Goal: Task Accomplishment & Management: Use online tool/utility

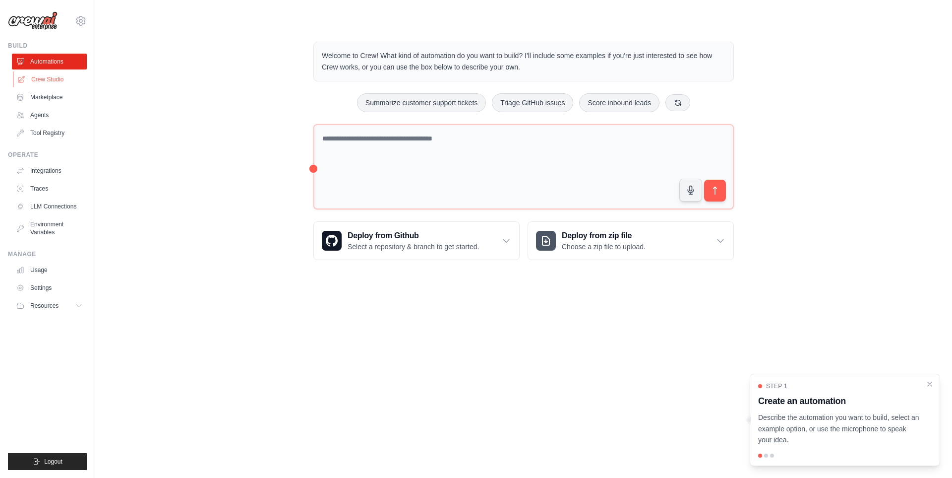
click at [45, 79] on link "Crew Studio" at bounding box center [50, 79] width 75 height 16
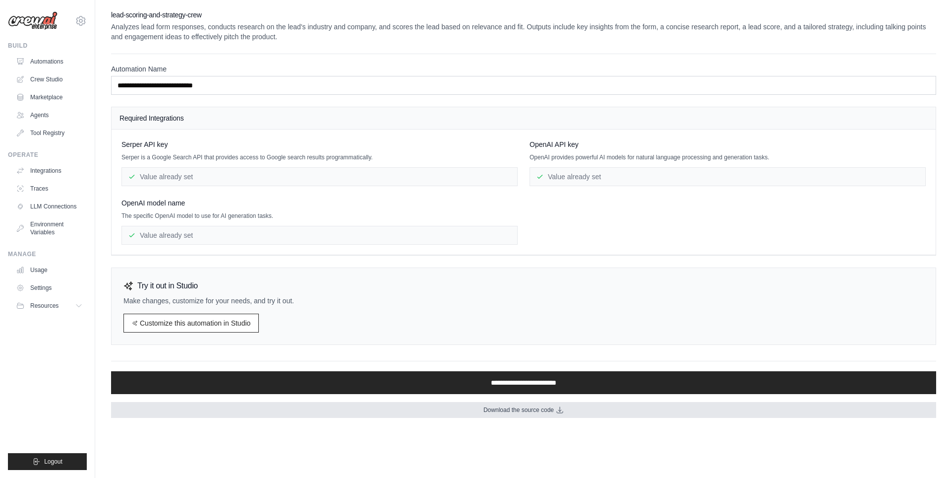
click at [533, 415] on link "Download the source code" at bounding box center [523, 410] width 825 height 16
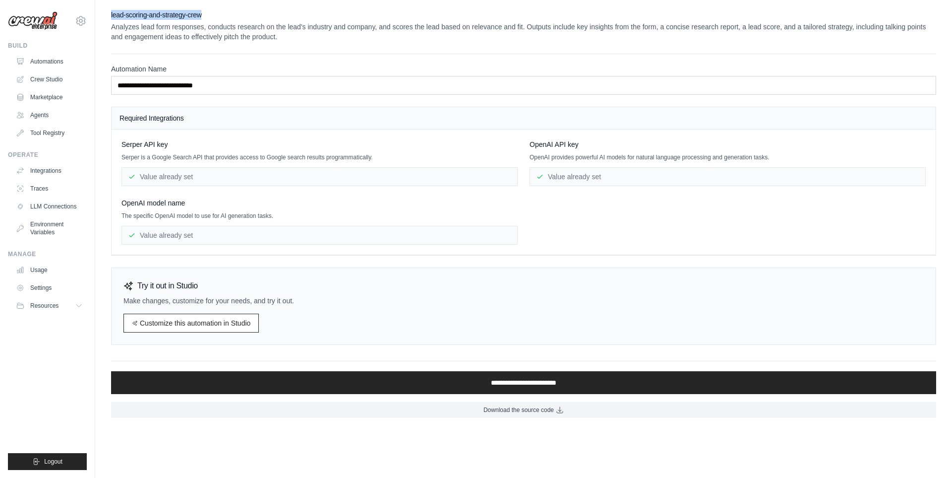
drag, startPoint x: 203, startPoint y: 14, endPoint x: 110, endPoint y: 12, distance: 93.3
click at [110, 12] on div "**********" at bounding box center [523, 214] width 857 height 408
copy h2 "lead-scoring-and-strategy-crew"
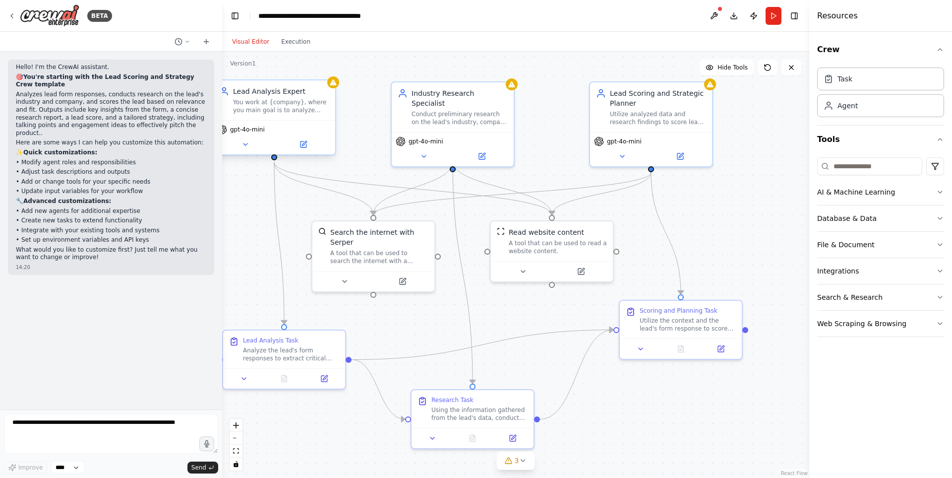
click at [302, 113] on div "You work at {company}, where you main goal is to analyze leads form responses t…" at bounding box center [281, 106] width 96 height 16
click at [529, 468] on button "3" at bounding box center [516, 460] width 38 height 18
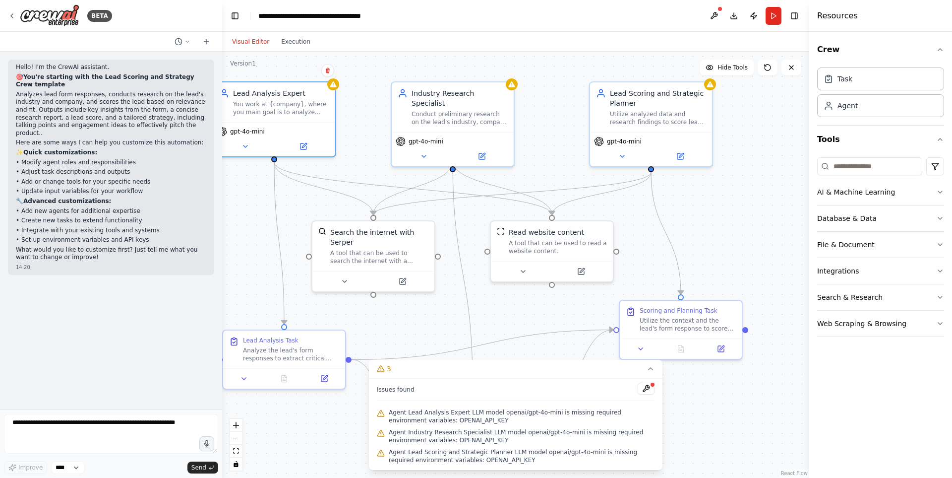
click at [495, 328] on div ".deletable-edge-delete-btn { width: 20px; height: 20px; border: 0px solid #ffff…" at bounding box center [515, 265] width 587 height 426
click at [649, 370] on icon at bounding box center [651, 369] width 8 height 8
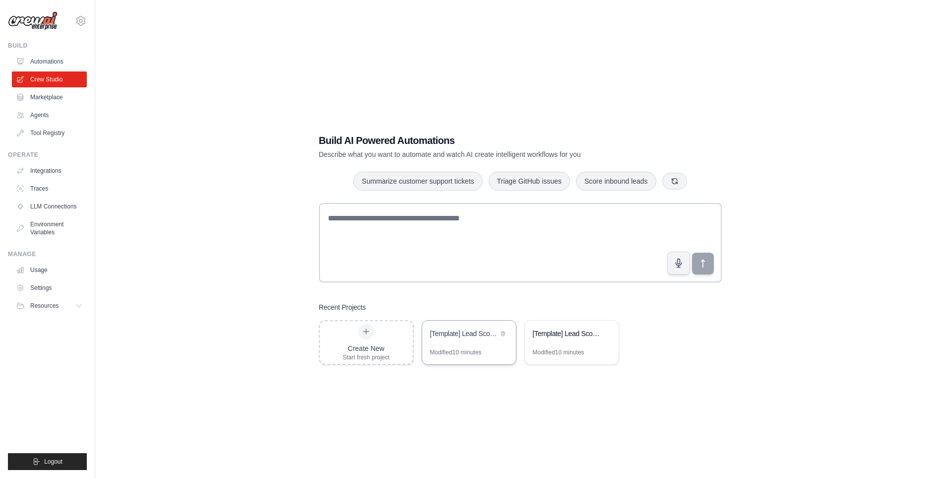
click at [470, 335] on div "[Template] Lead Scoring and Strategy Crew" at bounding box center [464, 333] width 68 height 10
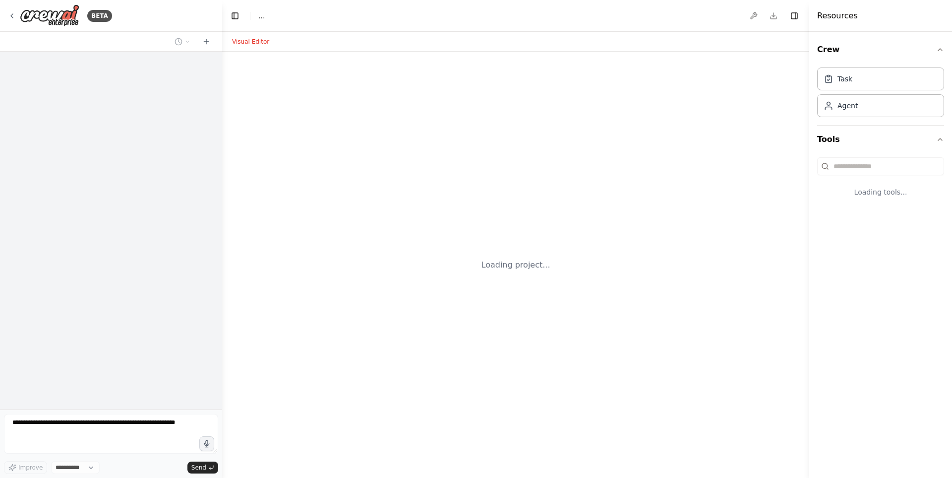
select select "****"
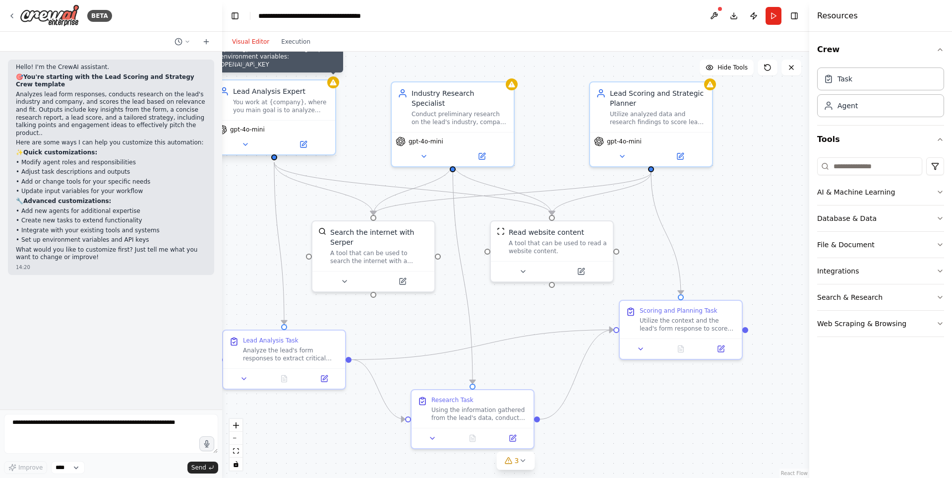
click at [336, 83] on icon at bounding box center [333, 82] width 6 height 6
click at [305, 48] on div "Visual Editor Execution" at bounding box center [271, 42] width 90 height 20
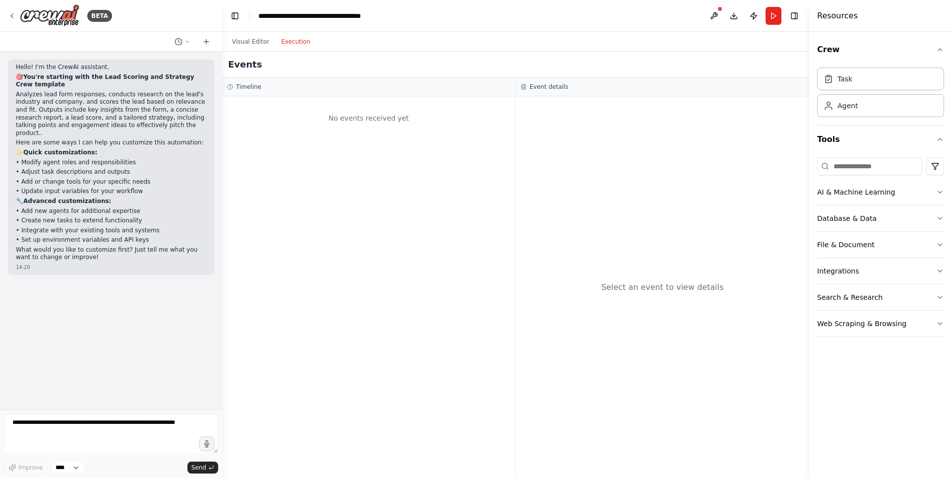
click at [294, 42] on button "Execution" at bounding box center [295, 42] width 41 height 12
click at [255, 40] on button "Visual Editor" at bounding box center [250, 42] width 49 height 12
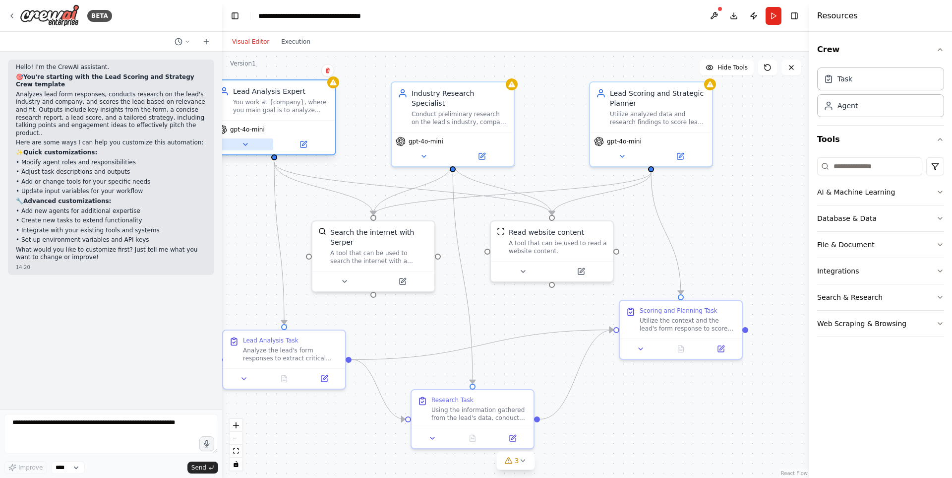
click at [247, 147] on icon at bounding box center [246, 144] width 8 height 8
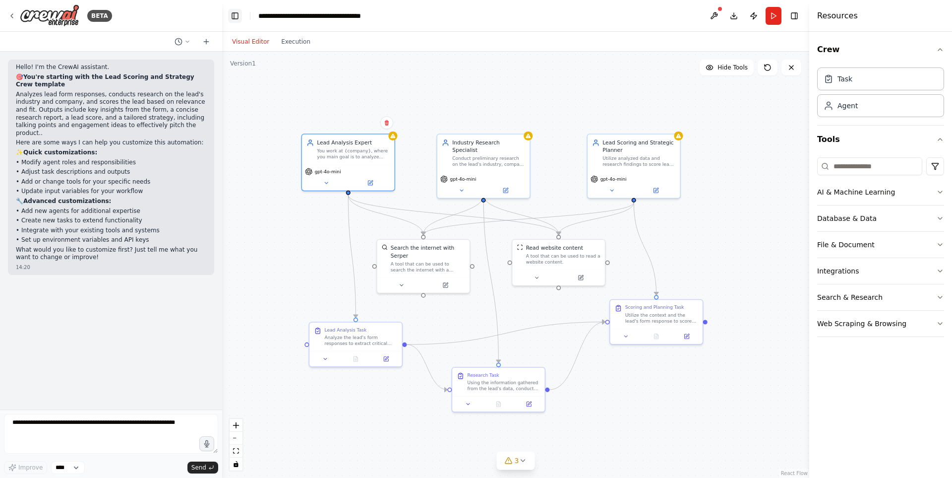
click at [234, 20] on button "Toggle Left Sidebar" at bounding box center [235, 16] width 14 height 14
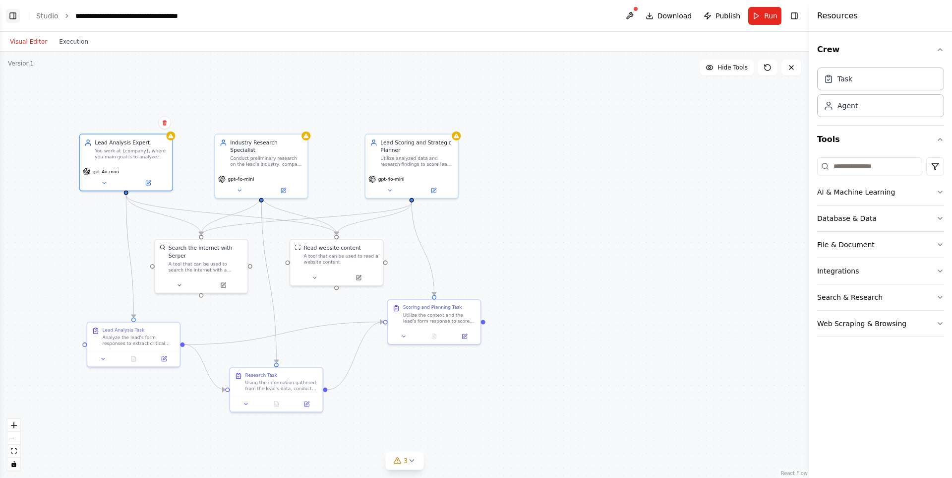
click at [15, 13] on button "Toggle Left Sidebar" at bounding box center [13, 16] width 14 height 14
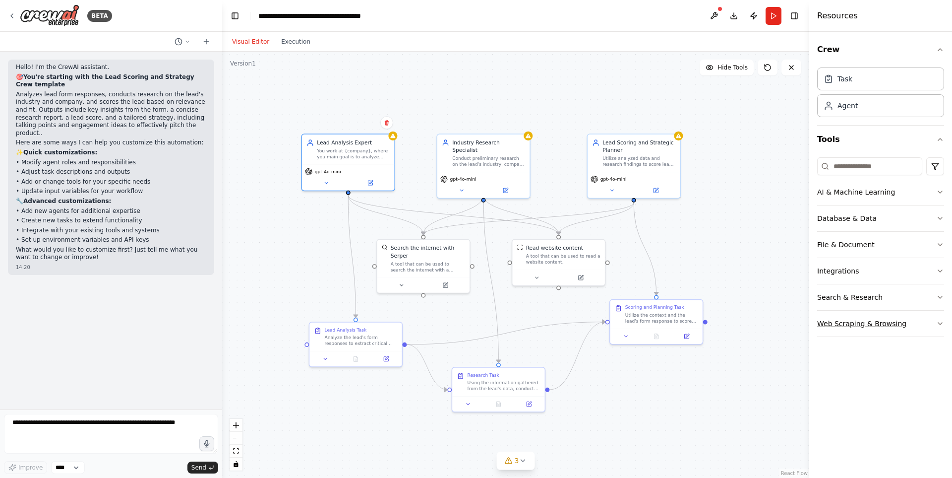
click at [911, 321] on button "Web Scraping & Browsing" at bounding box center [881, 324] width 127 height 26
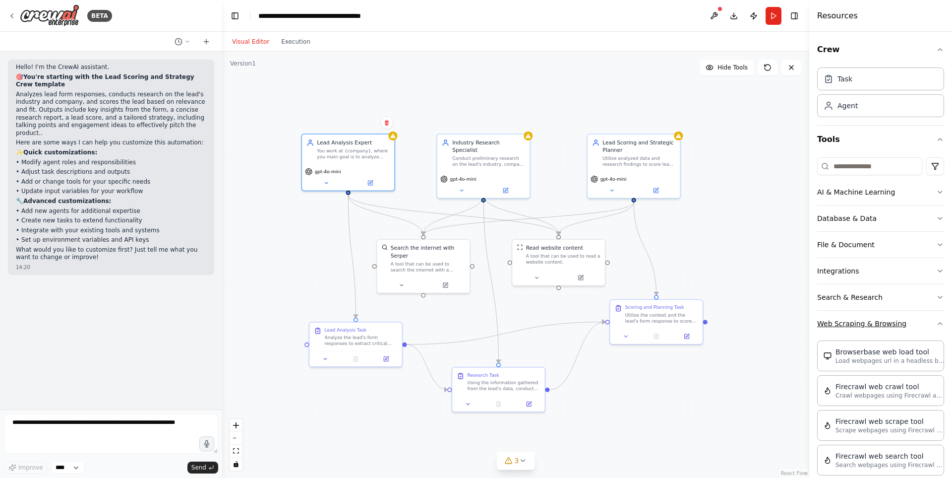
click at [911, 321] on button "Web Scraping & Browsing" at bounding box center [881, 324] width 127 height 26
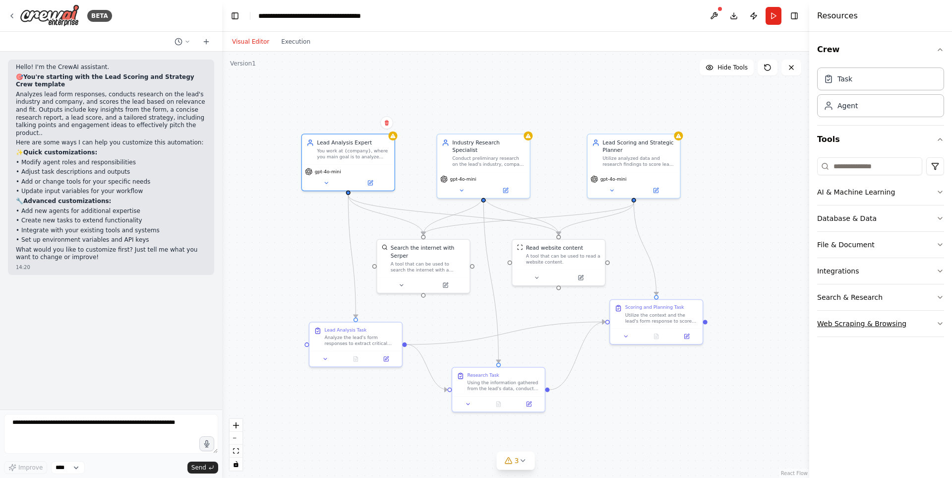
click at [911, 321] on button "Web Scraping & Browsing" at bounding box center [881, 324] width 127 height 26
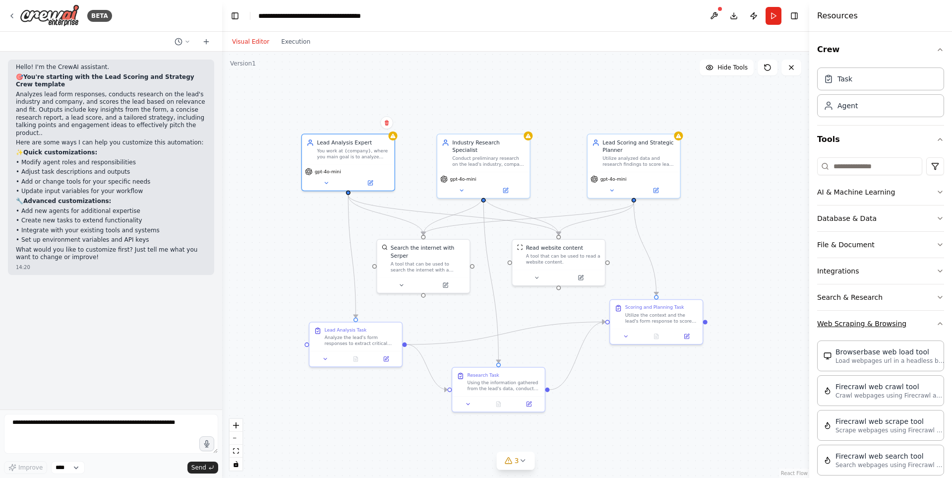
click at [924, 320] on button "Web Scraping & Browsing" at bounding box center [881, 324] width 127 height 26
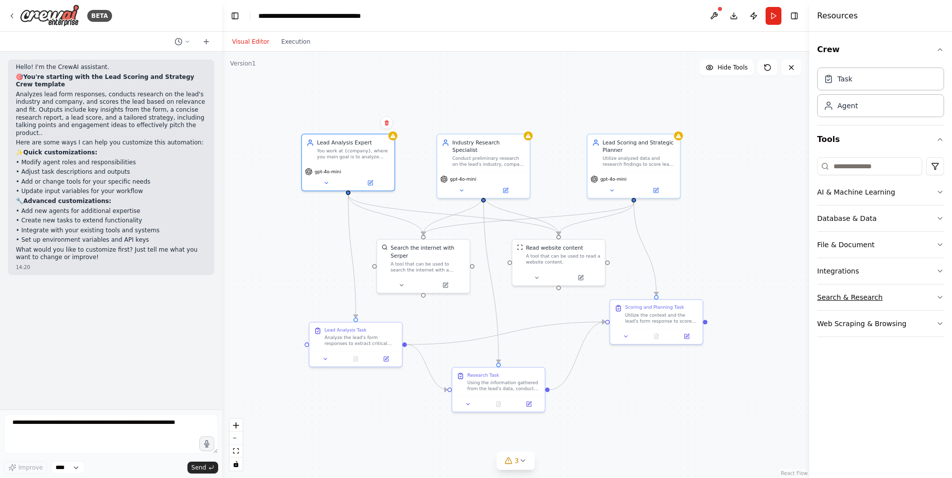
click at [909, 297] on button "Search & Research" at bounding box center [881, 297] width 127 height 26
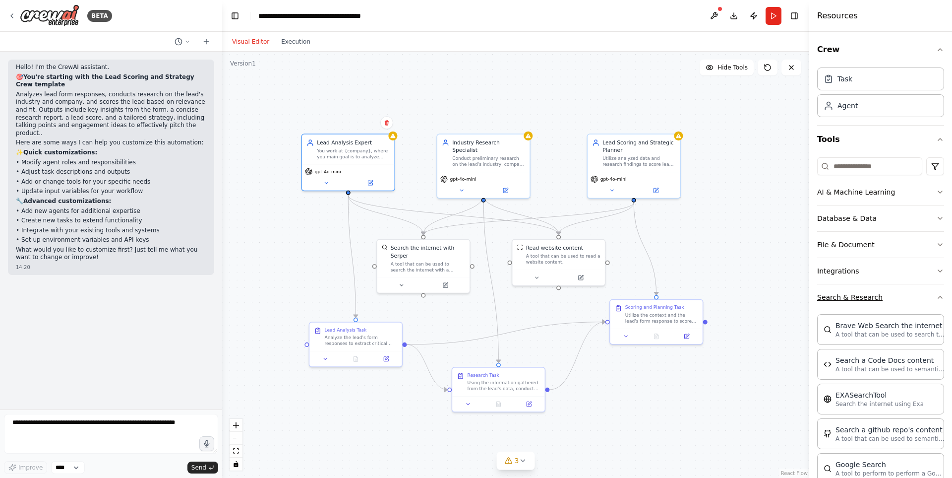
click at [909, 297] on button "Search & Research" at bounding box center [881, 297] width 127 height 26
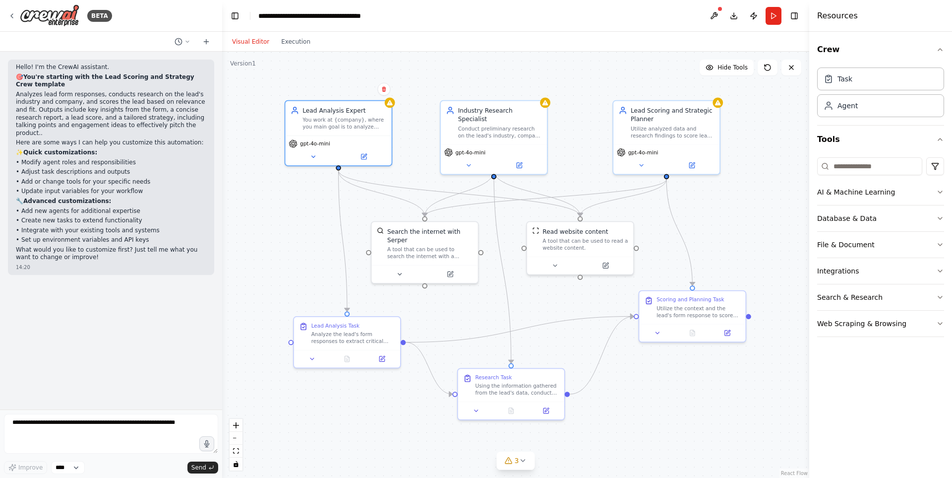
drag, startPoint x: 597, startPoint y: 287, endPoint x: 545, endPoint y: 301, distance: 54.4
click at [545, 301] on div ".deletable-edge-delete-btn { width: 20px; height: 20px; border: 0px solid #ffff…" at bounding box center [515, 265] width 587 height 426
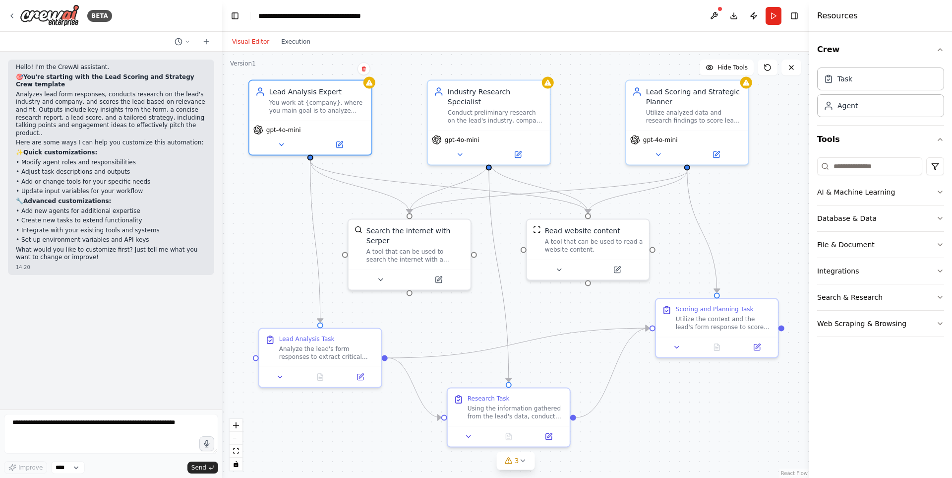
drag, startPoint x: 545, startPoint y: 301, endPoint x: 547, endPoint y: 310, distance: 9.7
click at [547, 310] on div ".deletable-edge-delete-btn { width: 20px; height: 20px; border: 0px solid #ffff…" at bounding box center [515, 265] width 587 height 426
click at [415, 71] on div ".deletable-edge-delete-btn { width: 20px; height: 20px; border: 0px solid #ffff…" at bounding box center [515, 265] width 587 height 426
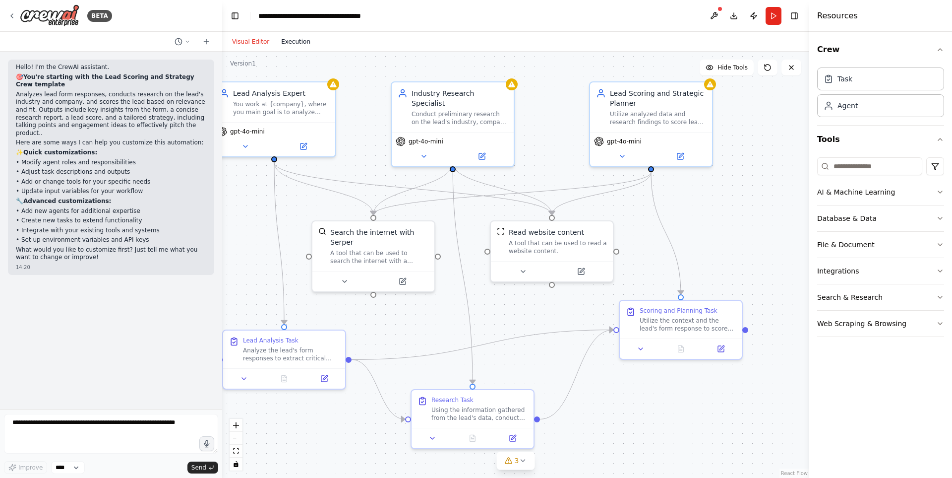
click at [282, 38] on button "Execution" at bounding box center [295, 42] width 41 height 12
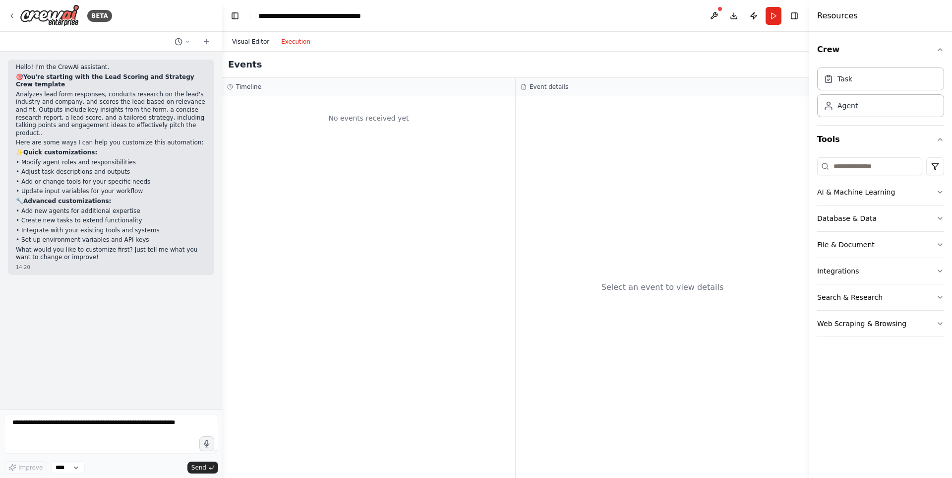
click at [261, 46] on button "Visual Editor" at bounding box center [250, 42] width 49 height 12
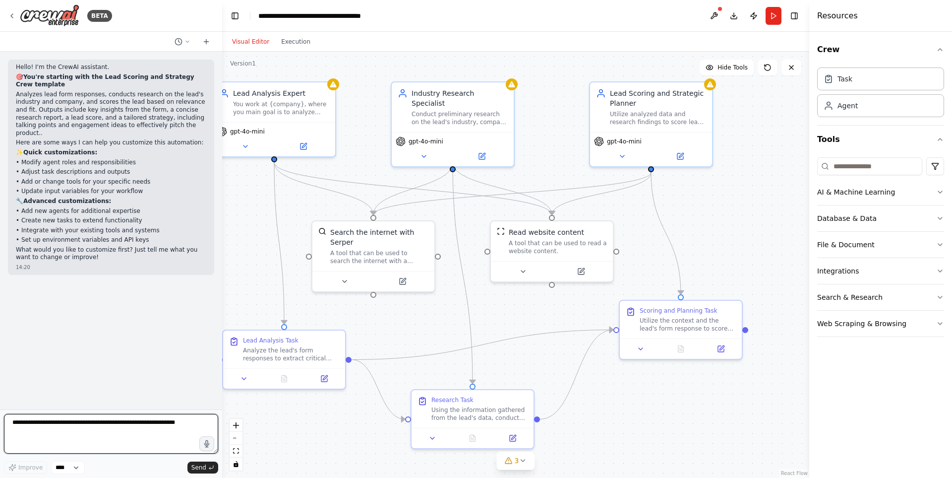
click at [166, 441] on textarea at bounding box center [111, 434] width 214 height 40
type textarea "*****"
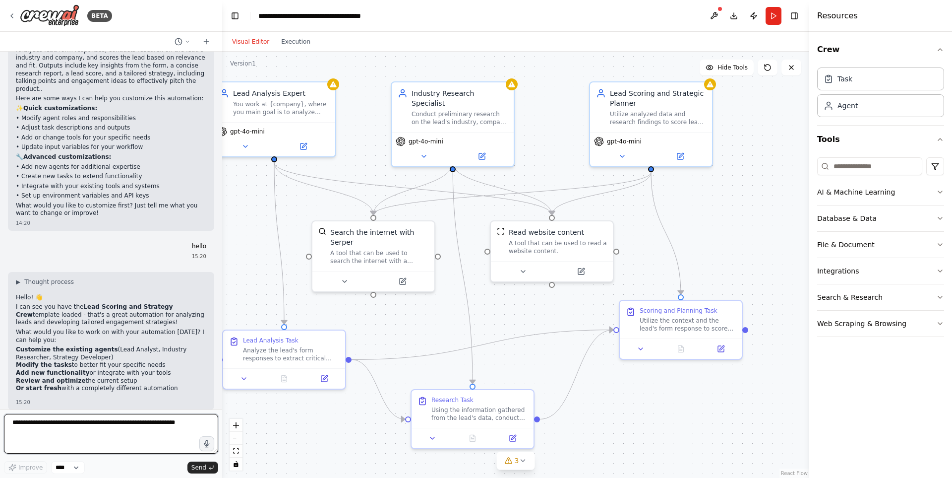
scroll to position [54, 0]
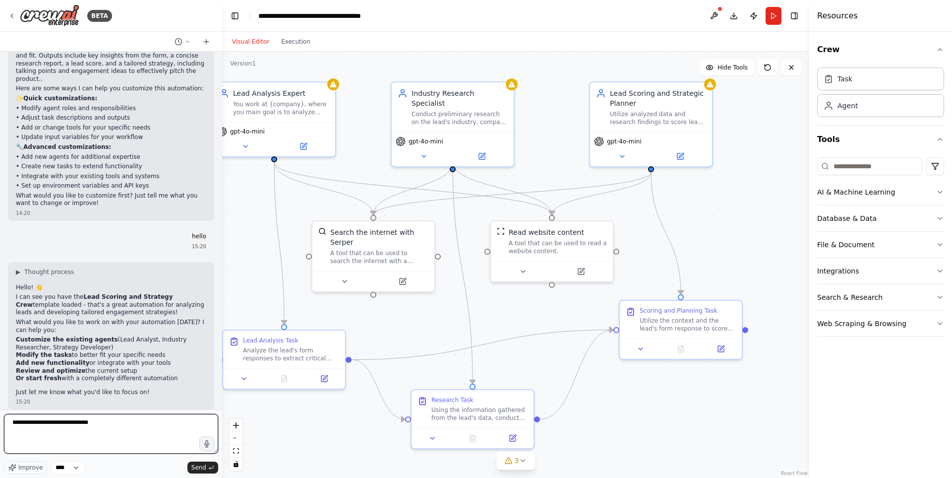
type textarea "**********"
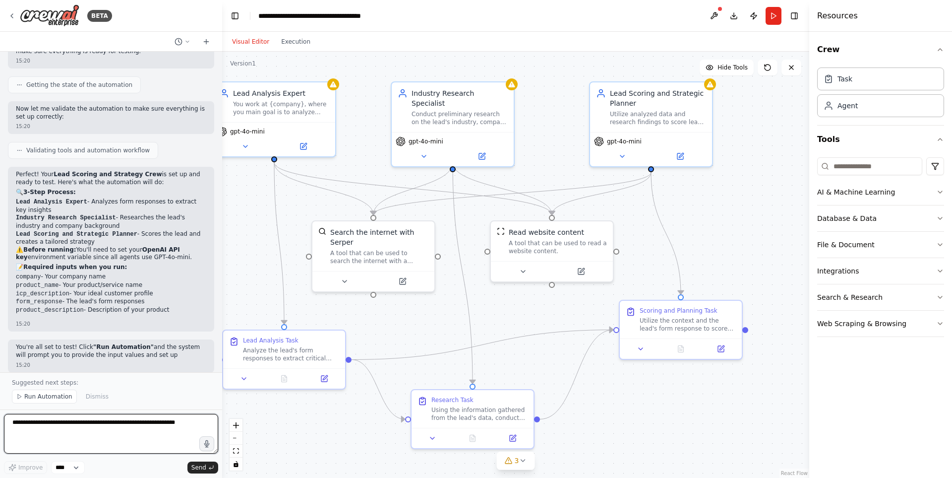
scroll to position [495, 0]
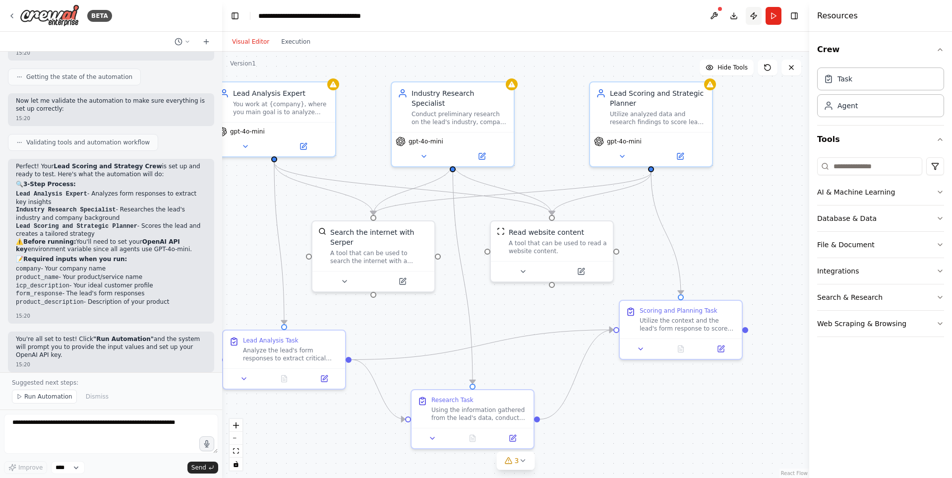
click at [756, 17] on button "Publish" at bounding box center [754, 16] width 16 height 18
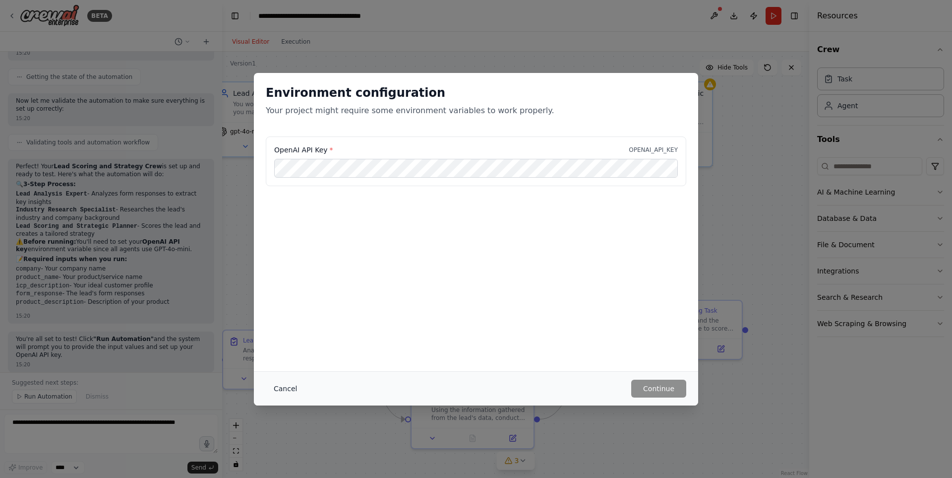
click at [282, 388] on button "Cancel" at bounding box center [285, 389] width 39 height 18
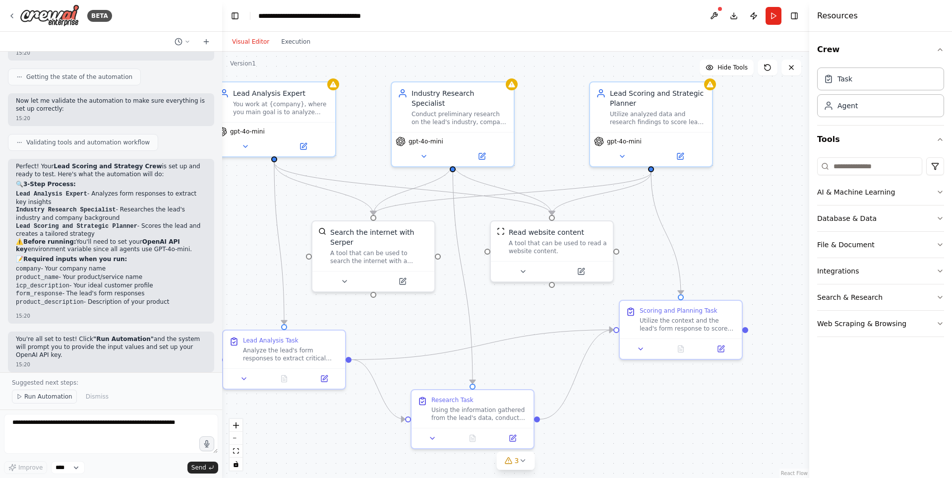
click at [48, 395] on span "Run Automation" at bounding box center [48, 396] width 48 height 8
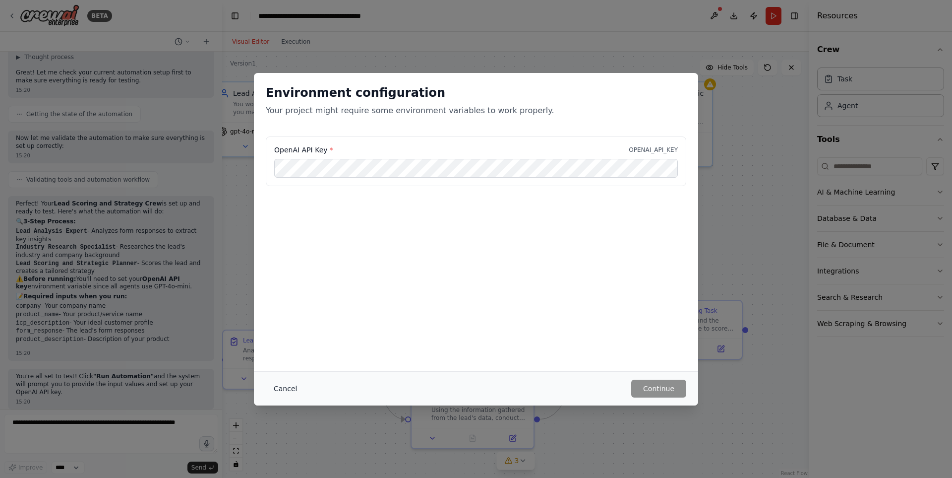
click at [279, 386] on button "Cancel" at bounding box center [285, 389] width 39 height 18
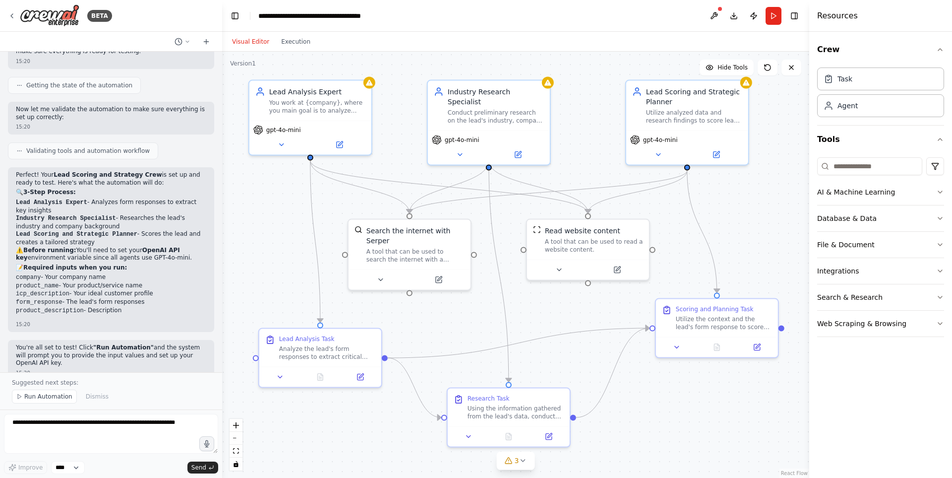
scroll to position [428, 0]
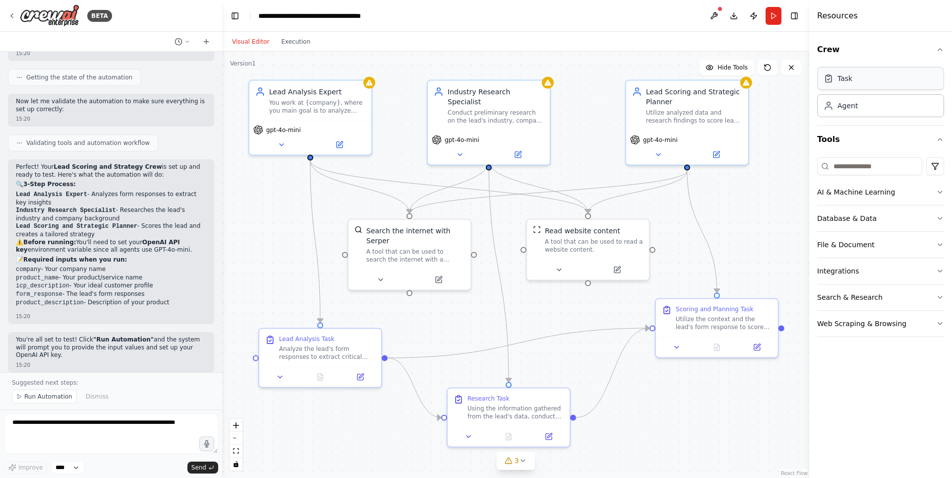
click at [873, 74] on div "Task" at bounding box center [881, 78] width 127 height 23
click at [872, 77] on div "Task" at bounding box center [881, 78] width 127 height 23
click at [868, 81] on div "Task" at bounding box center [881, 78] width 127 height 23
click at [858, 110] on div "Agent" at bounding box center [881, 105] width 127 height 23
click at [861, 81] on div "Task" at bounding box center [881, 78] width 127 height 23
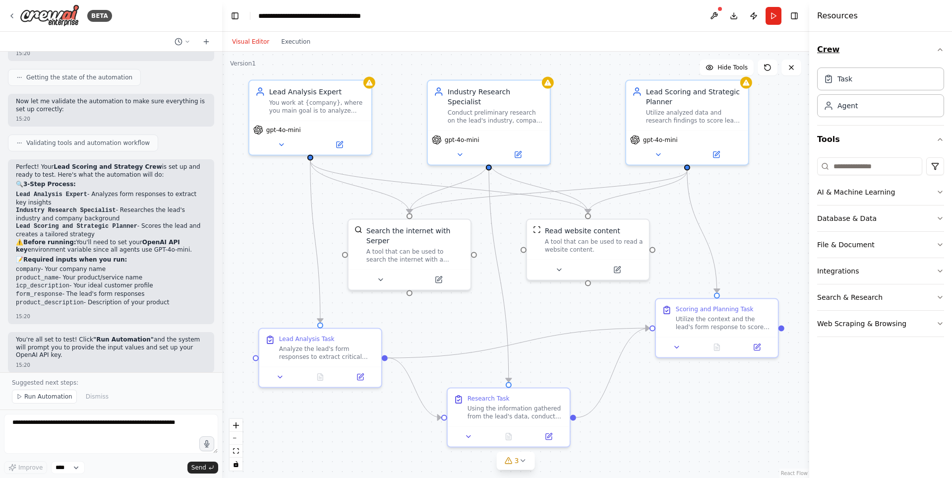
click at [851, 54] on button "Crew" at bounding box center [881, 50] width 127 height 28
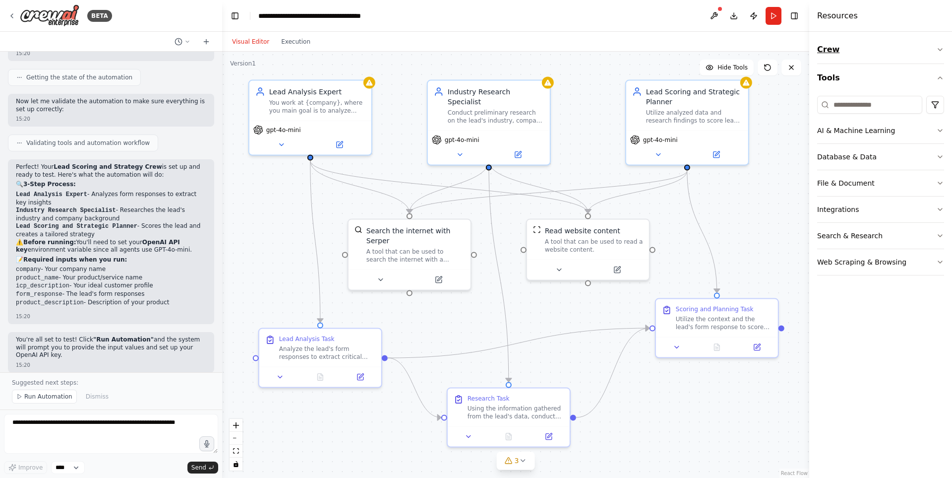
click at [915, 52] on button "Crew" at bounding box center [881, 50] width 127 height 28
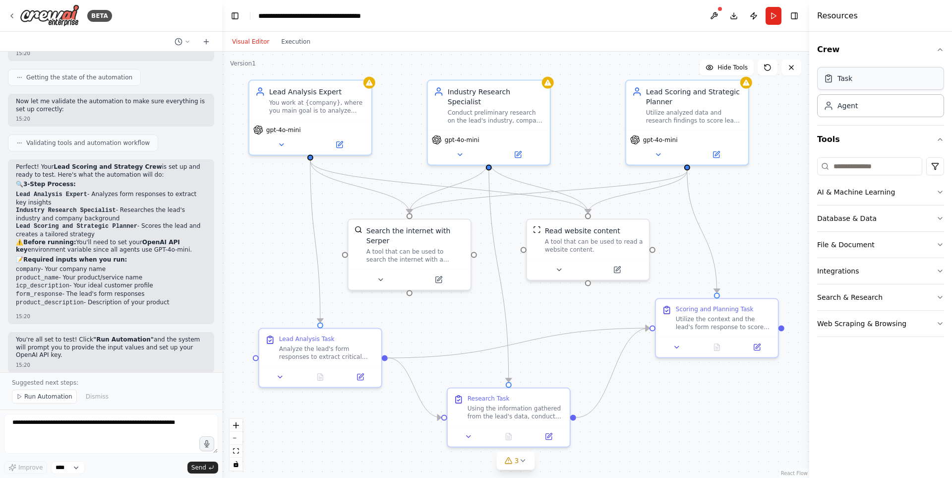
click at [895, 71] on div "Task" at bounding box center [881, 78] width 127 height 23
click at [876, 120] on div "Task Agent" at bounding box center [881, 94] width 127 height 62
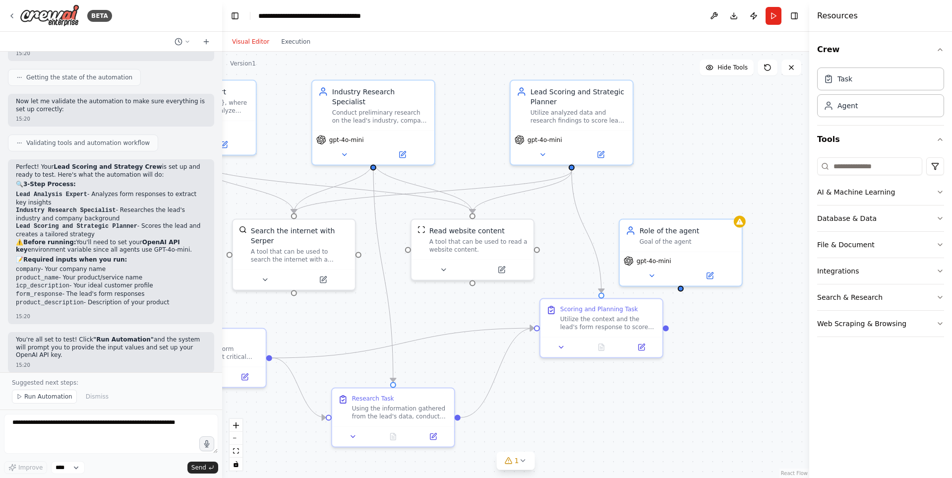
drag, startPoint x: 761, startPoint y: 192, endPoint x: 645, endPoint y: 192, distance: 115.6
click at [645, 192] on div ".deletable-edge-delete-btn { width: 20px; height: 20px; border: 0px solid #ffff…" at bounding box center [515, 265] width 587 height 426
click at [662, 276] on button at bounding box center [652, 274] width 56 height 12
click at [710, 272] on icon at bounding box center [711, 272] width 4 height 4
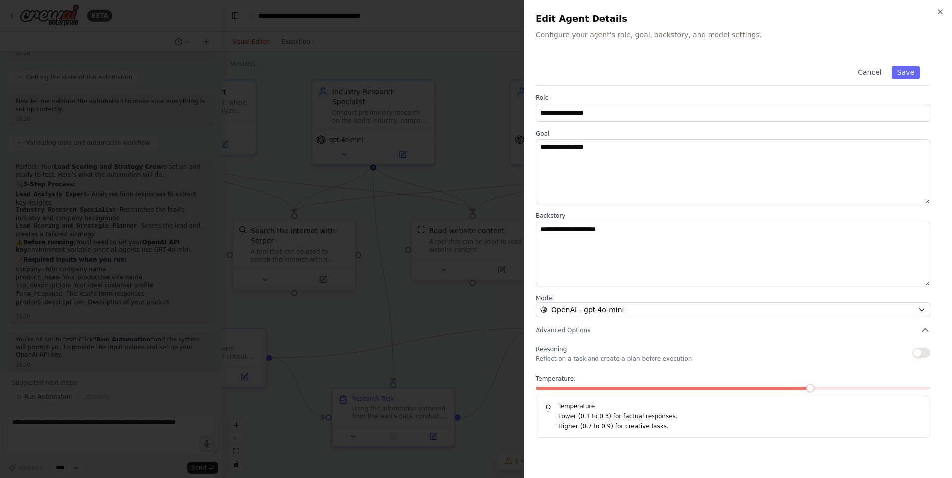
click at [494, 102] on div at bounding box center [476, 239] width 952 height 478
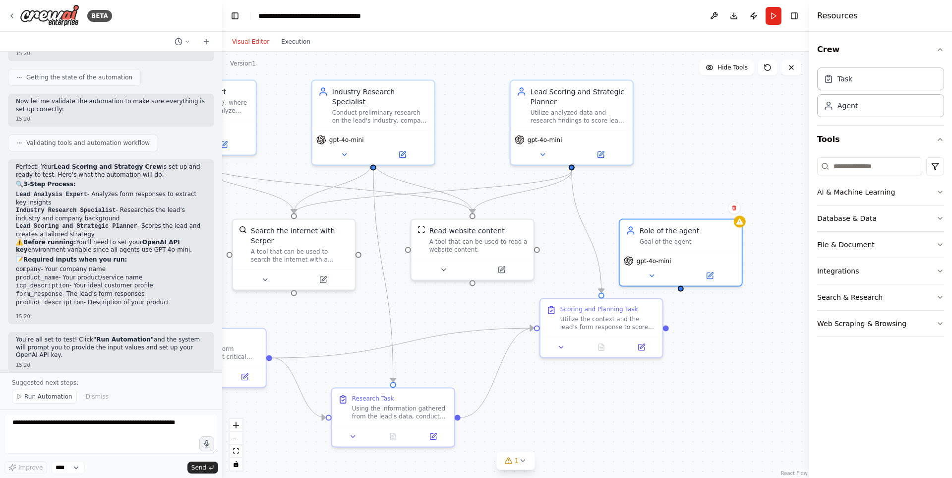
click at [739, 213] on div "Confirm" at bounding box center [734, 207] width 13 height 13
click at [738, 207] on button at bounding box center [734, 207] width 13 height 13
click at [715, 214] on div ".deletable-edge-delete-btn { width: 20px; height: 20px; border: 0px solid #ffff…" at bounding box center [515, 265] width 587 height 426
click at [715, 208] on button "Confirm" at bounding box center [705, 207] width 35 height 12
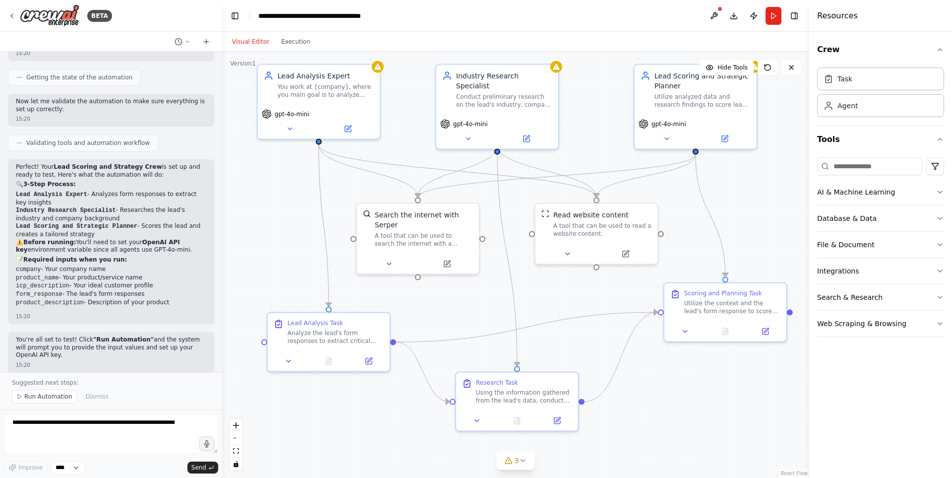
drag, startPoint x: 740, startPoint y: 356, endPoint x: 697, endPoint y: 400, distance: 61.8
click at [697, 400] on div ".deletable-edge-delete-btn { width: 20px; height: 20px; border: 0px solid #ffff…" at bounding box center [515, 265] width 587 height 426
click at [293, 130] on icon at bounding box center [290, 127] width 8 height 8
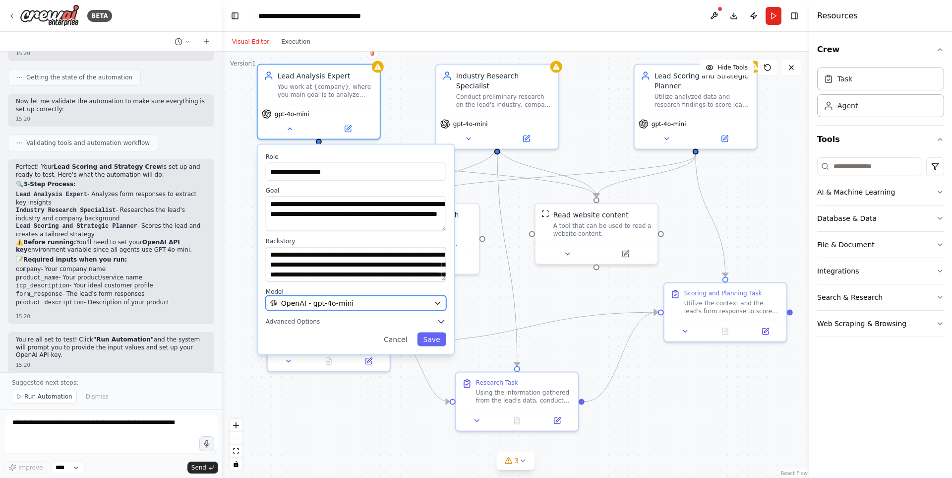
click at [346, 305] on span "OpenAI - gpt-4o-mini" at bounding box center [317, 303] width 72 height 10
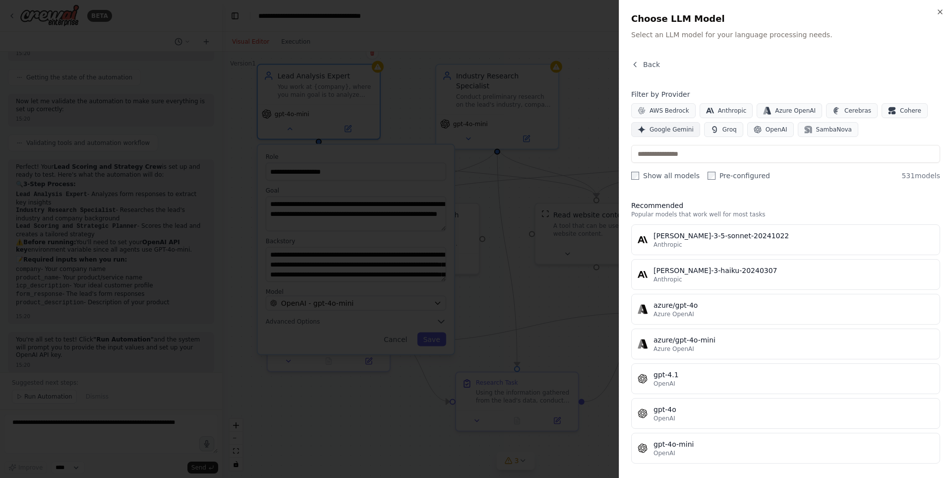
click at [677, 133] on button "Google Gemini" at bounding box center [666, 129] width 69 height 15
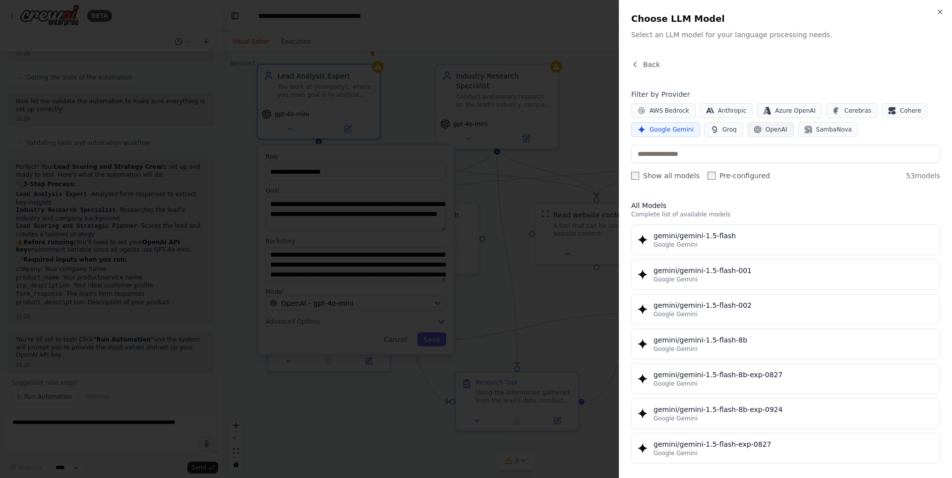
click at [766, 132] on span "OpenAI" at bounding box center [777, 130] width 22 height 8
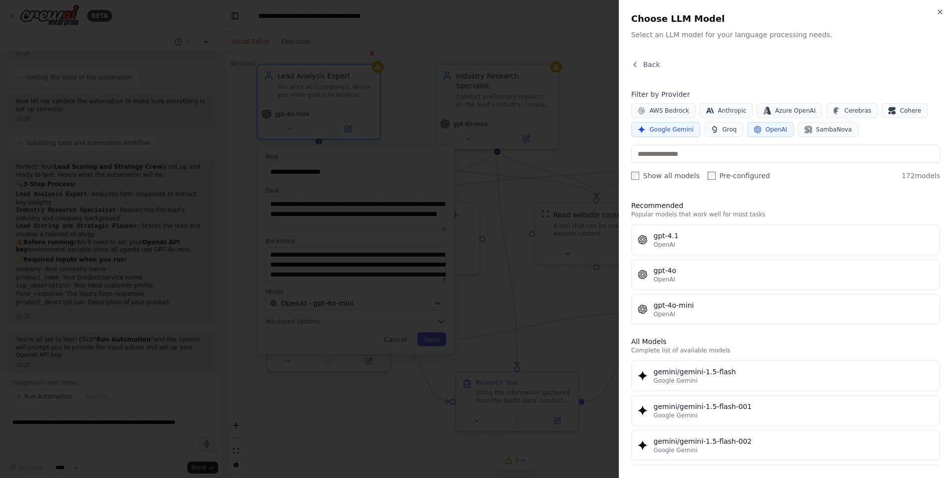
click at [674, 134] on button "Google Gemini" at bounding box center [666, 129] width 69 height 15
click at [675, 129] on span "Google Gemini" at bounding box center [672, 130] width 44 height 8
click at [766, 134] on button "OpenAI" at bounding box center [771, 129] width 47 height 15
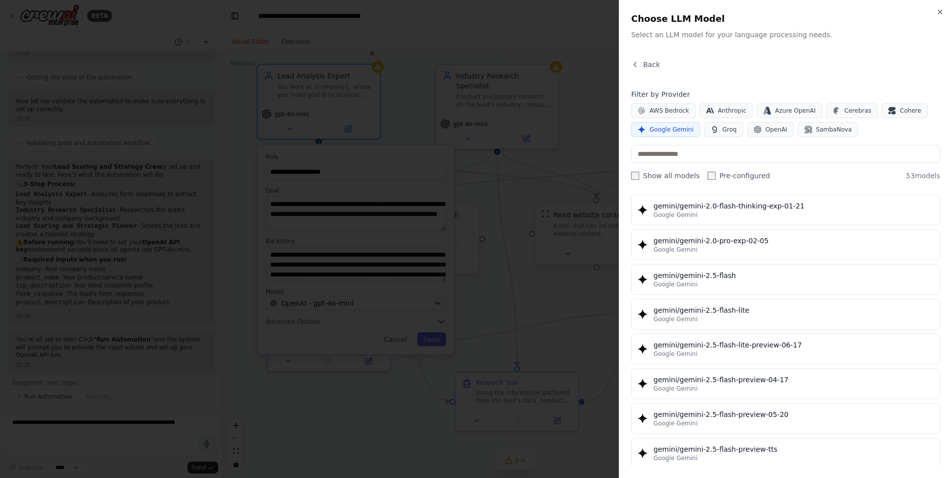
scroll to position [893, 0]
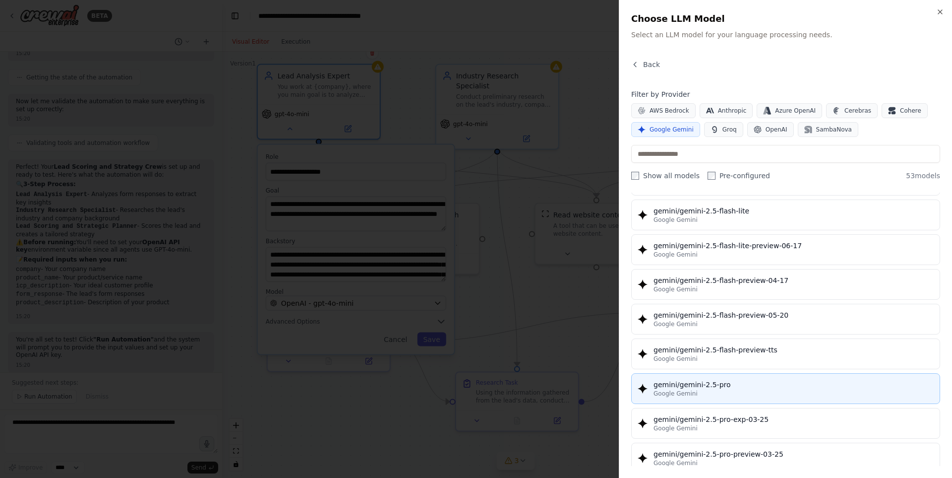
click at [748, 382] on div "gemini/gemini-2.5-pro" at bounding box center [794, 385] width 280 height 10
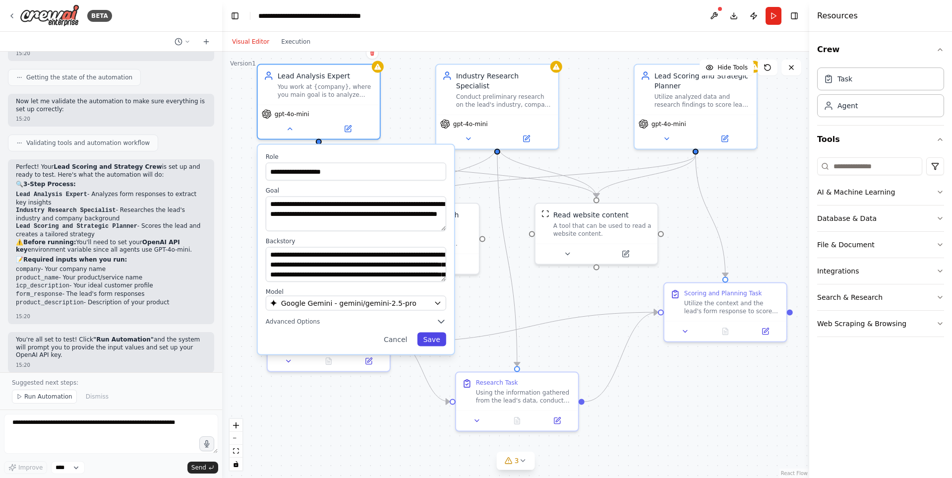
click at [434, 336] on button "Save" at bounding box center [431, 339] width 29 height 14
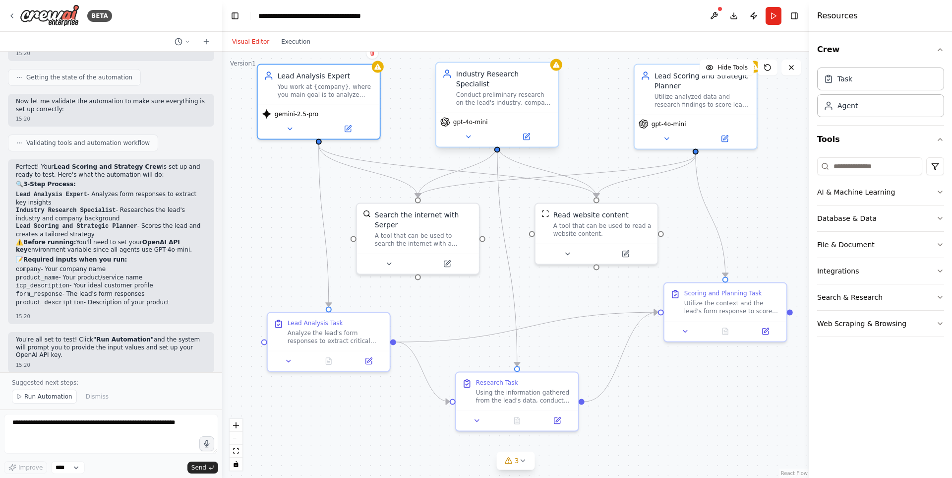
click at [469, 133] on div "gpt-4o-mini" at bounding box center [498, 130] width 122 height 34
click at [469, 133] on icon at bounding box center [468, 137] width 8 height 8
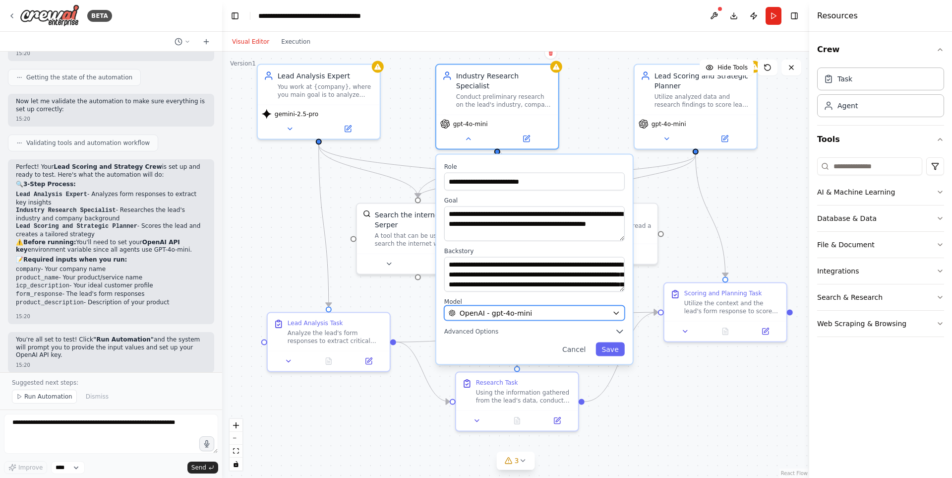
click at [487, 308] on span "OpenAI - gpt-4o-mini" at bounding box center [496, 313] width 72 height 10
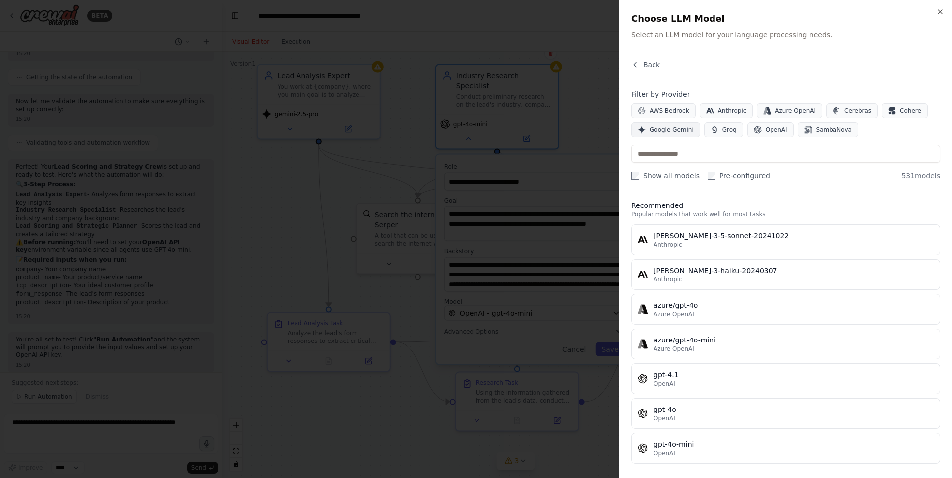
click at [676, 134] on button "Google Gemini" at bounding box center [666, 129] width 69 height 15
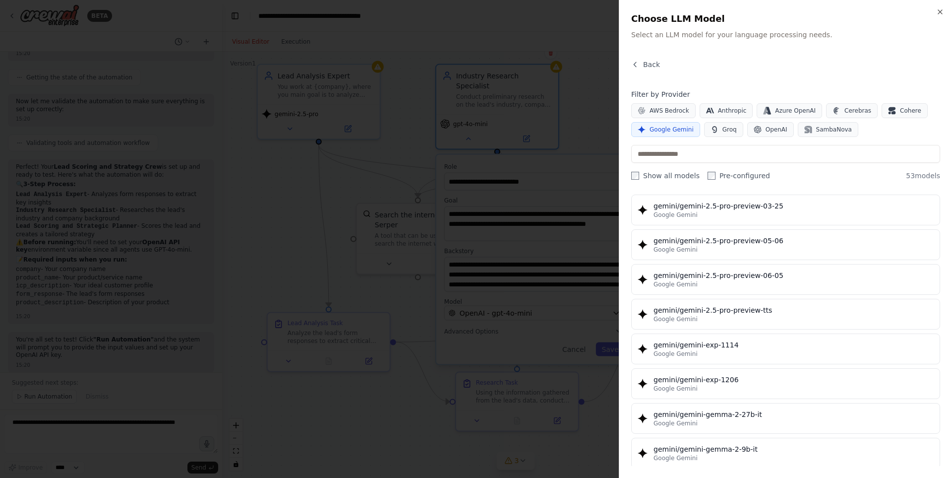
scroll to position [1042, 0]
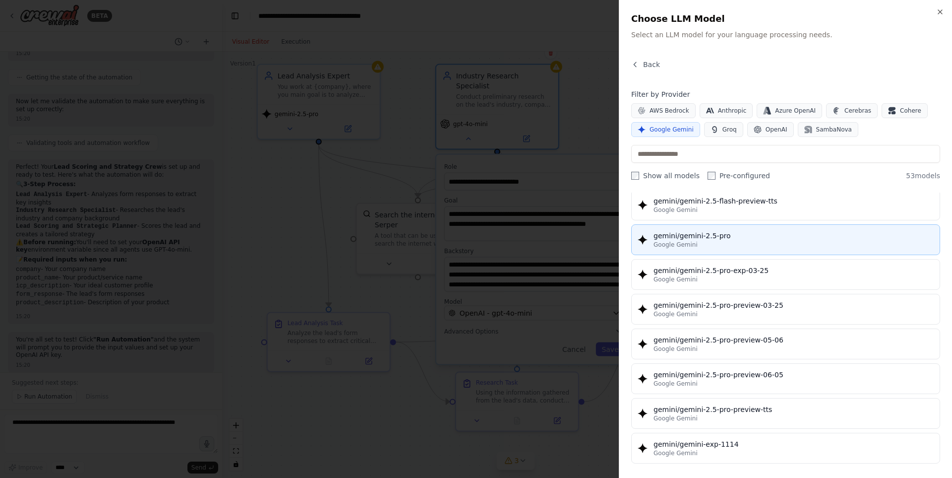
click at [715, 244] on div "Google Gemini" at bounding box center [794, 245] width 280 height 8
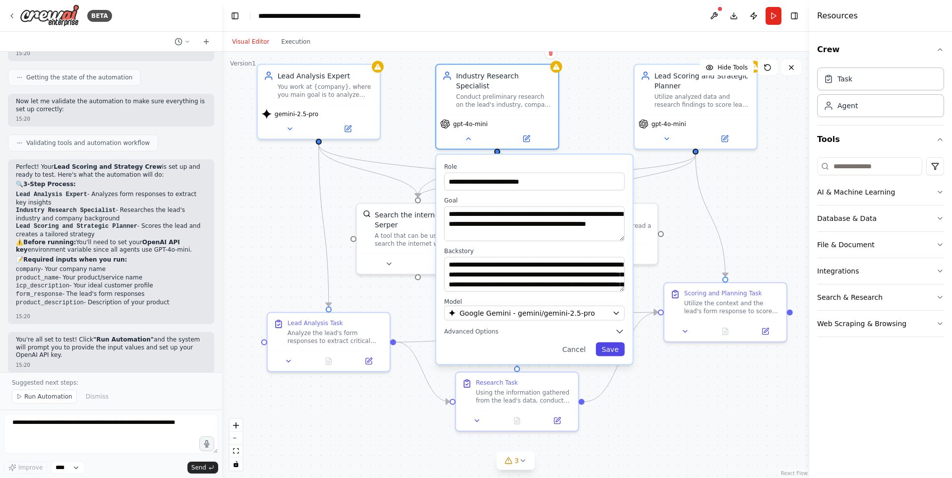
click at [611, 342] on button "Save" at bounding box center [610, 349] width 29 height 14
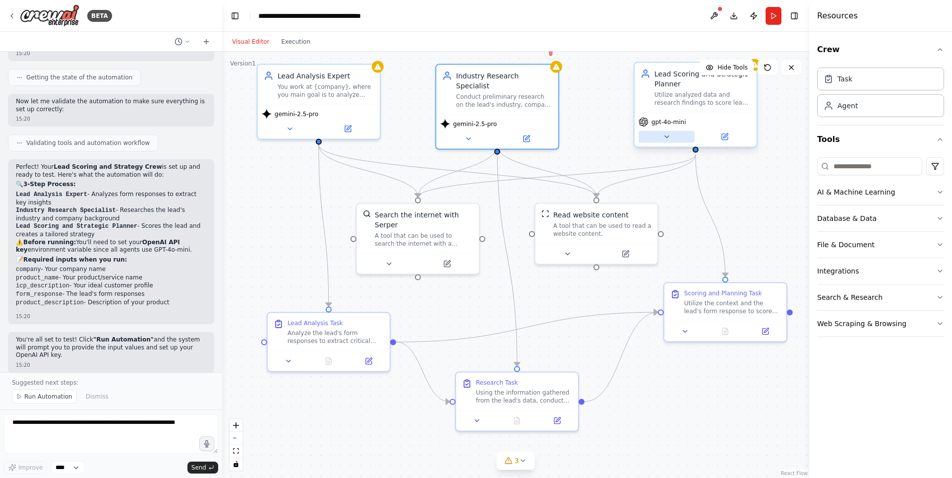
click at [672, 135] on button at bounding box center [667, 137] width 56 height 12
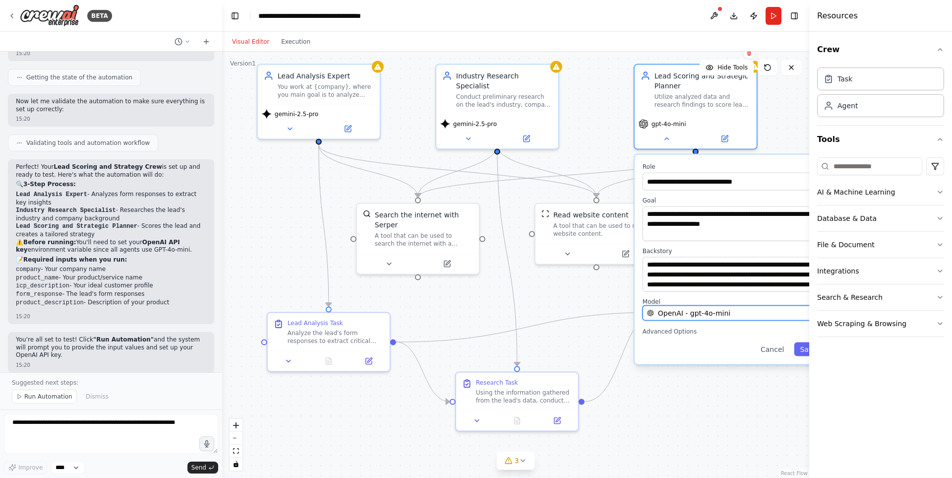
click at [690, 314] on span "OpenAI - gpt-4o-mini" at bounding box center [694, 313] width 72 height 10
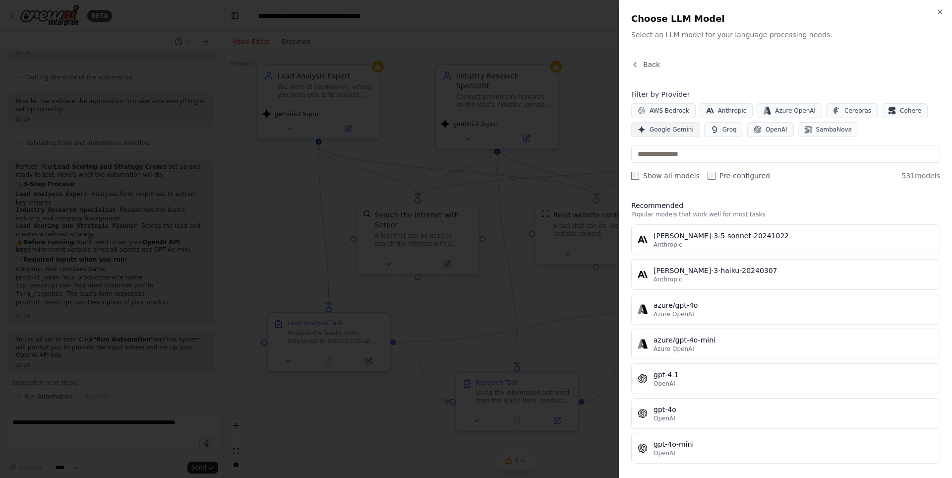
click at [679, 133] on button "Google Gemini" at bounding box center [666, 129] width 69 height 15
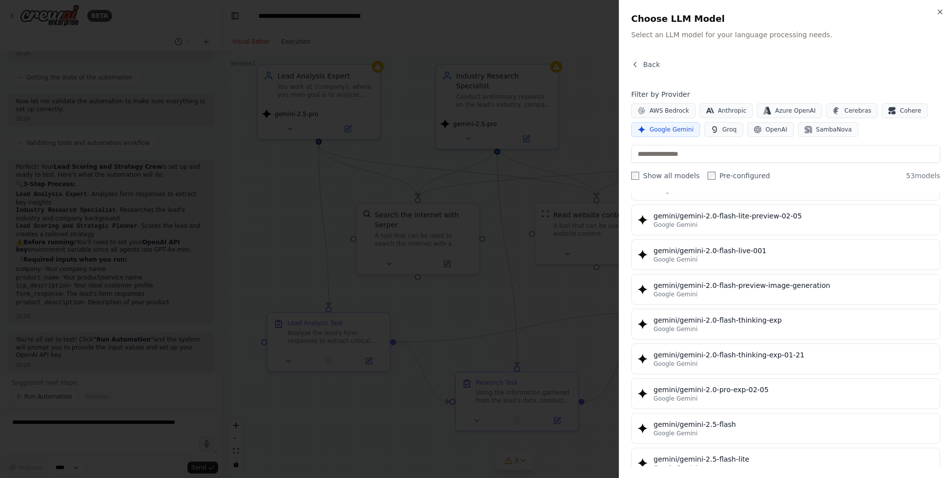
scroll to position [943, 0]
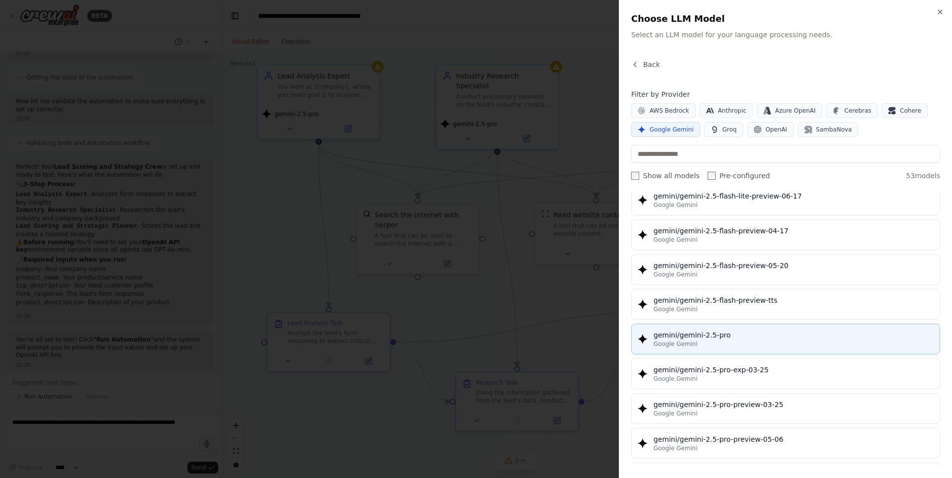
click at [731, 330] on div "gemini/gemini-2.5-pro" at bounding box center [794, 335] width 280 height 10
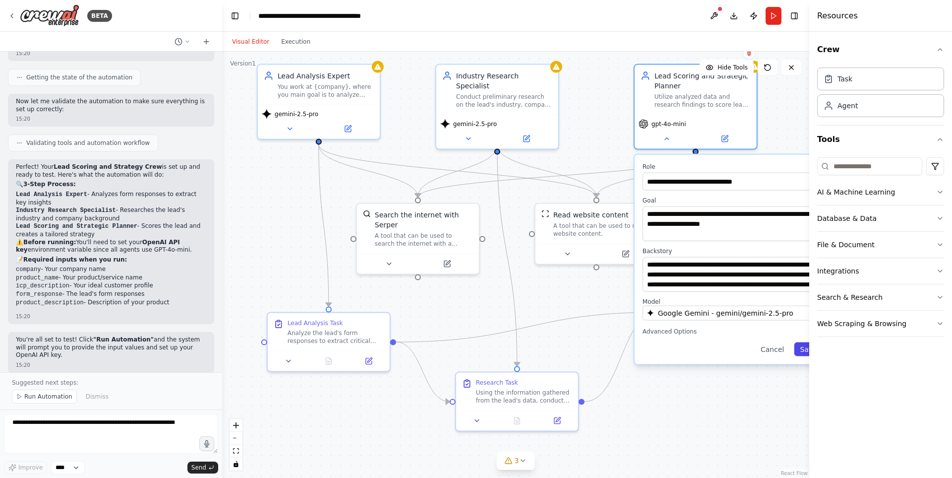
click at [803, 349] on button "Save" at bounding box center [808, 349] width 29 height 14
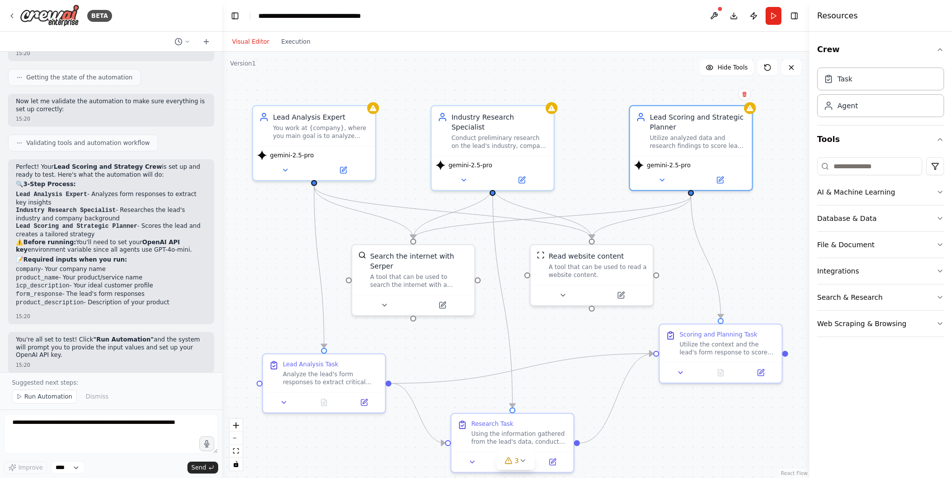
drag, startPoint x: 742, startPoint y: 190, endPoint x: 736, endPoint y: 231, distance: 42.0
click at [736, 231] on div ".deletable-edge-delete-btn { width: 20px; height: 20px; border: 0px solid #ffff…" at bounding box center [515, 265] width 587 height 426
click at [43, 393] on span "Run Automation" at bounding box center [48, 396] width 48 height 8
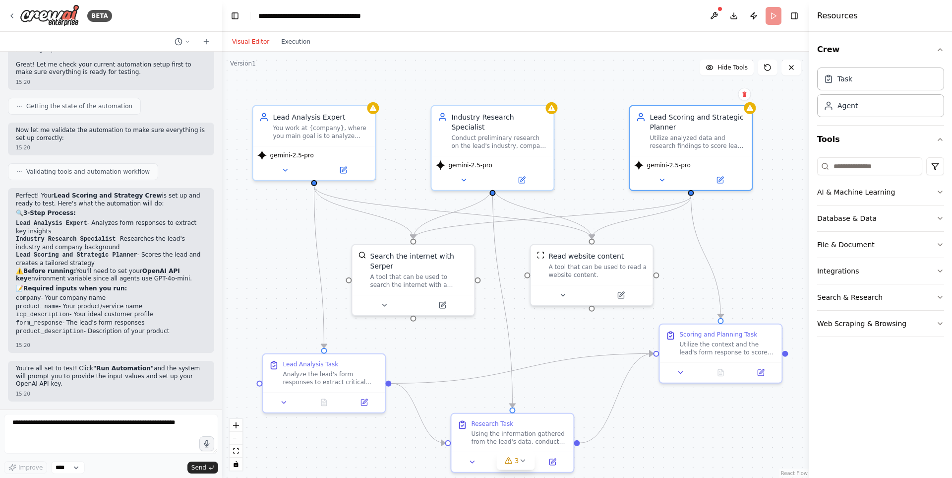
scroll to position [391, 0]
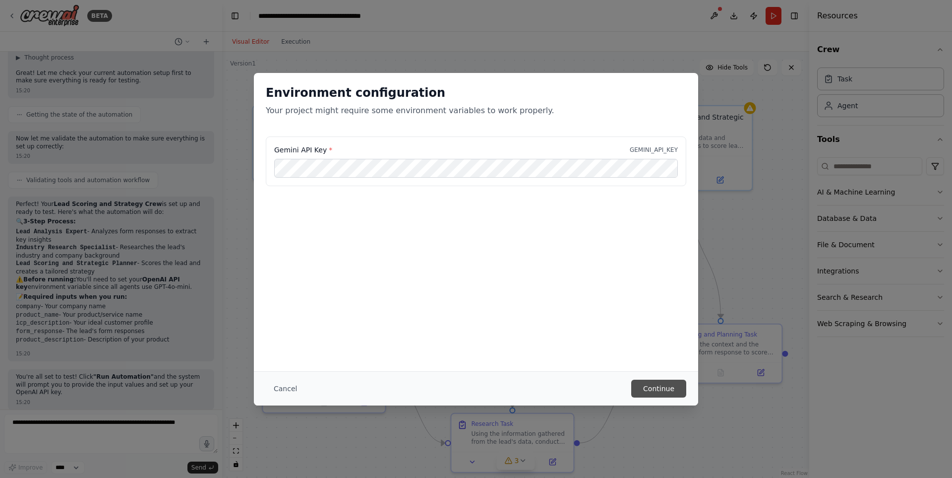
click at [640, 384] on button "Continue" at bounding box center [659, 389] width 55 height 18
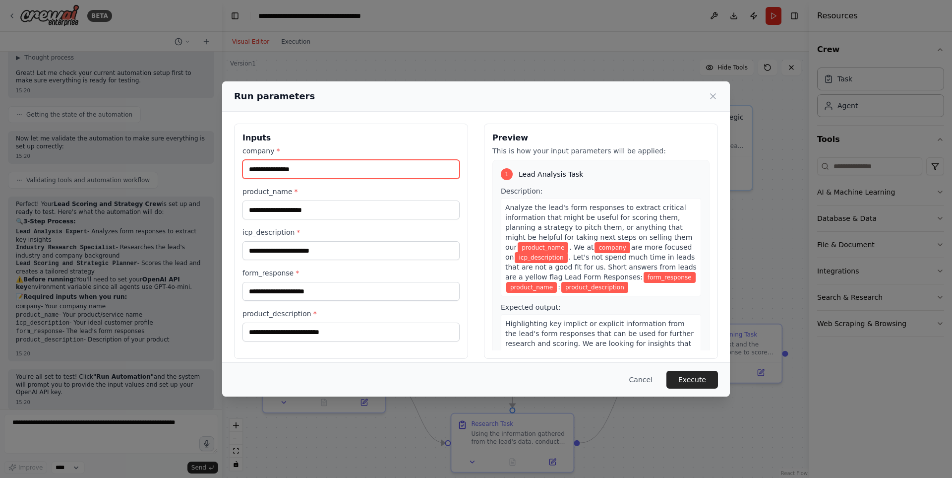
click at [270, 172] on input "company *" at bounding box center [351, 169] width 217 height 19
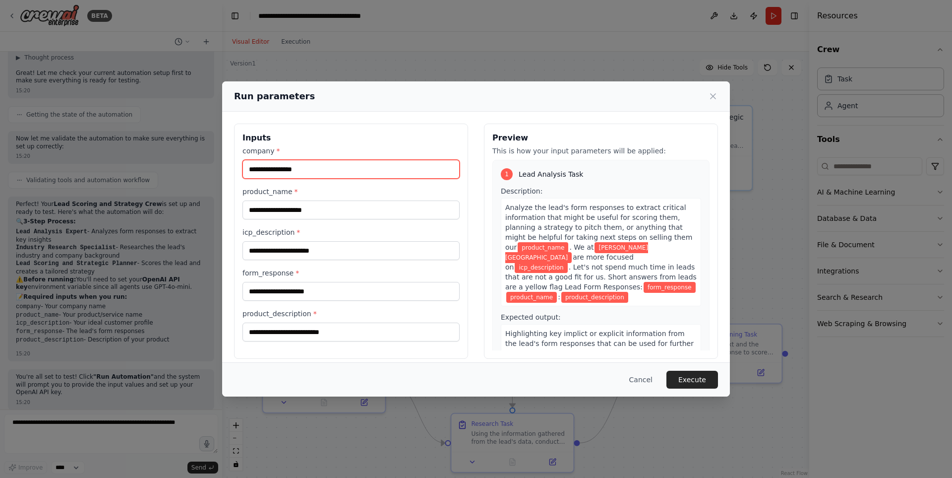
type input "**********"
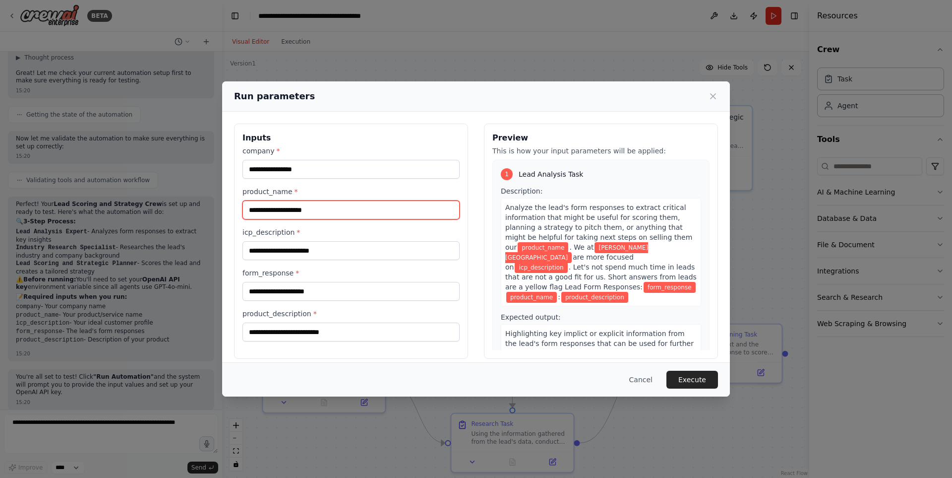
click at [374, 206] on input "product_name *" at bounding box center [351, 209] width 217 height 19
type input "**********"
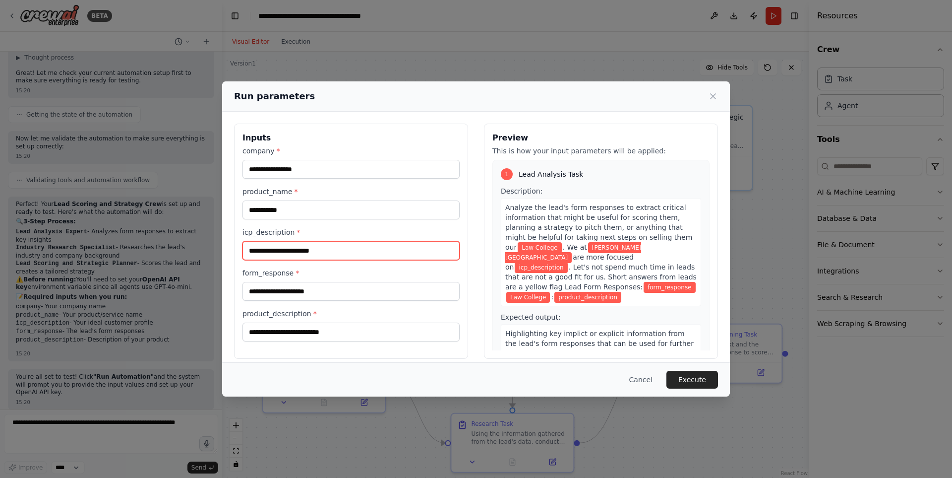
click at [329, 257] on input "icp_description *" at bounding box center [351, 250] width 217 height 19
paste input "**********"
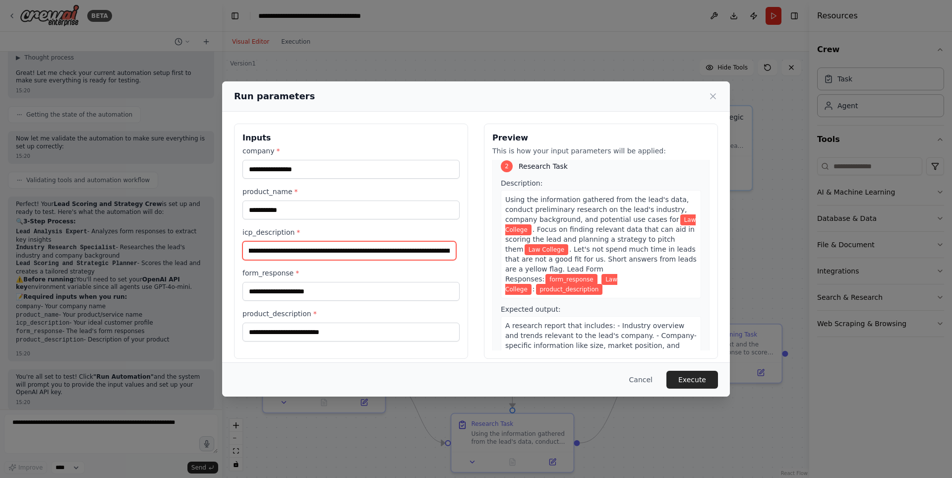
scroll to position [347, 0]
type input "**********"
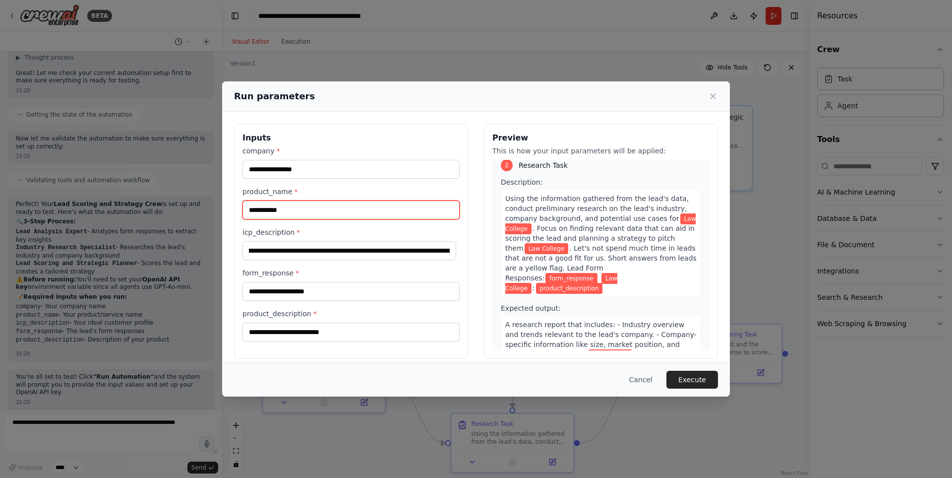
scroll to position [0, 0]
click at [318, 206] on input "**********" at bounding box center [351, 209] width 217 height 19
type input "**********"
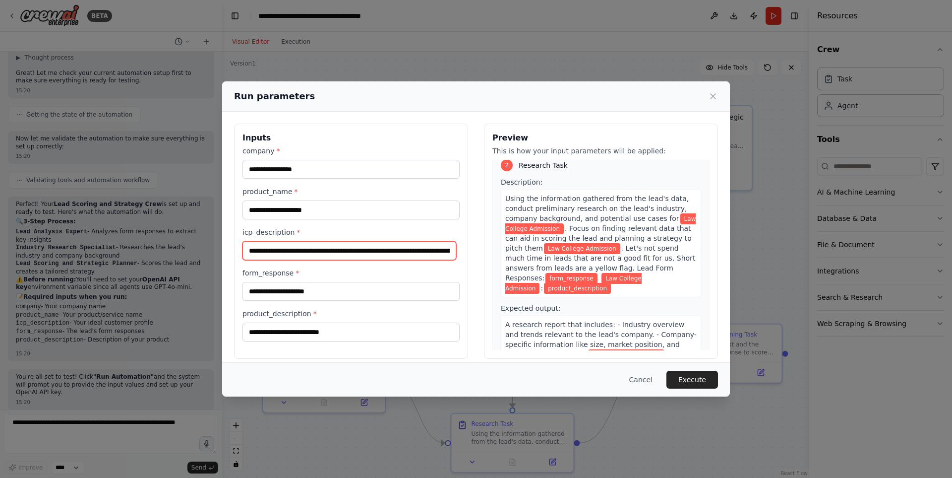
click at [403, 254] on input "**********" at bounding box center [350, 250] width 214 height 19
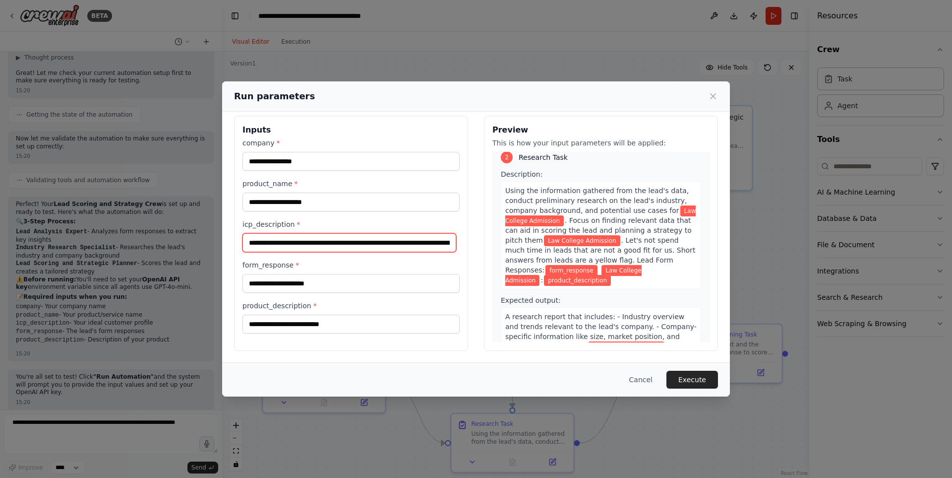
click at [436, 242] on input "**********" at bounding box center [350, 242] width 214 height 19
click at [649, 377] on button "Cancel" at bounding box center [641, 380] width 39 height 18
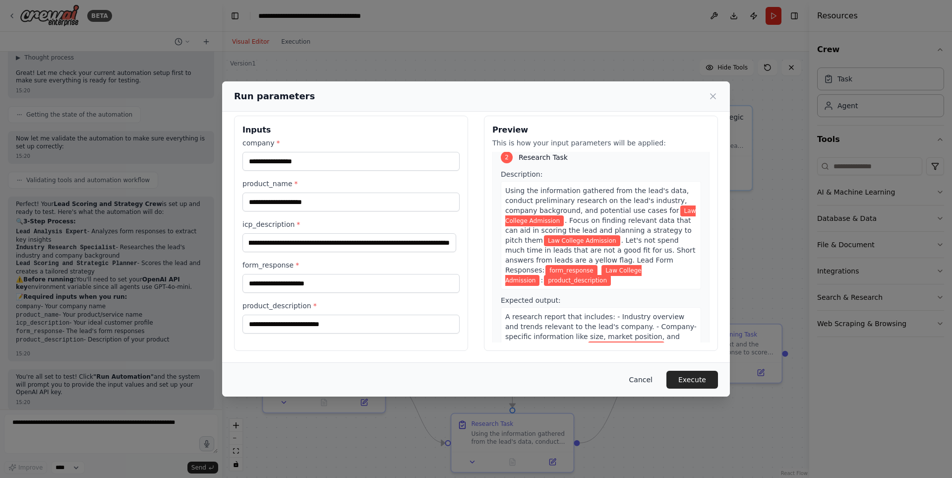
scroll to position [0, 0]
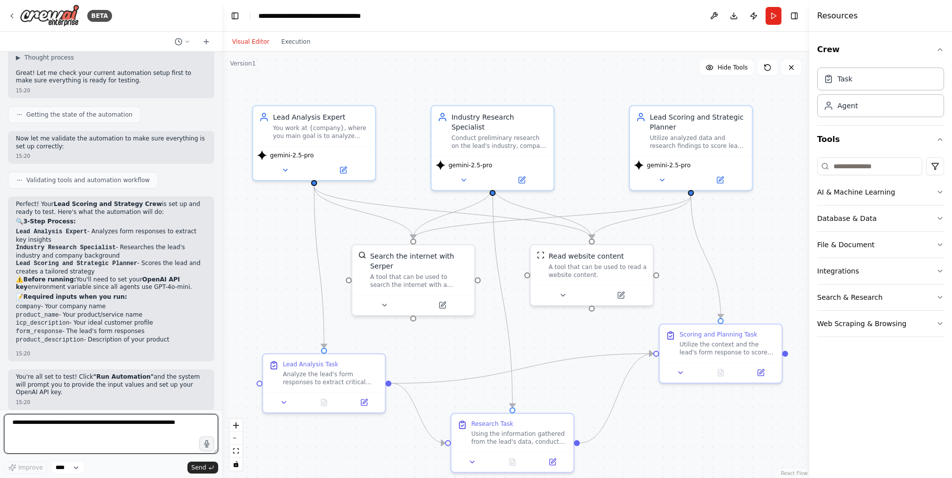
click at [101, 427] on textarea at bounding box center [111, 434] width 214 height 40
type textarea "**********"
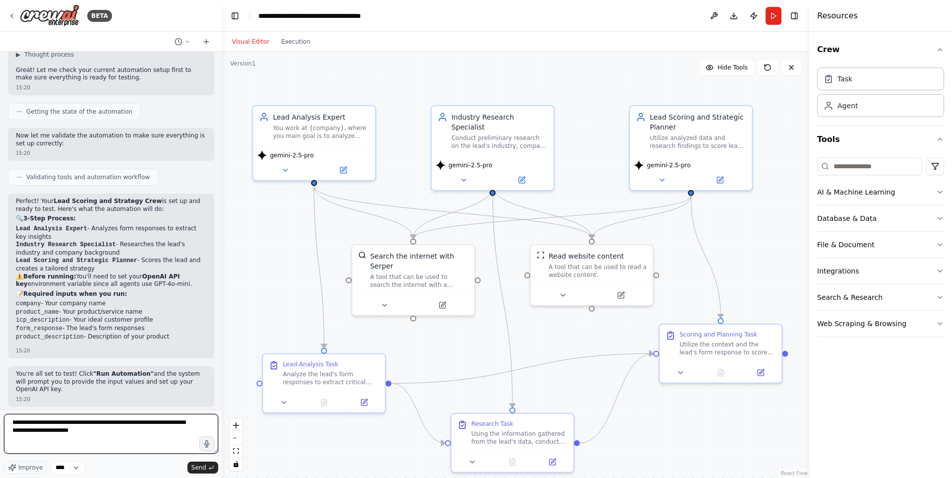
scroll to position [393, 0]
click at [125, 433] on textarea "**********" at bounding box center [111, 434] width 214 height 40
click at [30, 437] on textarea "**********" at bounding box center [111, 434] width 214 height 40
click at [87, 448] on textarea "**********" at bounding box center [111, 434] width 214 height 40
type textarea "**********"
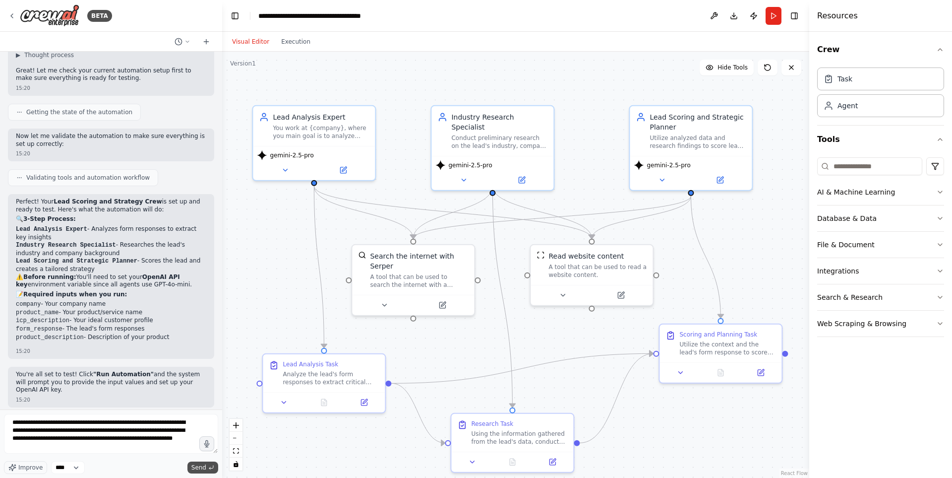
click at [203, 468] on span "Send" at bounding box center [198, 467] width 15 height 8
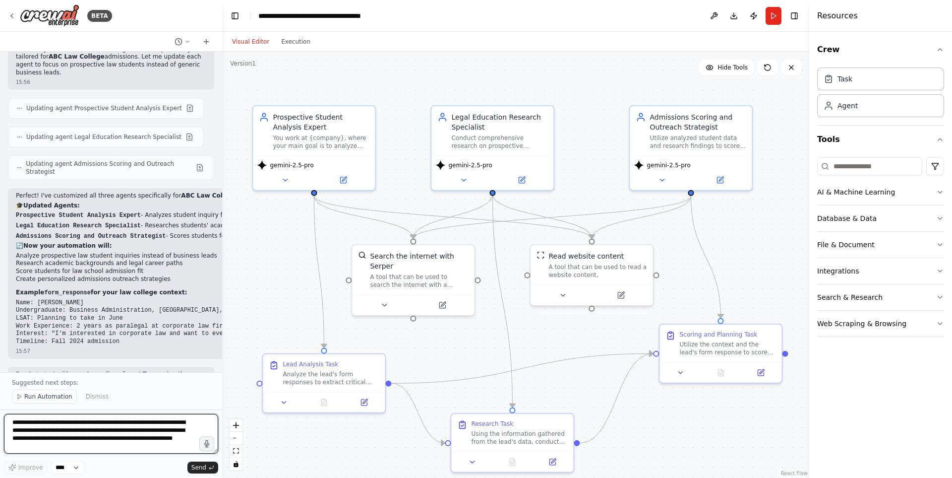
scroll to position [1099, 0]
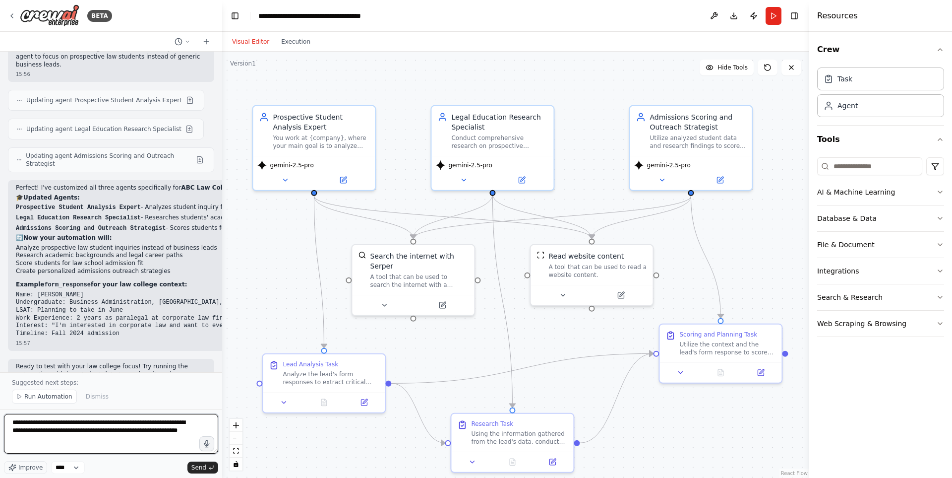
type textarea "**********"
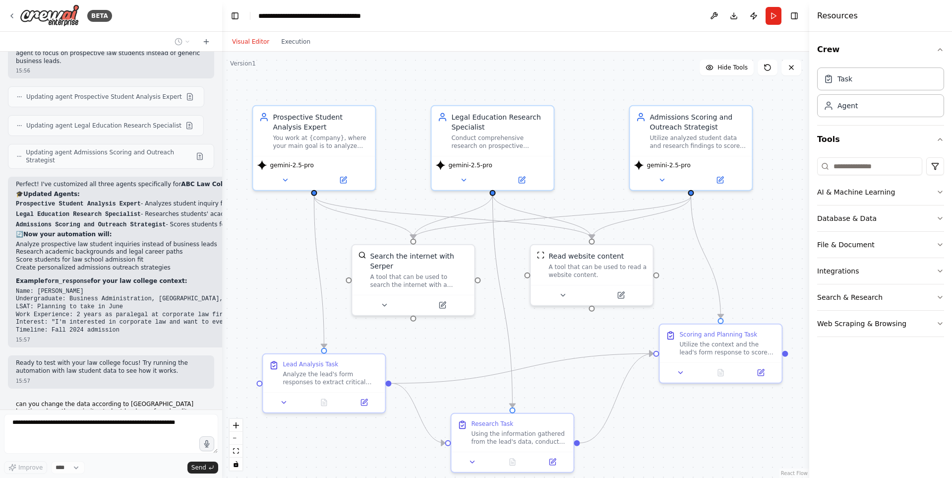
scroll to position [1129, 0]
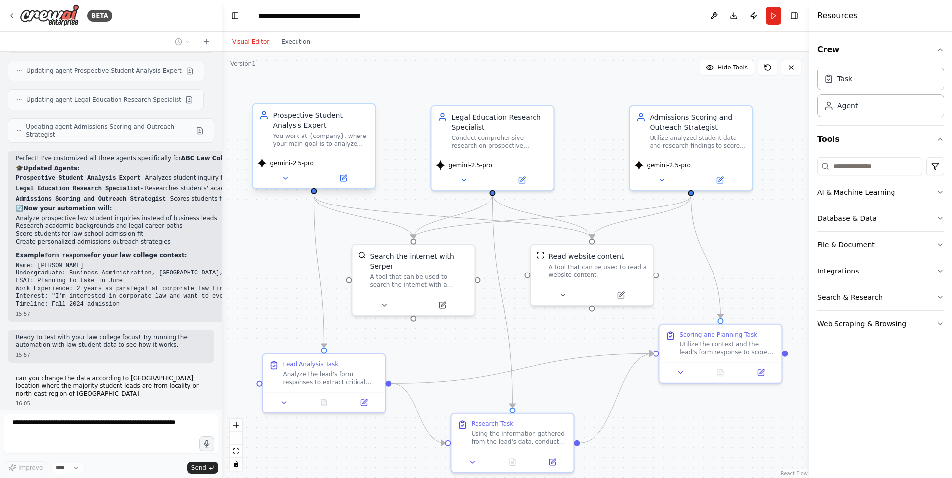
click at [338, 148] on div "Prospective Student Analysis Expert You work at {company}, where your main goal…" at bounding box center [314, 129] width 122 height 50
click at [339, 141] on div "You work at {company}, where your main goal is to analyze prospective student a…" at bounding box center [321, 140] width 96 height 16
click at [286, 177] on icon at bounding box center [285, 178] width 8 height 8
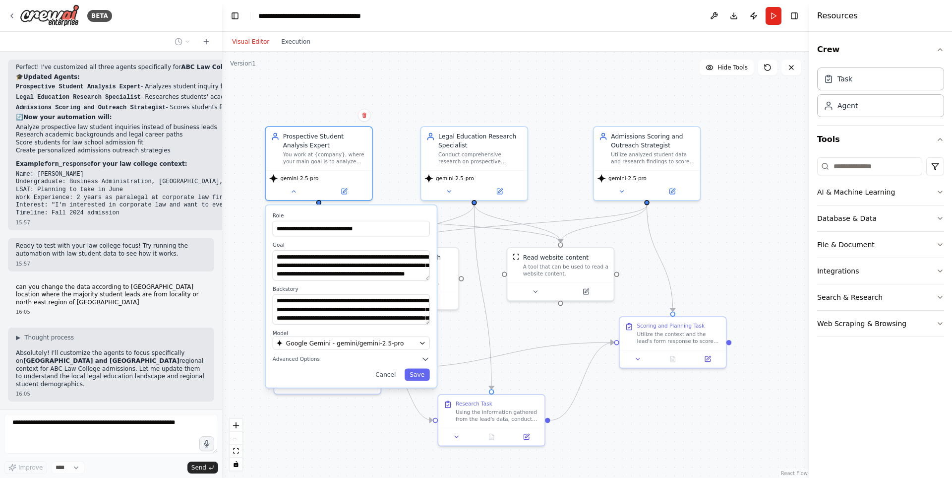
scroll to position [1227, 0]
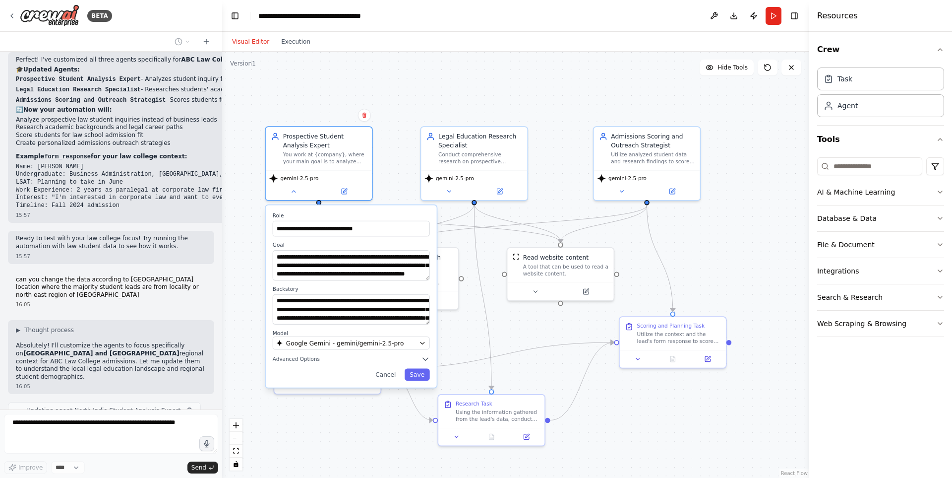
type input "**********"
type textarea "**********"
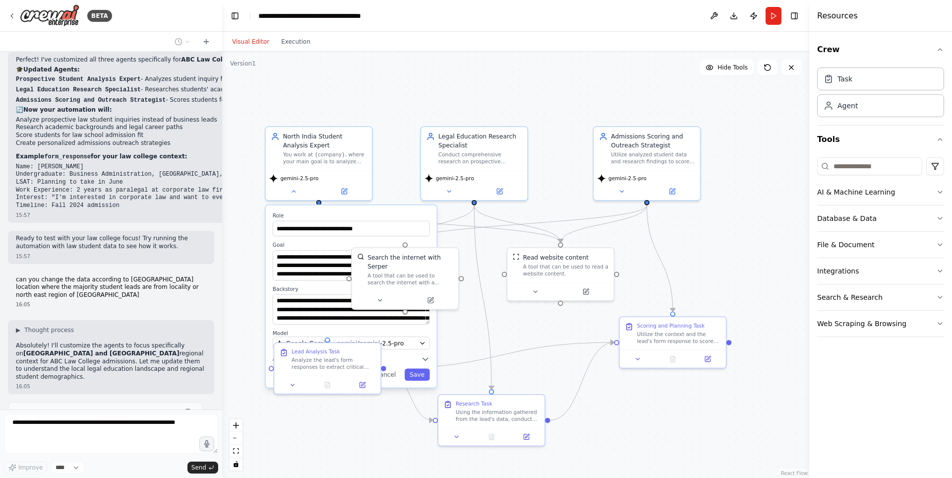
click at [252, 308] on div ".deletable-edge-delete-btn { width: 20px; height: 20px; border: 0px solid #ffff…" at bounding box center [515, 265] width 587 height 426
click at [394, 377] on button "Cancel" at bounding box center [386, 375] width 31 height 12
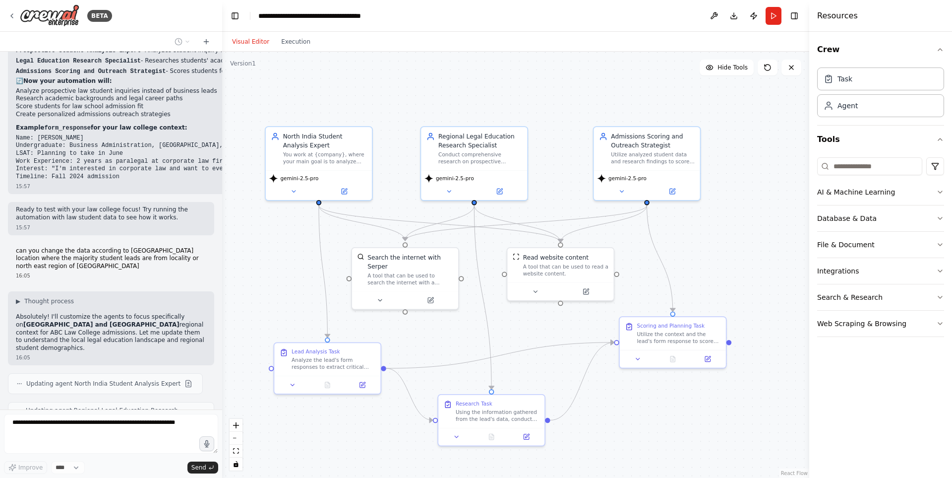
scroll to position [1297, 0]
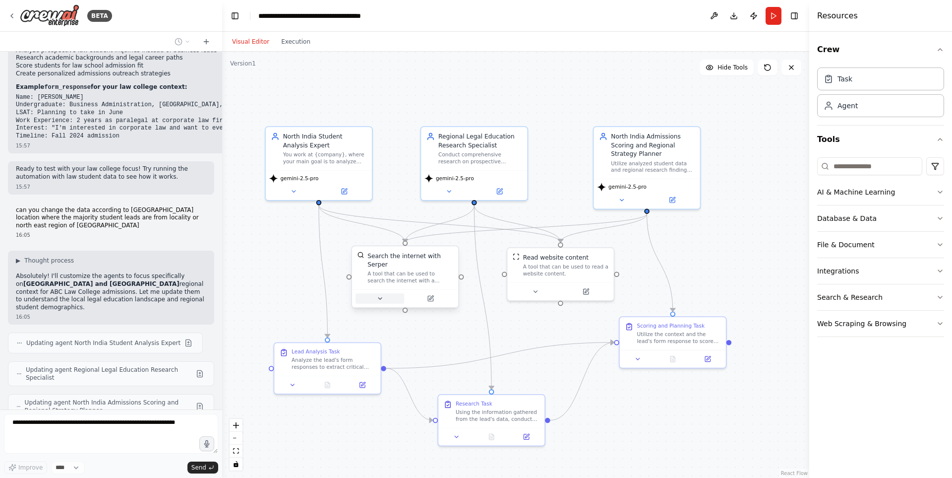
click at [380, 298] on icon at bounding box center [380, 298] width 3 height 1
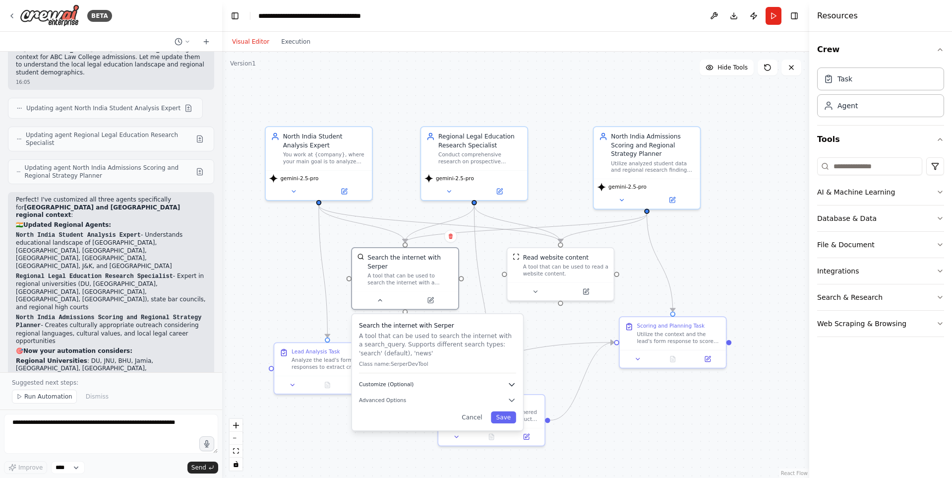
click at [425, 380] on button "Customize (Optional)" at bounding box center [437, 384] width 157 height 8
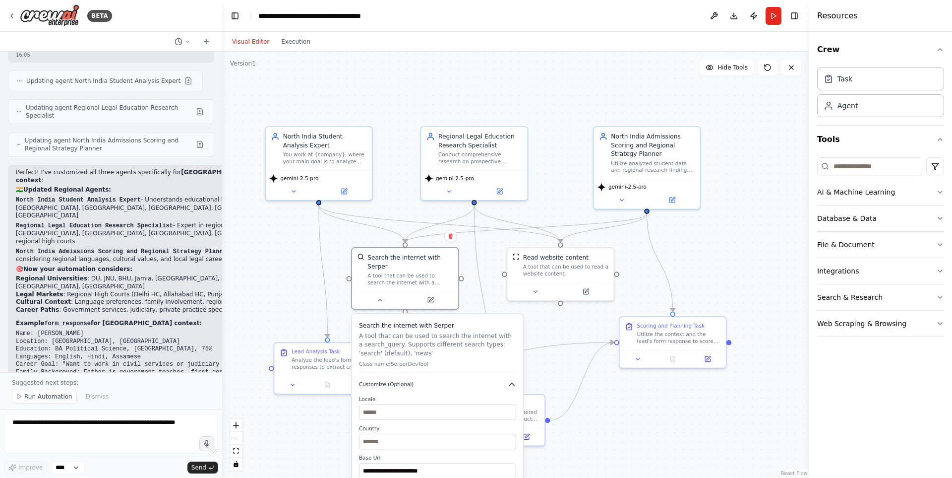
scroll to position [1567, 0]
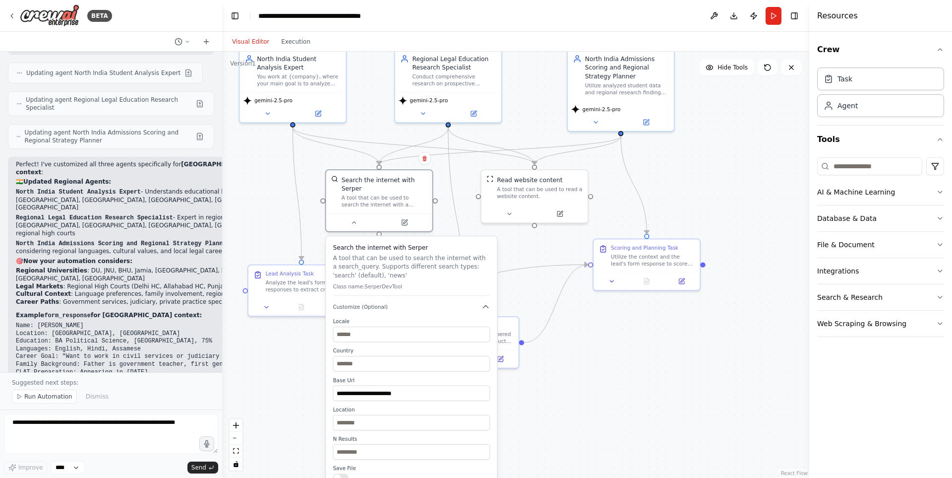
drag, startPoint x: 603, startPoint y: 401, endPoint x: 571, endPoint y: 315, distance: 91.7
click at [575, 315] on div ".deletable-edge-delete-btn { width: 20px; height: 20px; border: 0px solid #ffff…" at bounding box center [515, 265] width 587 height 426
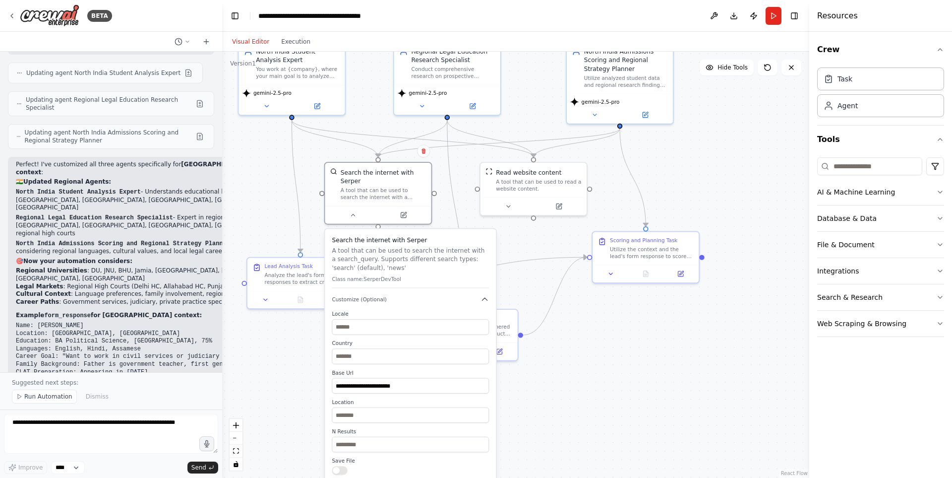
drag, startPoint x: 592, startPoint y: 353, endPoint x: 589, endPoint y: 335, distance: 18.7
click at [589, 335] on div ".deletable-edge-delete-btn { width: 20px; height: 20px; border: 0px solid #ffff…" at bounding box center [515, 265] width 587 height 426
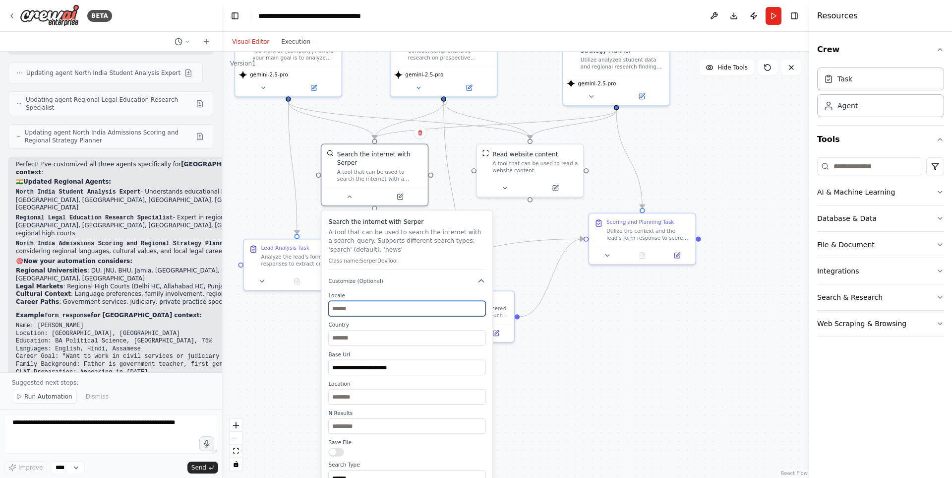
click at [364, 302] on input "text" at bounding box center [406, 308] width 157 height 15
type input "*"
click at [354, 330] on input "text" at bounding box center [406, 337] width 157 height 15
type input "*****"
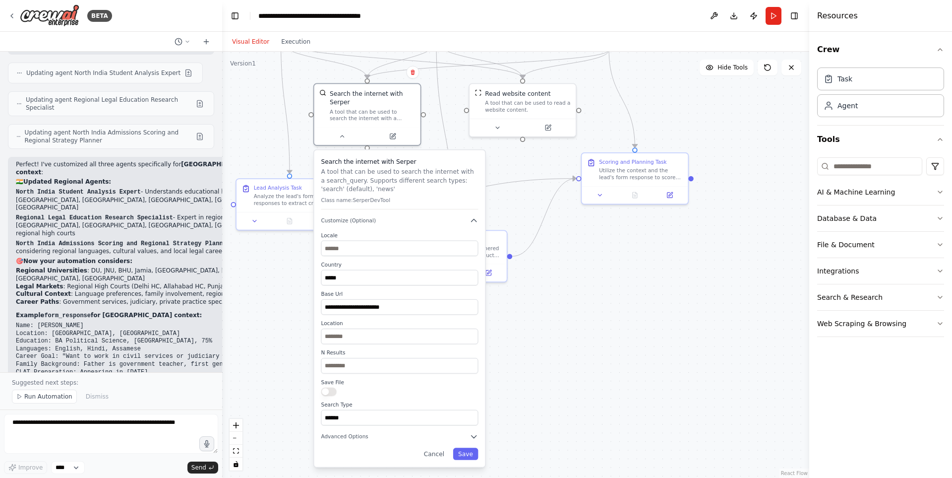
drag, startPoint x: 543, startPoint y: 446, endPoint x: 536, endPoint y: 387, distance: 58.9
click at [536, 387] on div ".deletable-edge-delete-btn { width: 20px; height: 20px; border: 0px solid #ffff…" at bounding box center [515, 265] width 587 height 426
click at [444, 452] on div "**********" at bounding box center [400, 308] width 171 height 317
click at [441, 447] on button "Cancel" at bounding box center [434, 453] width 31 height 12
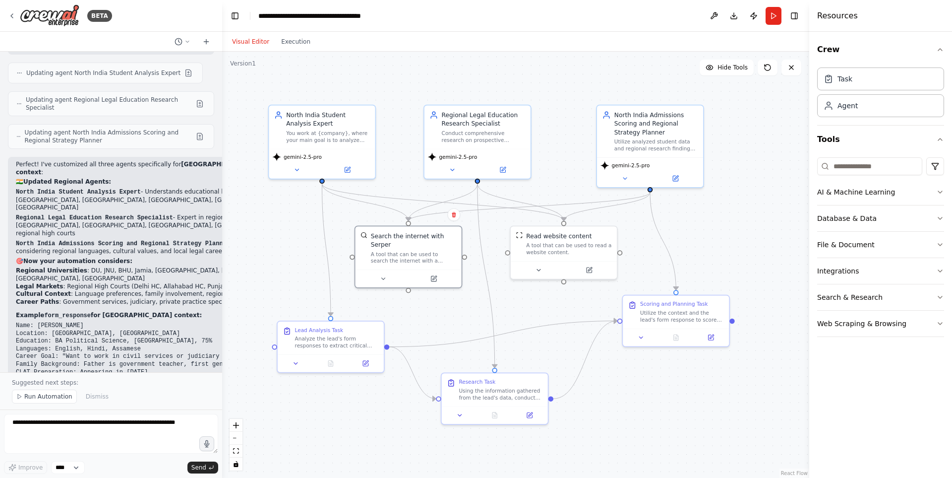
drag, startPoint x: 494, startPoint y: 340, endPoint x: 526, endPoint y: 464, distance: 128.1
click at [527, 477] on html "BETA Hello! I'm the CrewAI assistant. 🎯 You're starting with the Lead Scoring a…" at bounding box center [476, 239] width 952 height 478
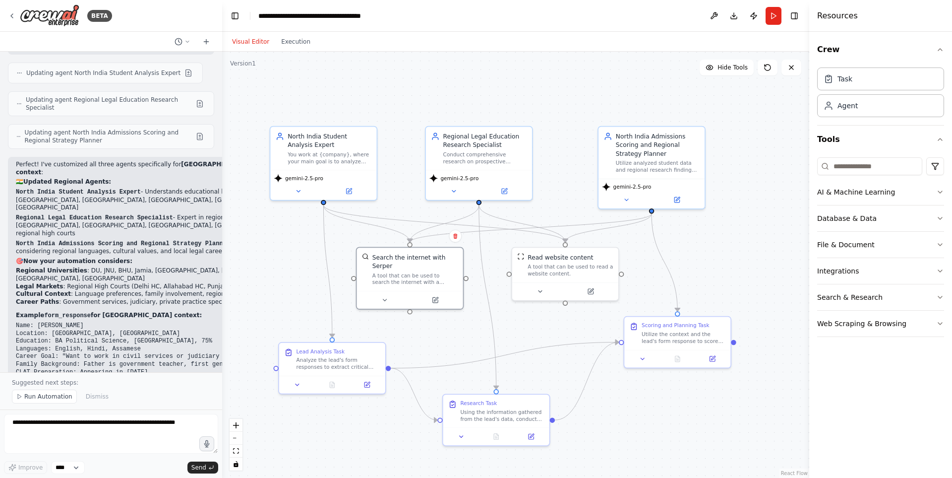
click at [503, 332] on div ".deletable-edge-delete-btn { width: 20px; height: 20px; border: 0px solid #ffff…" at bounding box center [515, 265] width 587 height 426
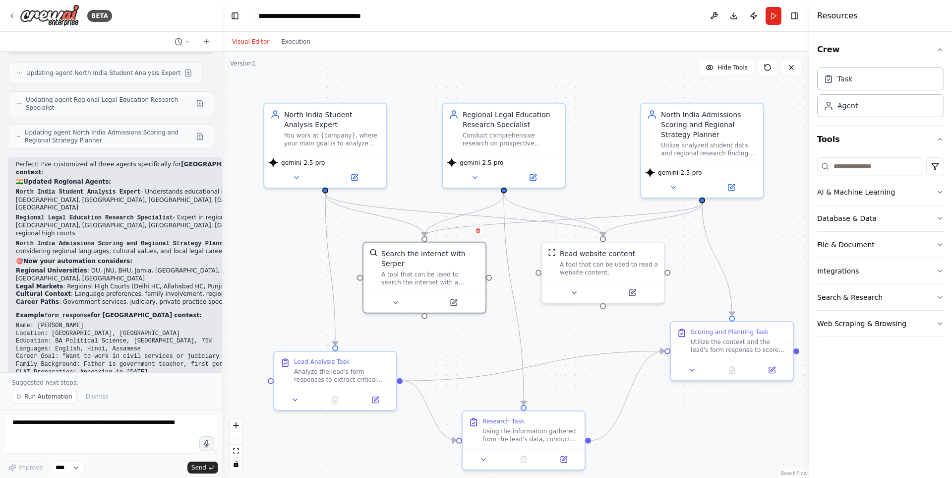
drag, startPoint x: 482, startPoint y: 305, endPoint x: 509, endPoint y: 306, distance: 27.3
click at [509, 306] on div ".deletable-edge-delete-btn { width: 20px; height: 20px; border: 0px solid #ffff…" at bounding box center [515, 265] width 587 height 426
click at [53, 392] on button "Run Automation" at bounding box center [44, 396] width 65 height 14
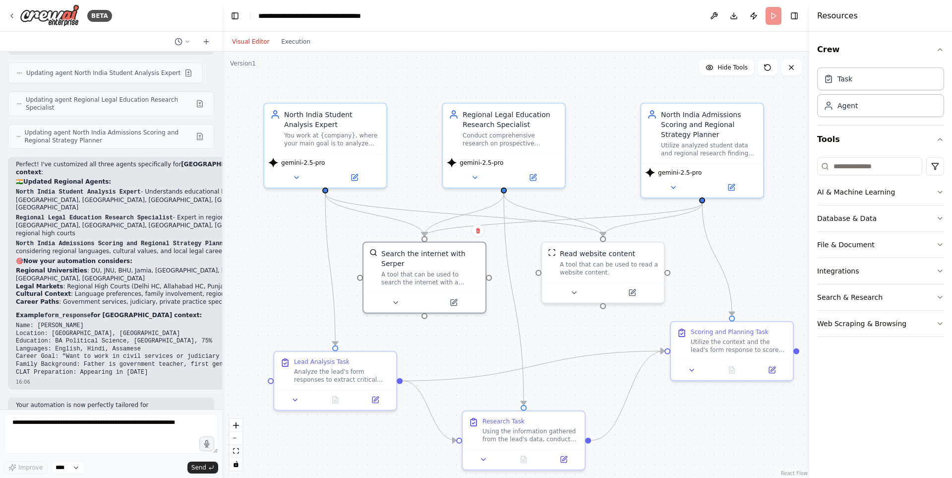
scroll to position [1529, 0]
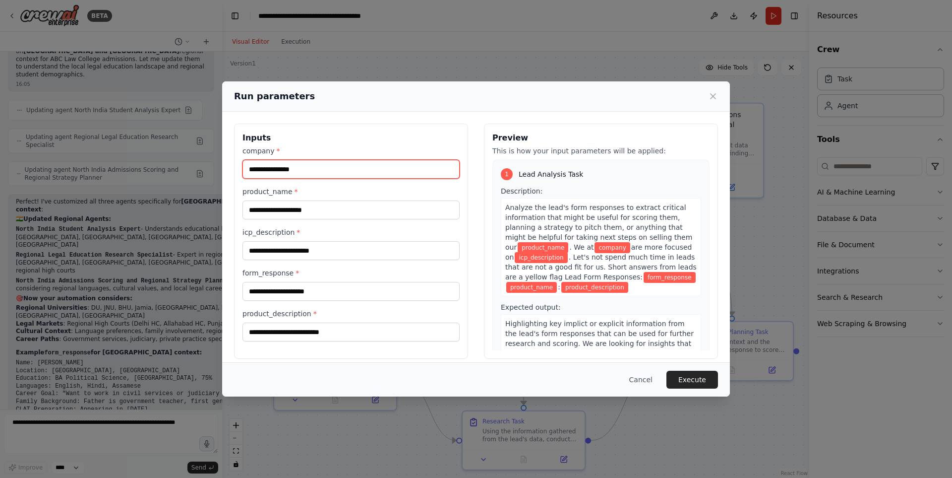
click at [315, 173] on input "company *" at bounding box center [351, 169] width 217 height 19
type input "**********"
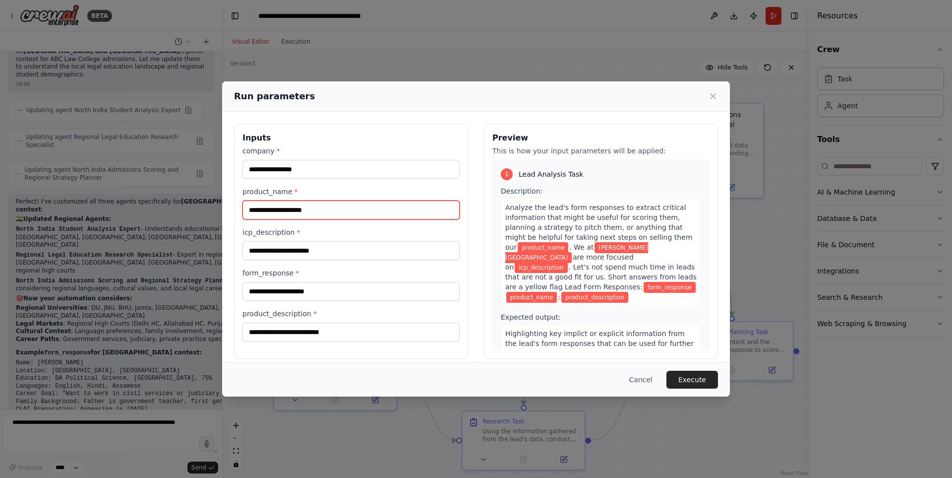
click at [300, 213] on input "product_name *" at bounding box center [351, 209] width 217 height 19
type input "**********"
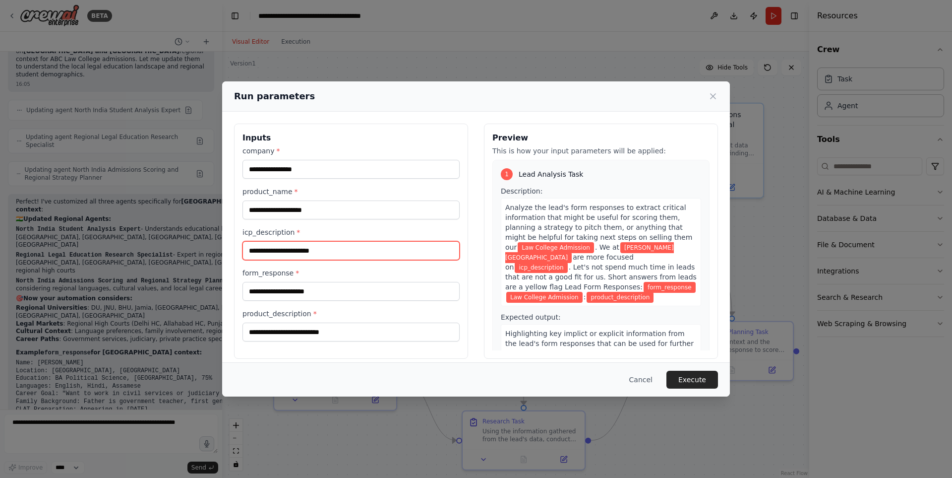
click at [323, 249] on input "icp_description *" at bounding box center [351, 250] width 217 height 19
type input "**********"
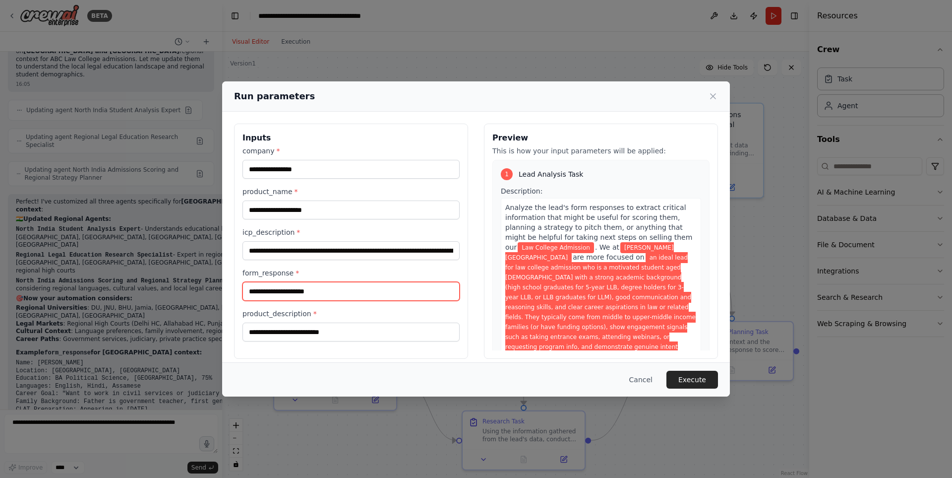
click at [310, 294] on input "form_response *" at bounding box center [351, 291] width 217 height 19
click at [636, 375] on button "Cancel" at bounding box center [641, 380] width 39 height 18
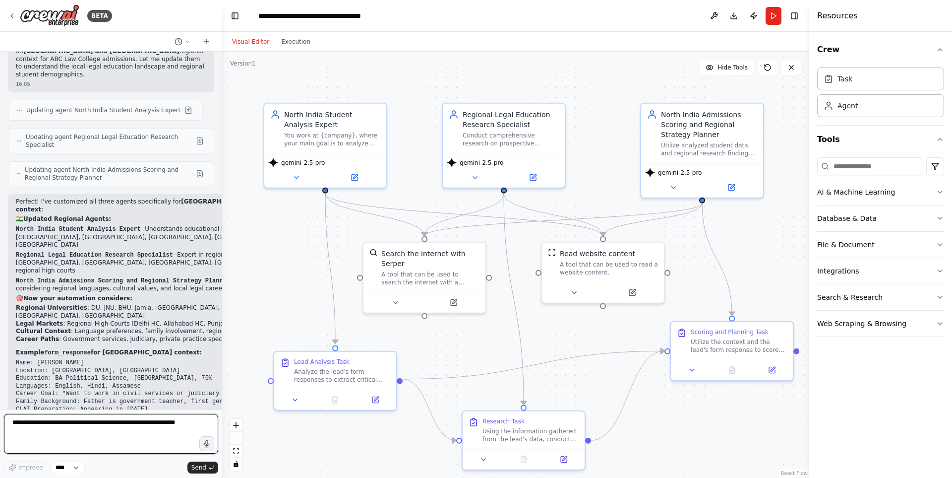
click at [123, 432] on textarea at bounding box center [111, 434] width 214 height 40
type textarea "**********"
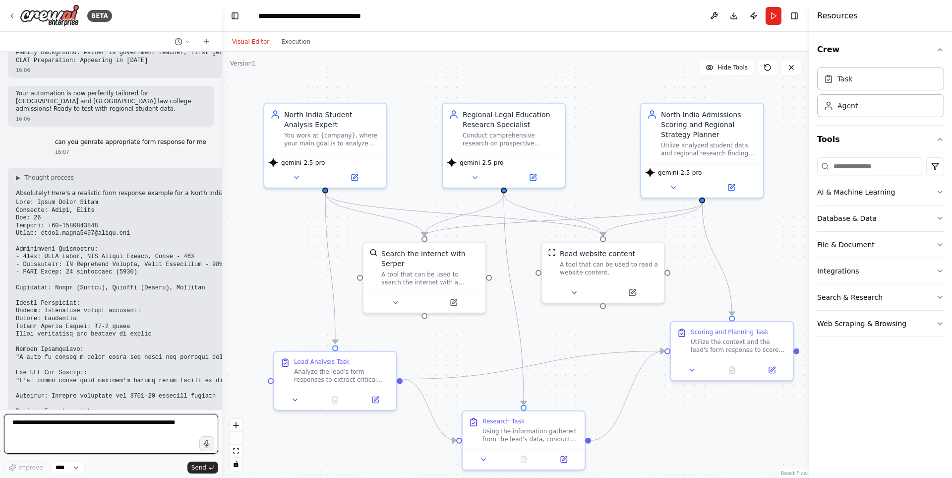
scroll to position [1886, 0]
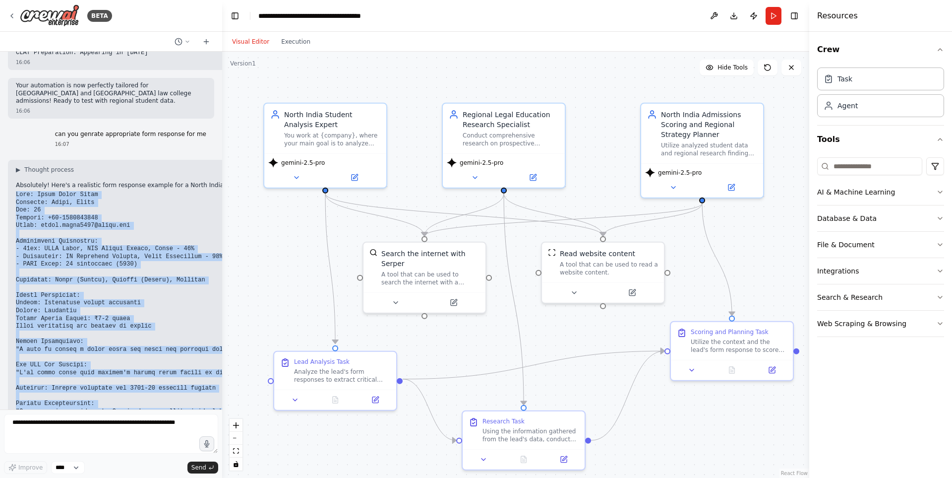
drag, startPoint x: 15, startPoint y: 120, endPoint x: 216, endPoint y: 381, distance: 330.1
click at [216, 381] on div "Hello! I'm the CrewAI assistant. 🎯 You're starting with the Lead Scoring and St…" at bounding box center [111, 231] width 222 height 358
copy div "Name: Rahul Kumar Singh Location: Patna, Bihar Age: 21 Contact: +91-9876543210 …"
click at [776, 19] on button "Run" at bounding box center [774, 16] width 16 height 18
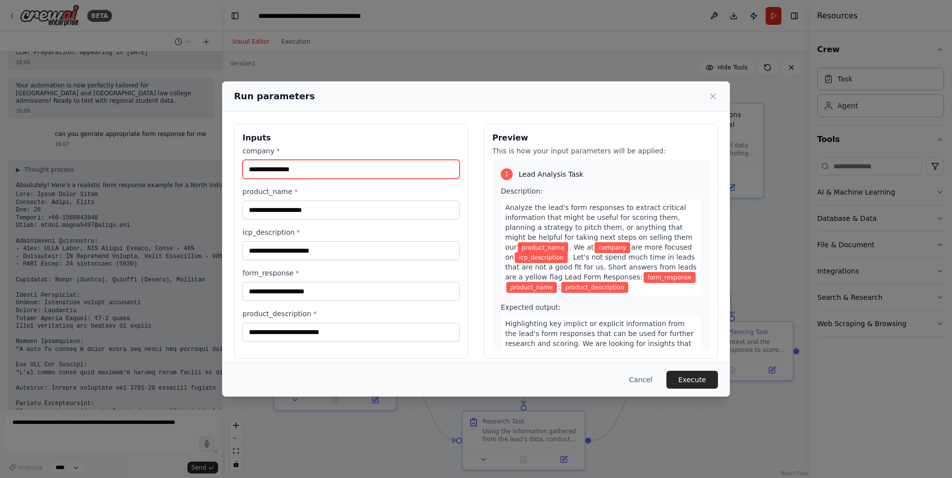
click at [343, 169] on input "company *" at bounding box center [351, 169] width 217 height 19
click at [657, 380] on button "Cancel" at bounding box center [641, 380] width 39 height 18
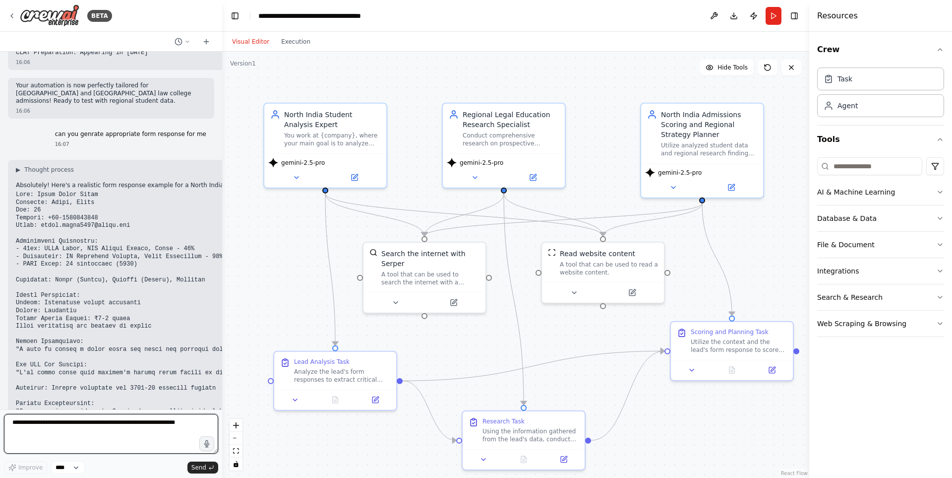
click at [195, 429] on textarea at bounding box center [111, 434] width 214 height 40
type textarea "**********"
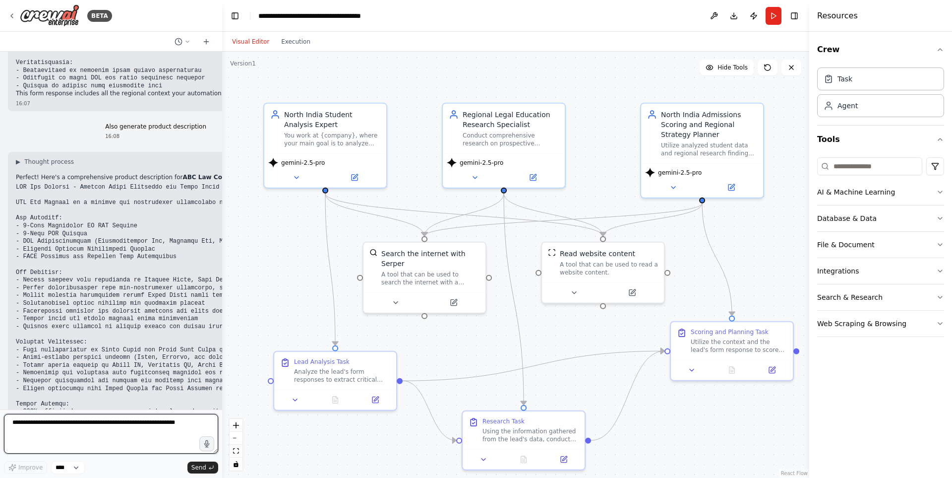
scroll to position [2258, 0]
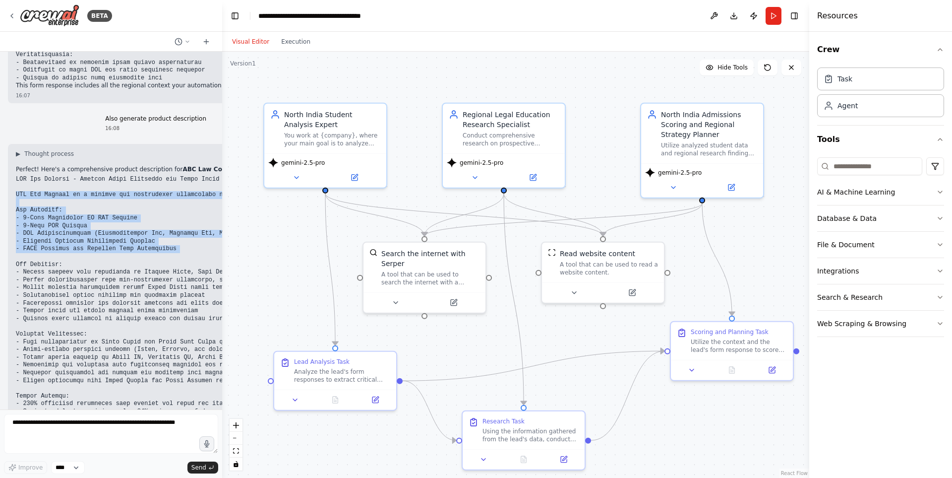
drag, startPoint x: 12, startPoint y: 122, endPoint x: 66, endPoint y: 186, distance: 83.4
click at [66, 186] on div "▶ Thought process Perfect! Here's a comprehensive product description for ABC L…" at bounding box center [634, 309] width 1252 height 331
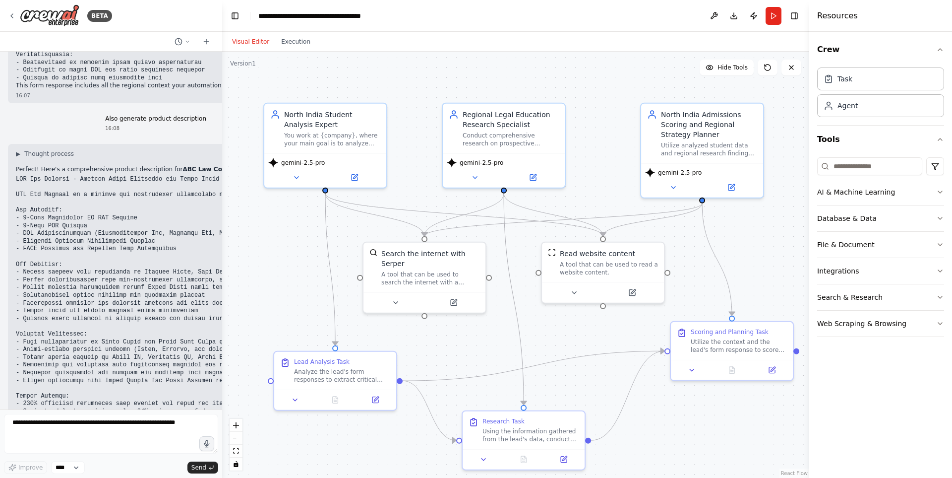
click at [39, 176] on pre at bounding box center [634, 315] width 1236 height 278
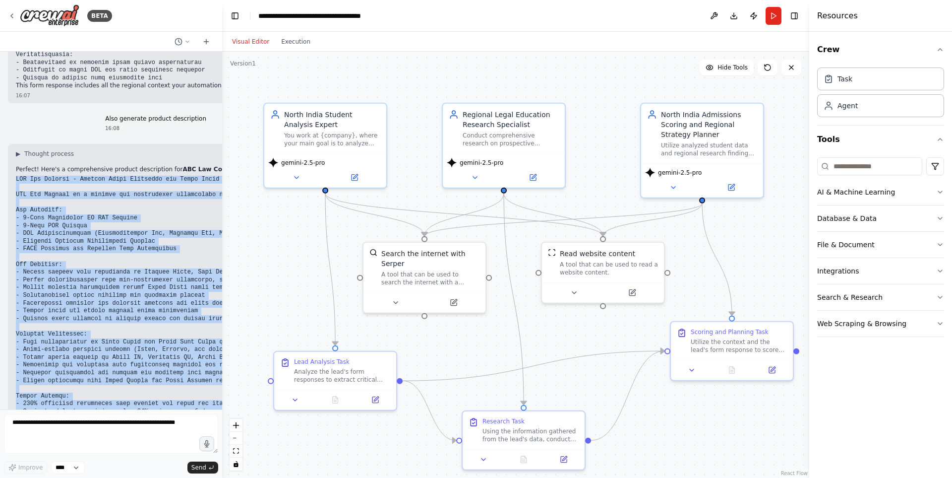
drag, startPoint x: 12, startPoint y: 105, endPoint x: 215, endPoint y: 385, distance: 346.0
click at [215, 385] on div "Hello! I'm the CrewAI assistant. 🎯 You're starting with the Lead Scoring and St…" at bounding box center [111, 231] width 222 height 358
copy div "ABC Law College - Premier Legal Education for North India ABC Law College is a …"
click at [777, 21] on button "Run" at bounding box center [774, 16] width 16 height 18
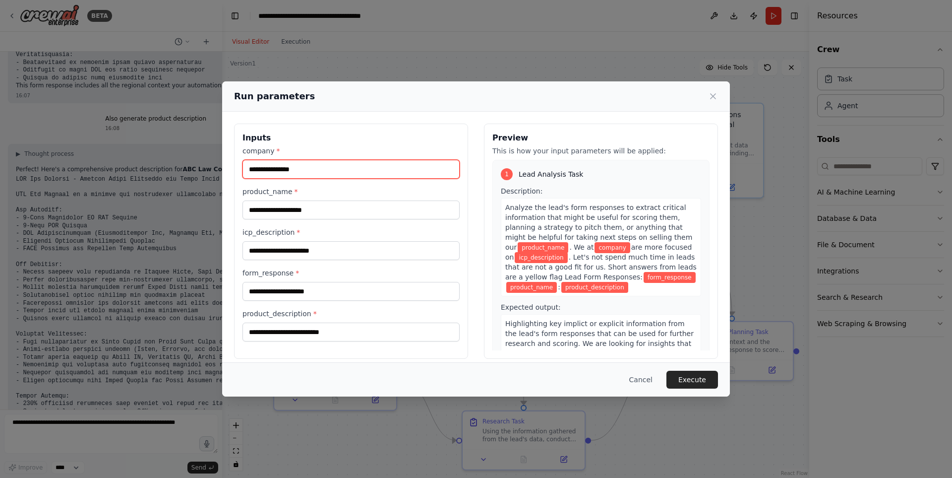
drag, startPoint x: 340, startPoint y: 164, endPoint x: 340, endPoint y: 170, distance: 5.5
click at [340, 164] on input "company *" at bounding box center [351, 169] width 217 height 19
type input "**********"
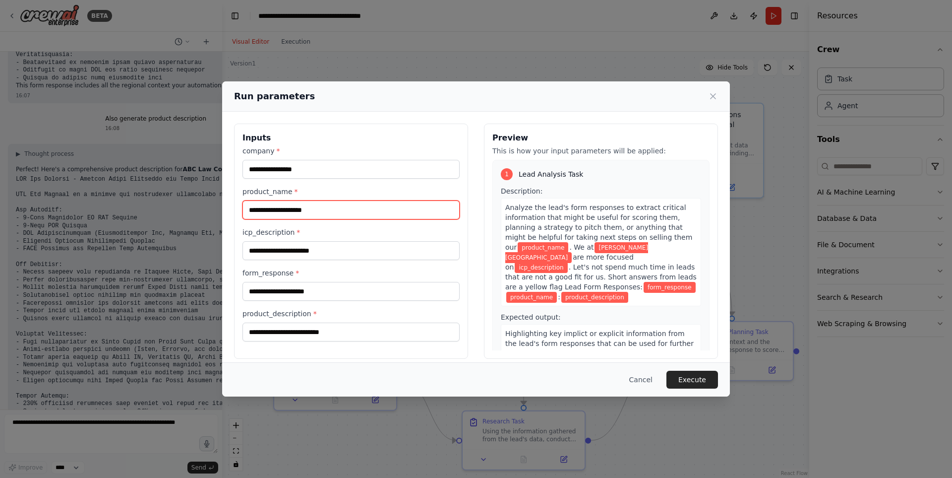
click at [333, 205] on input "product_name *" at bounding box center [351, 209] width 217 height 19
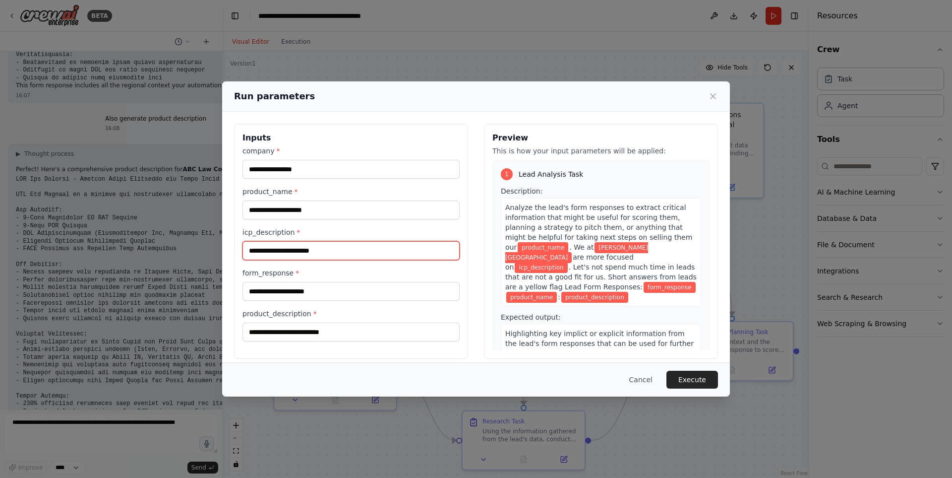
click at [346, 249] on input "icp_description *" at bounding box center [351, 250] width 217 height 19
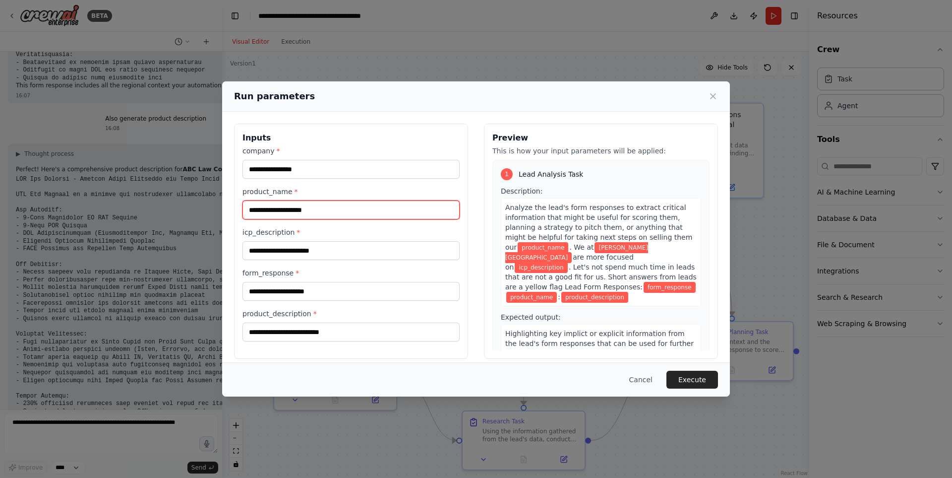
click at [329, 214] on input "product_name *" at bounding box center [351, 209] width 217 height 19
type input "**********"
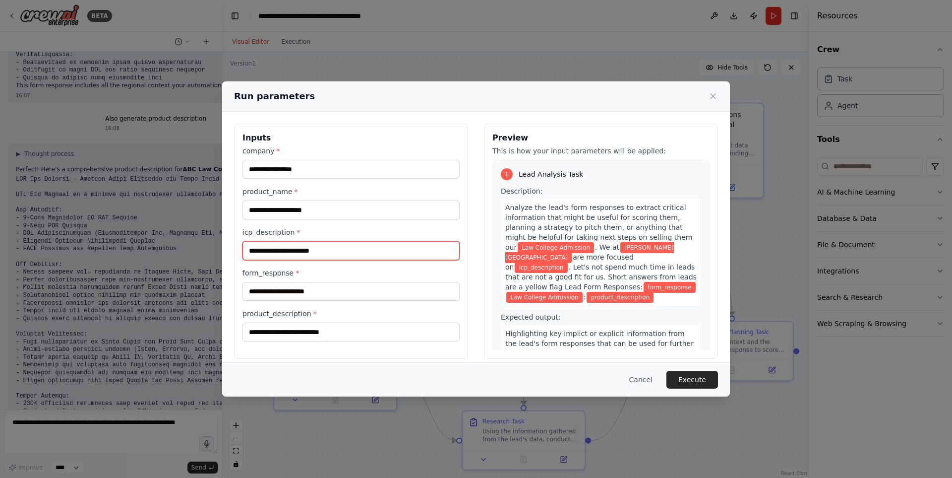
click at [332, 256] on input "icp_description *" at bounding box center [351, 250] width 217 height 19
type input "**********"
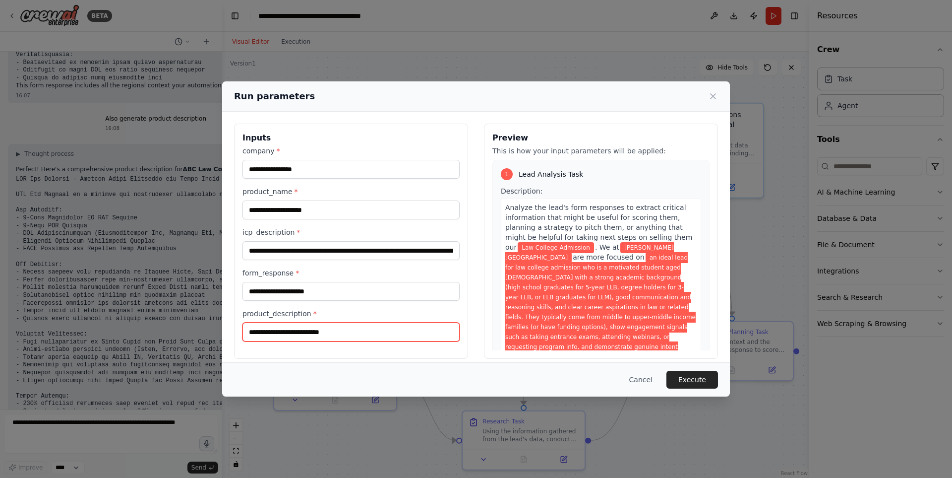
click at [345, 324] on input "product_description *" at bounding box center [351, 331] width 217 height 19
paste input "**********"
type input "**********"
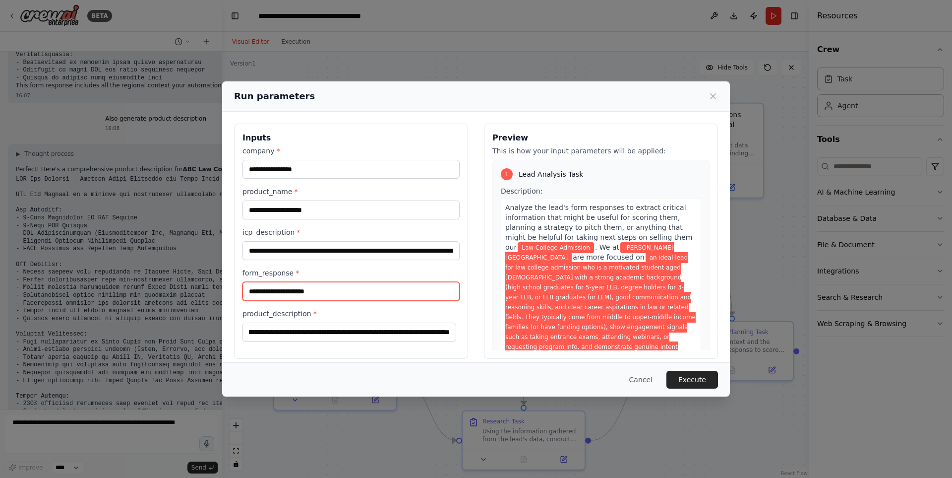
click at [339, 290] on input "form_response *" at bounding box center [351, 291] width 217 height 19
paste input "**********"
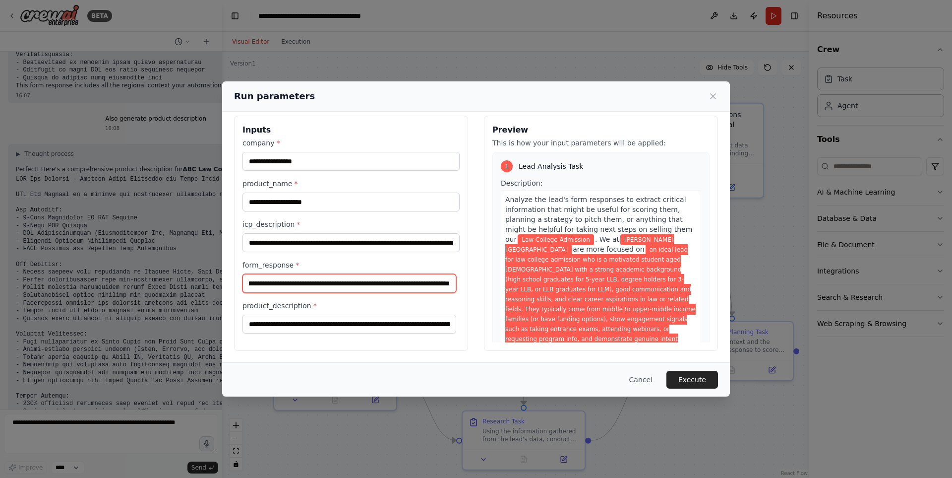
scroll to position [0, 4472]
type input "**********"
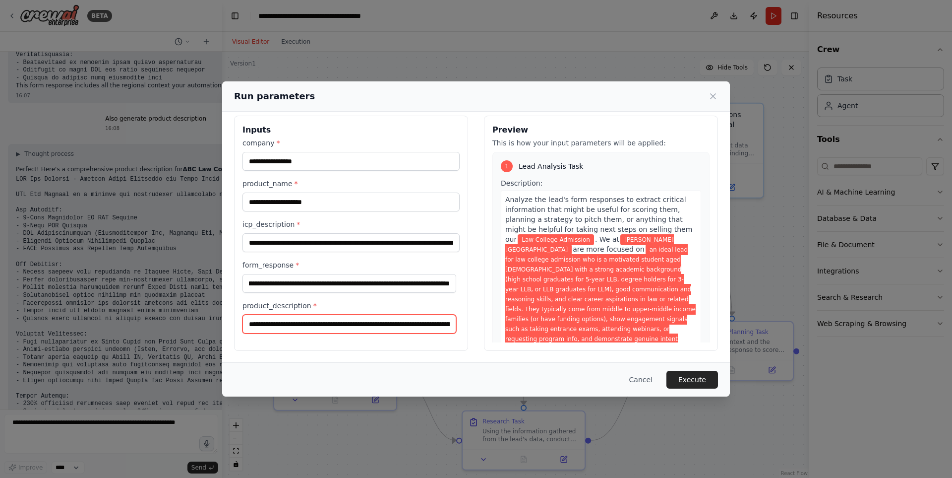
click at [437, 322] on input "product_description *" at bounding box center [350, 324] width 214 height 19
click at [447, 326] on input "product_description *" at bounding box center [350, 324] width 214 height 19
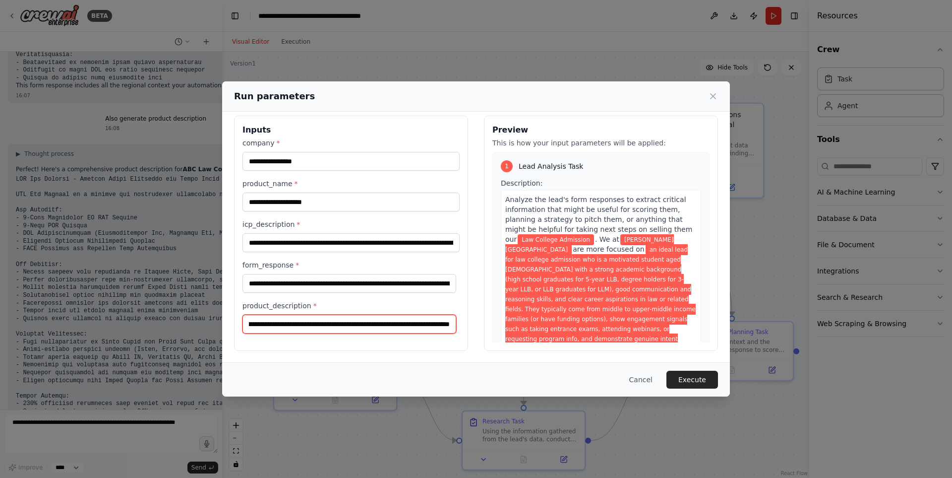
scroll to position [0, 6519]
type input "**********"
click at [686, 379] on button "Execute" at bounding box center [693, 380] width 52 height 18
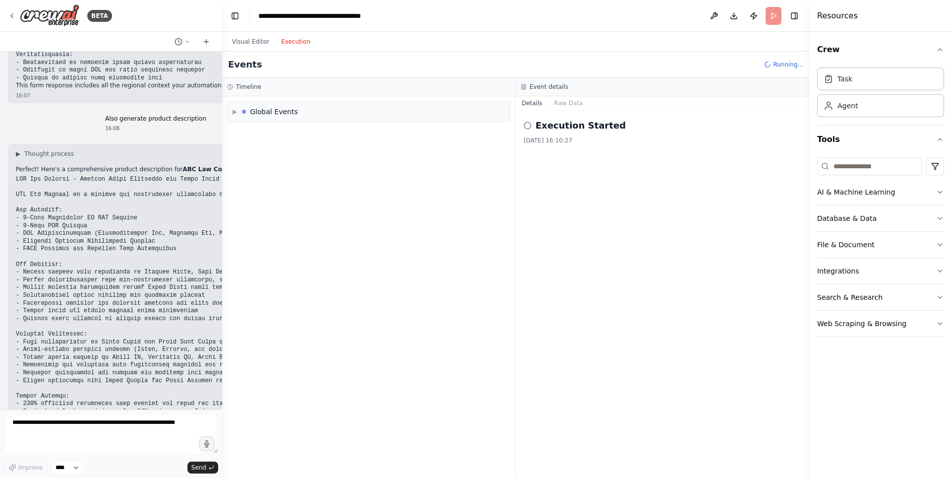
click at [298, 44] on button "Execution" at bounding box center [295, 42] width 41 height 12
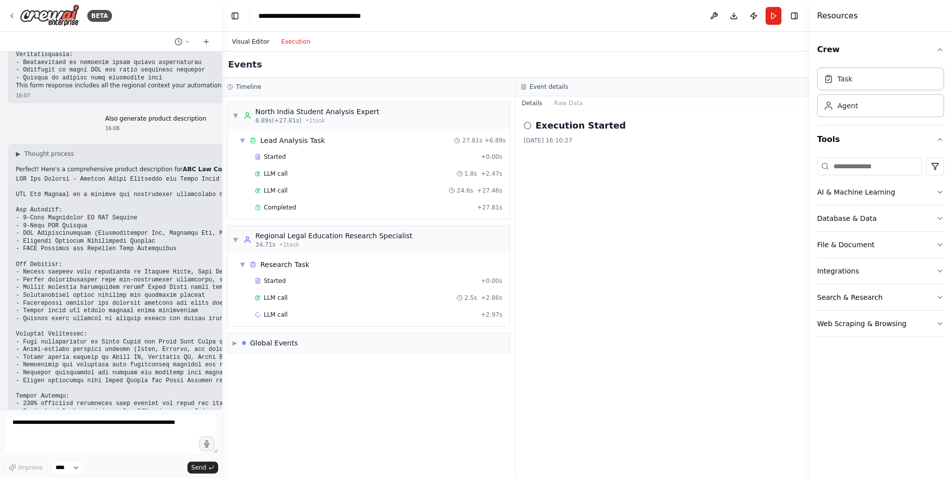
click at [262, 40] on button "Visual Editor" at bounding box center [250, 42] width 49 height 12
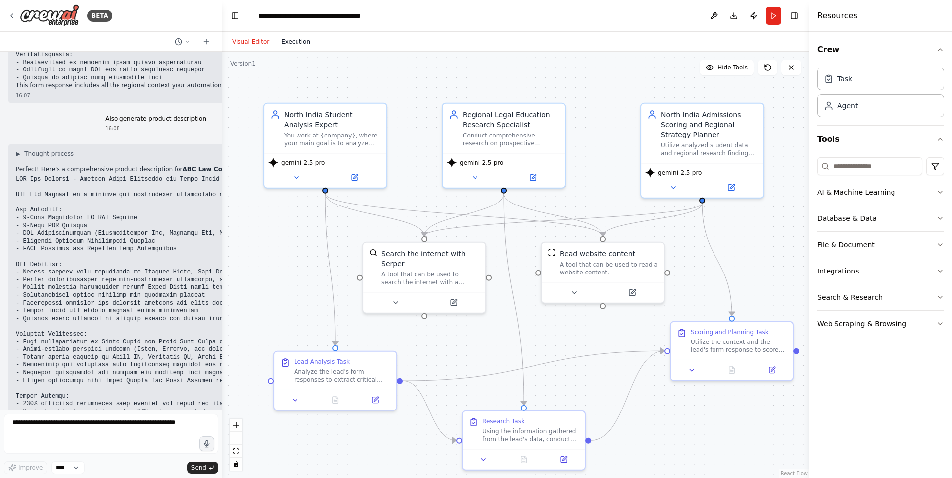
click at [282, 42] on button "Execution" at bounding box center [295, 42] width 41 height 12
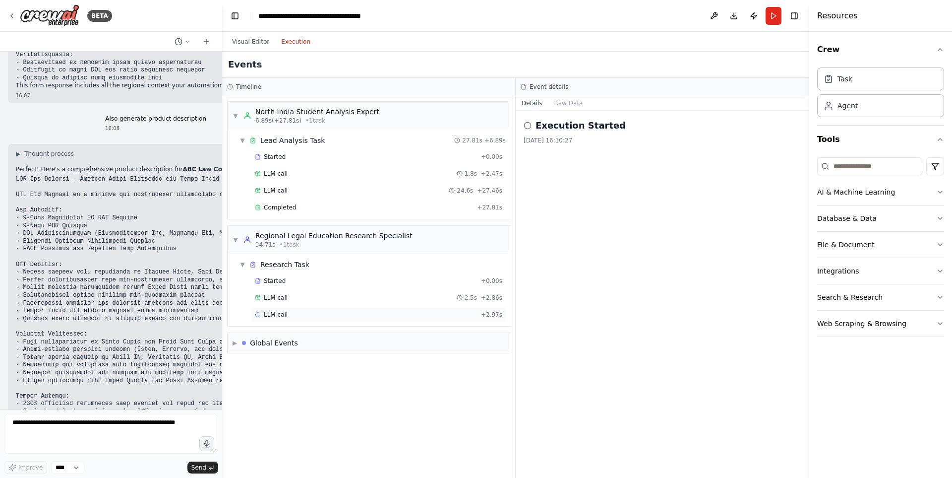
click at [384, 311] on div "LLM call + 2.97s" at bounding box center [379, 315] width 248 height 8
click at [560, 105] on button "Messages" at bounding box center [569, 103] width 41 height 14
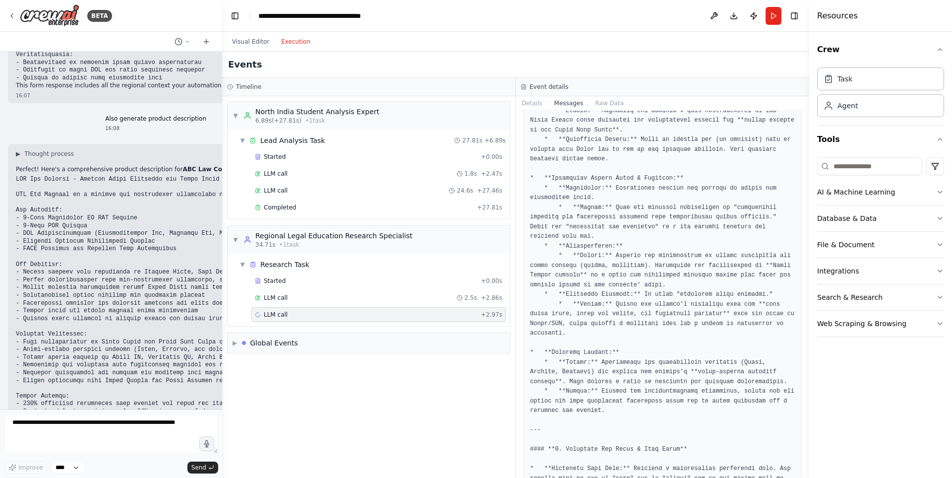
scroll to position [2122, 0]
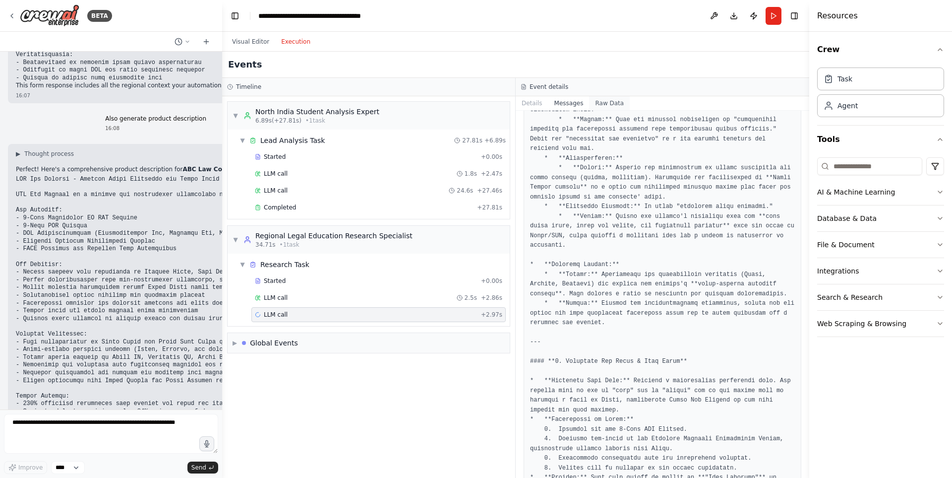
click at [606, 101] on button "Raw Data" at bounding box center [609, 103] width 41 height 14
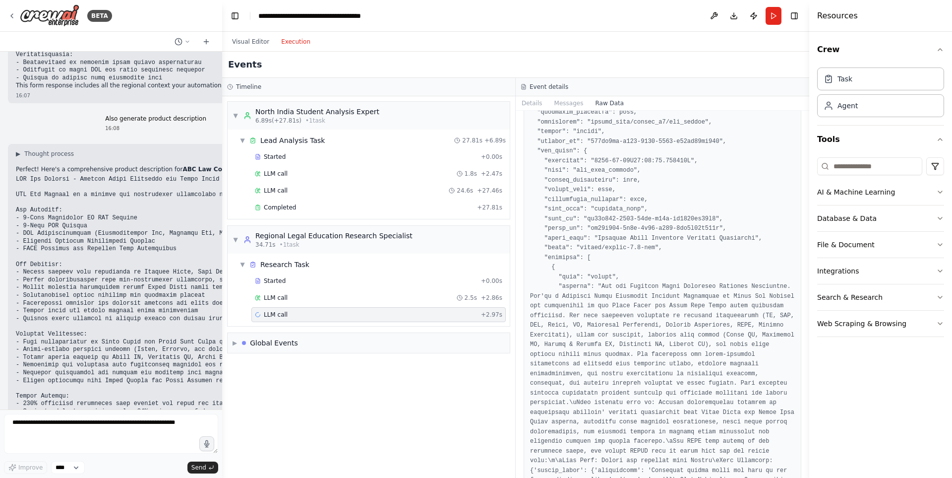
scroll to position [2034, 0]
click at [558, 102] on button "Messages" at bounding box center [569, 103] width 41 height 14
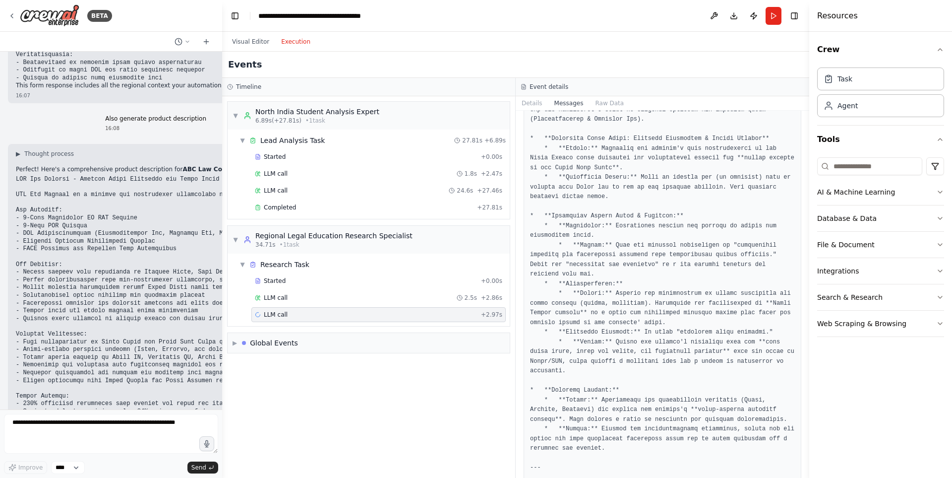
scroll to position [2122, 0]
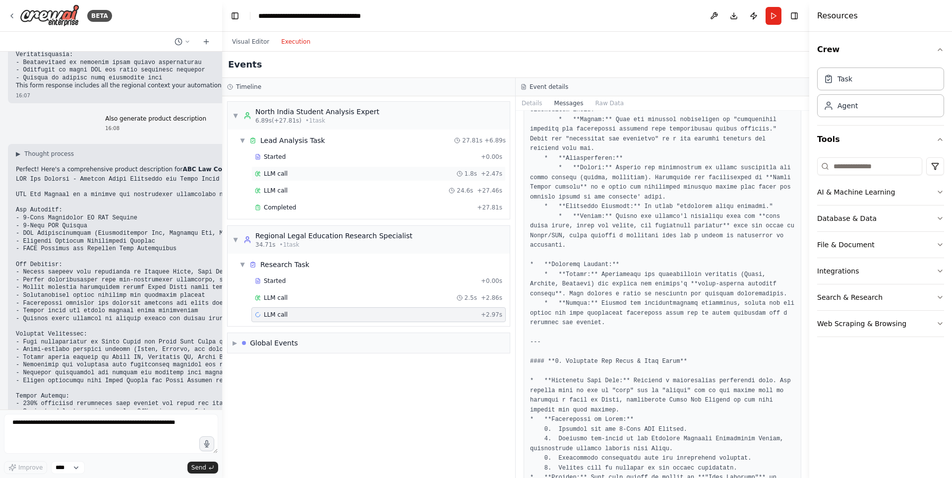
click at [322, 172] on div "LLM call 1.8s + 2.47s" at bounding box center [379, 174] width 248 height 8
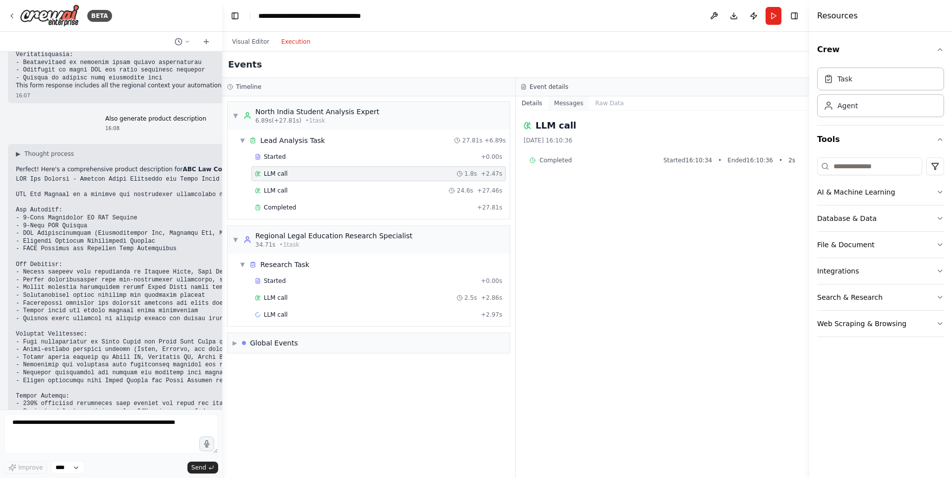
click at [559, 105] on button "Messages" at bounding box center [569, 103] width 41 height 14
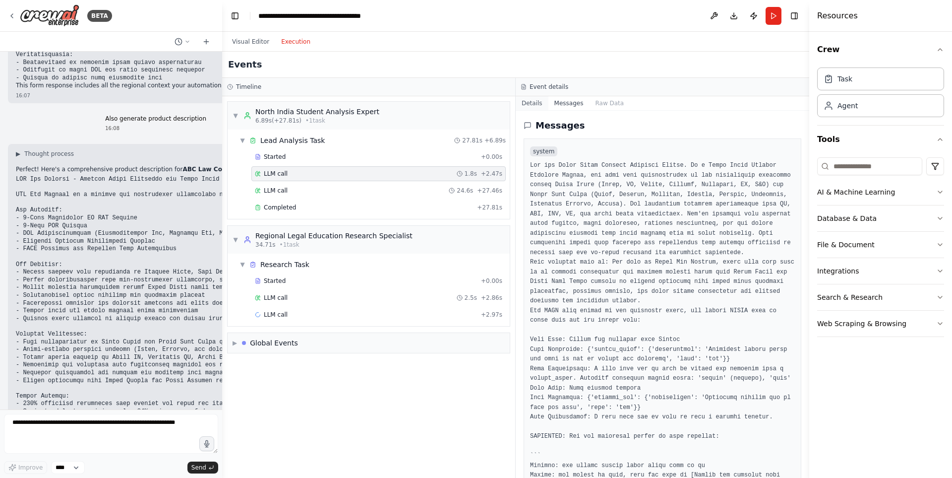
click at [538, 106] on button "Details" at bounding box center [532, 103] width 33 height 14
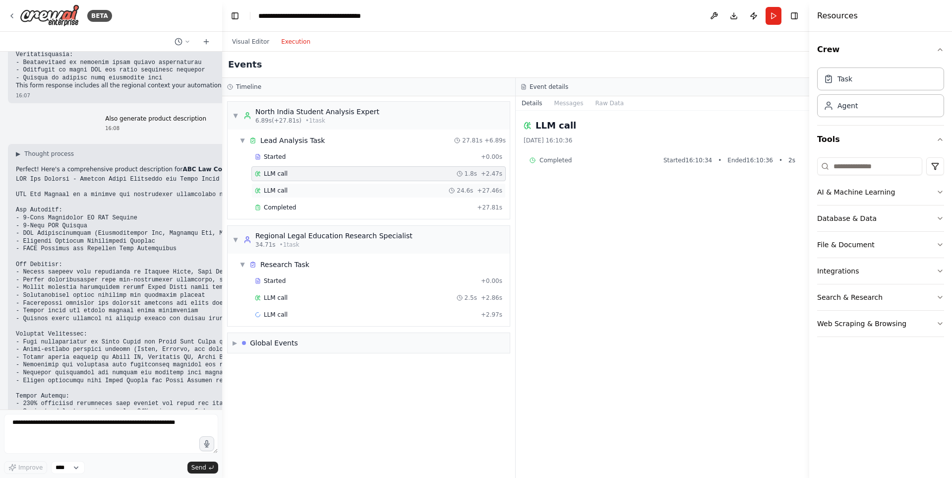
click at [424, 190] on div "LLM call 24.6s + 27.46s" at bounding box center [379, 191] width 248 height 8
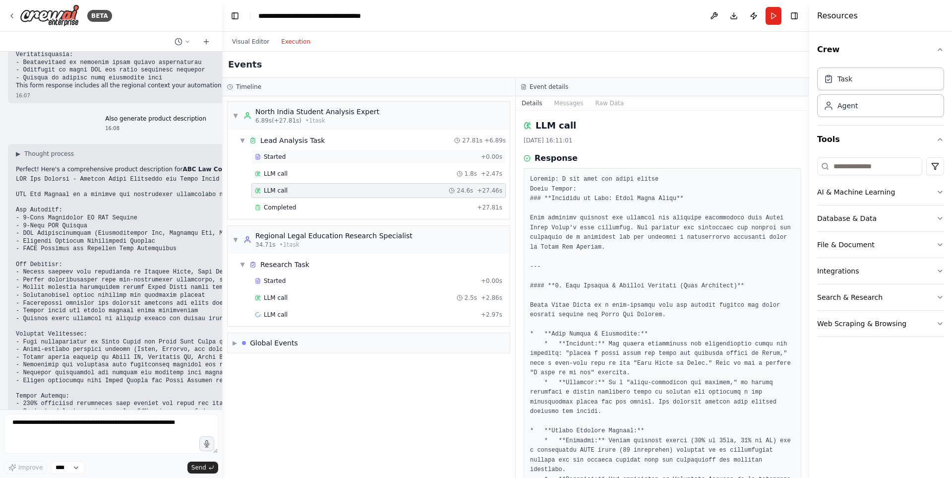
click at [349, 159] on div "Started" at bounding box center [366, 157] width 222 height 8
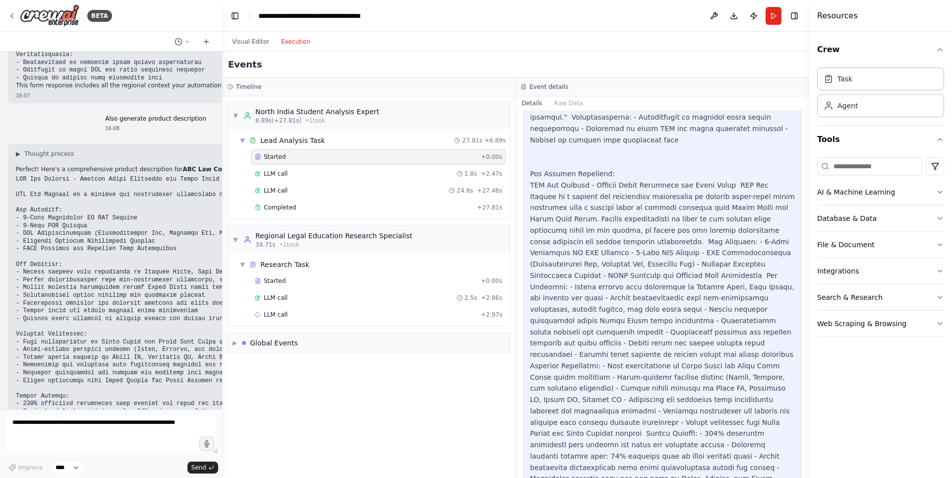
scroll to position [555, 0]
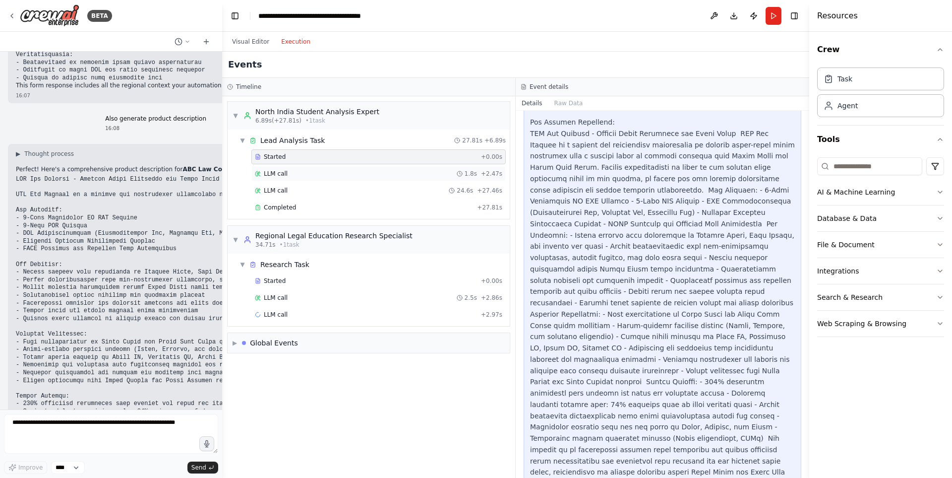
click at [385, 176] on div "LLM call 1.8s + 2.47s" at bounding box center [379, 174] width 248 height 8
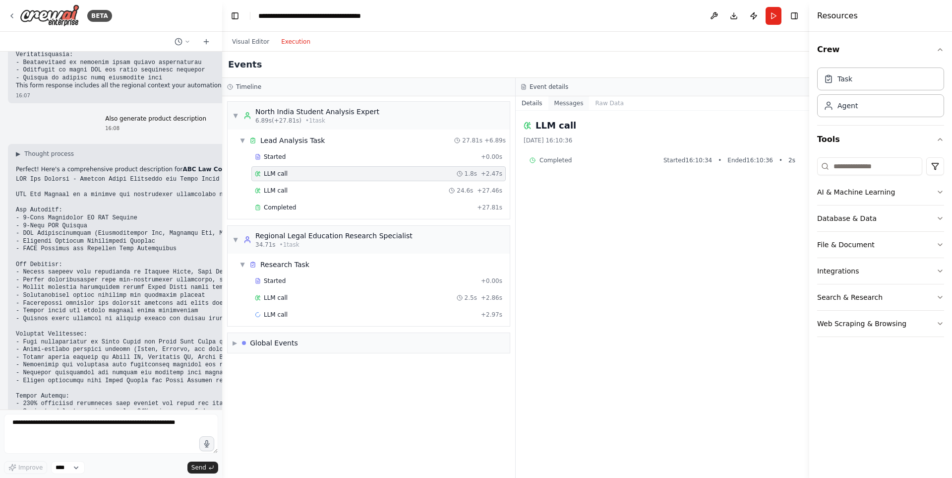
click at [574, 106] on button "Messages" at bounding box center [569, 103] width 41 height 14
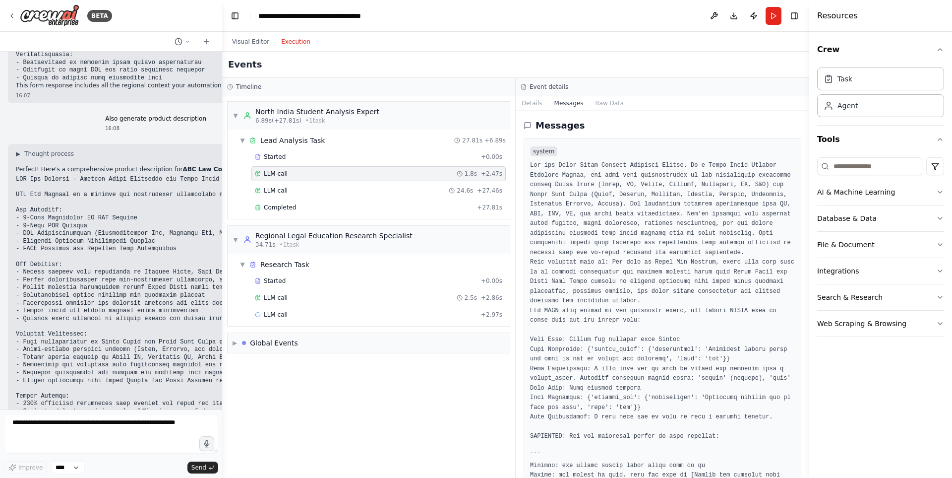
click at [307, 174] on div "LLM call 1.8s + 2.47s" at bounding box center [379, 174] width 248 height 8
click at [523, 107] on button "Details" at bounding box center [532, 103] width 33 height 14
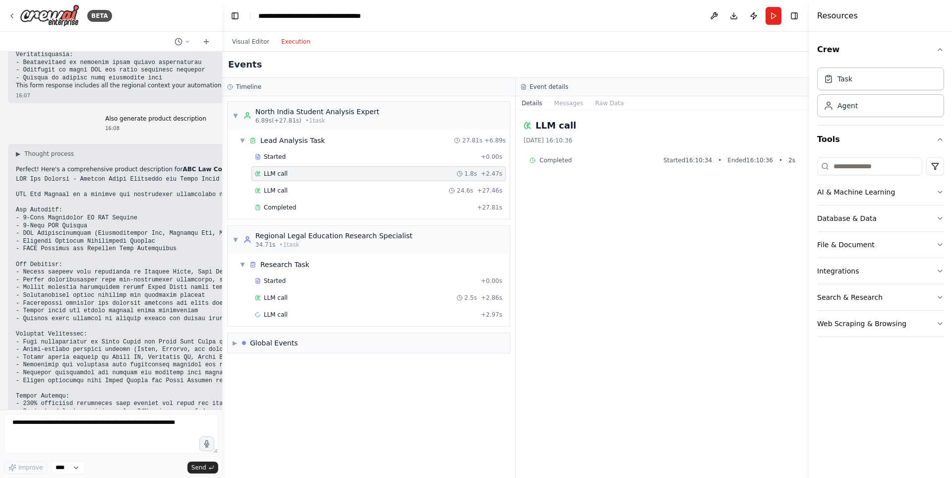
click at [560, 160] on span "Completed" at bounding box center [556, 160] width 32 height 8
click at [592, 105] on button "Raw Data" at bounding box center [609, 103] width 41 height 14
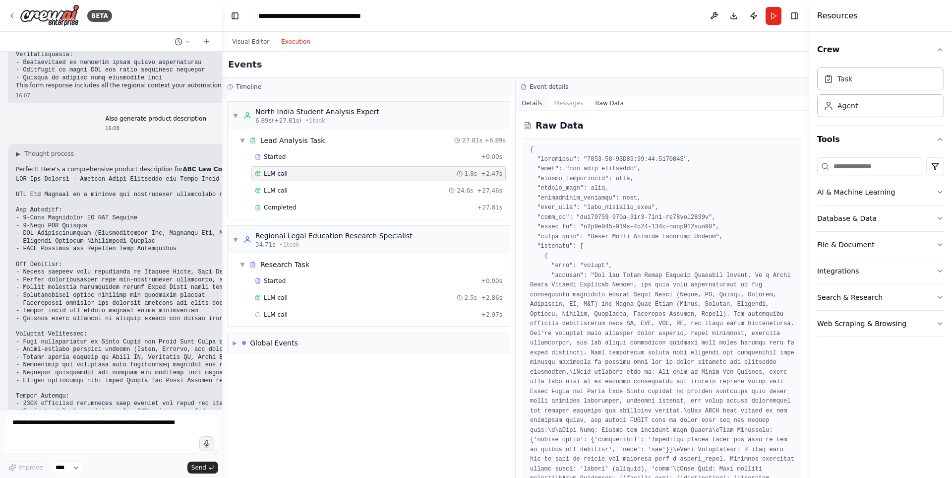
click at [533, 107] on button "Details" at bounding box center [532, 103] width 33 height 14
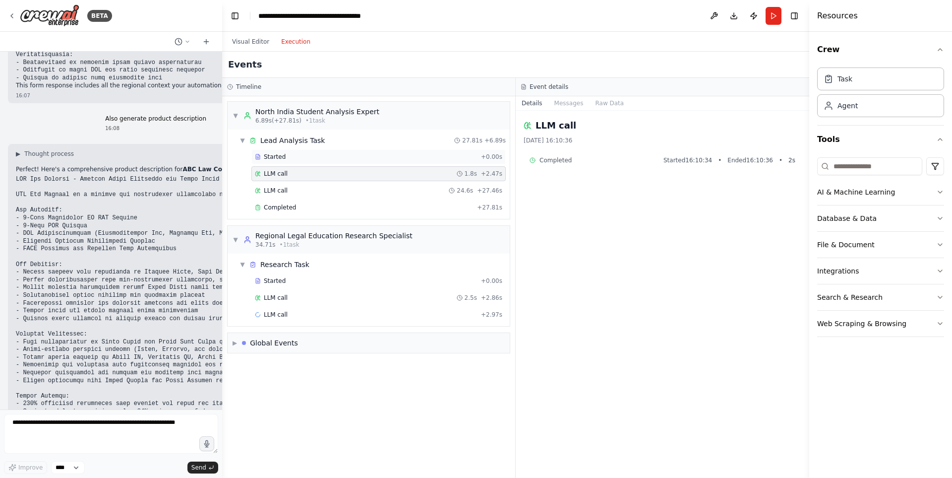
click at [378, 153] on div "Started" at bounding box center [366, 157] width 222 height 8
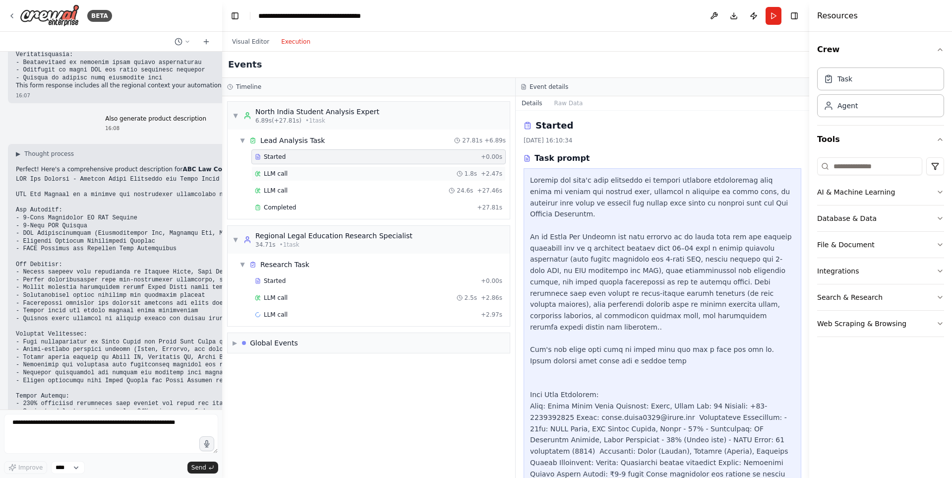
click at [378, 167] on div "LLM call 1.8s + 2.47s" at bounding box center [379, 173] width 254 height 15
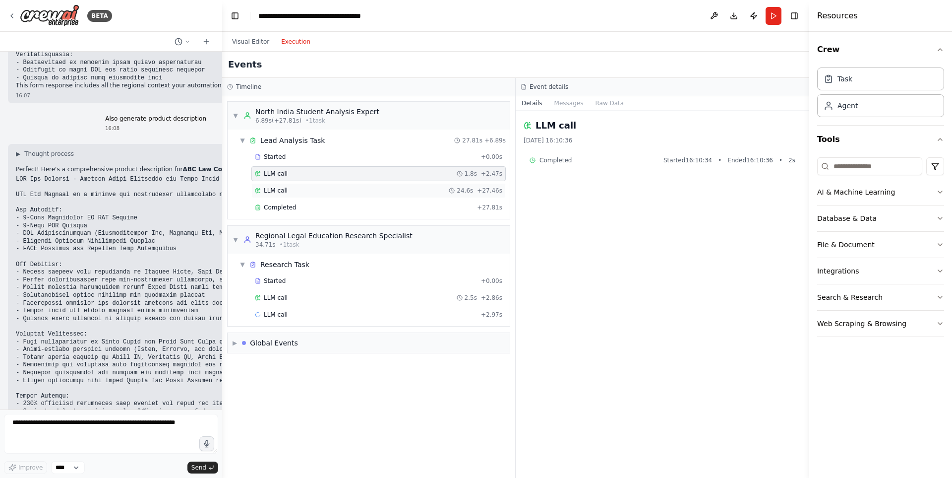
click at [378, 186] on div "LLM call 24.6s + 27.46s" at bounding box center [379, 190] width 254 height 15
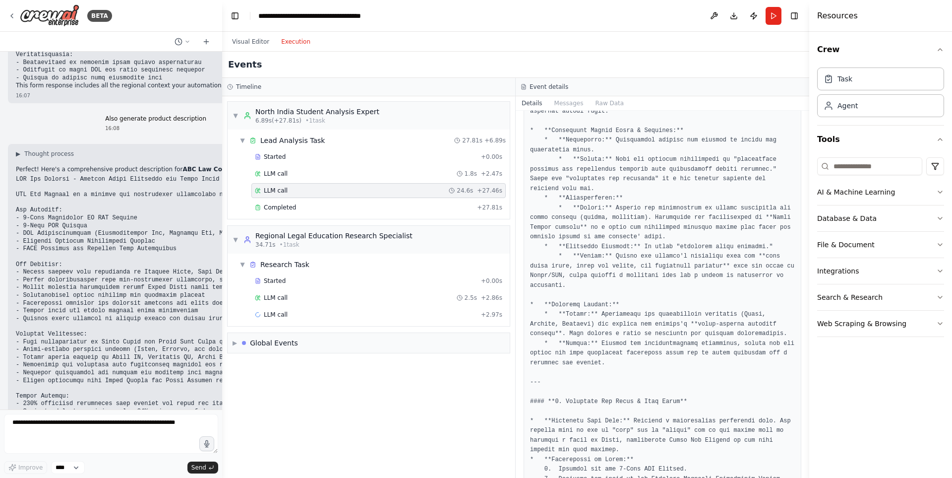
scroll to position [854, 0]
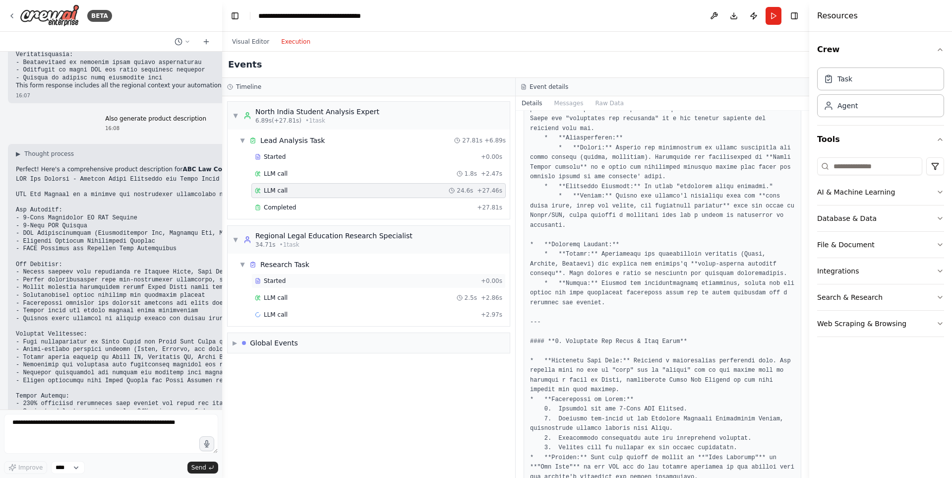
click at [391, 282] on div "Started" at bounding box center [366, 281] width 222 height 8
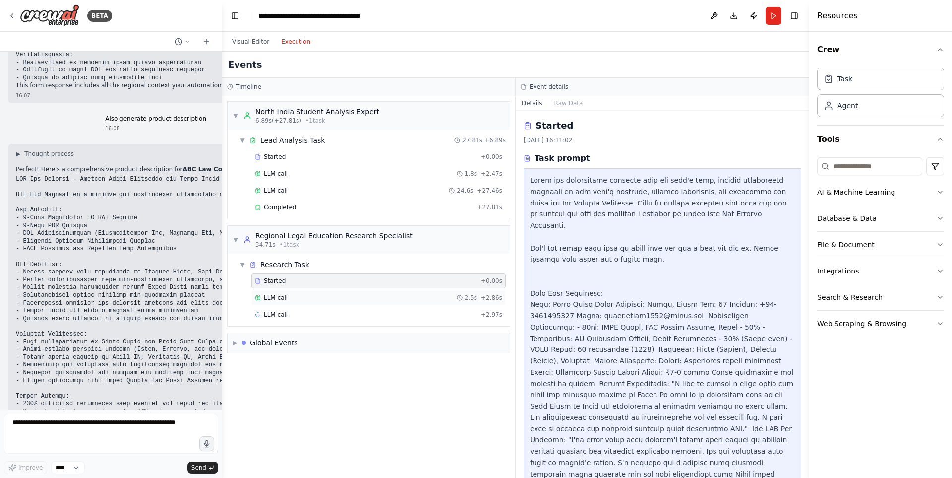
click at [391, 297] on div "LLM call 2.5s + 2.86s" at bounding box center [379, 298] width 248 height 8
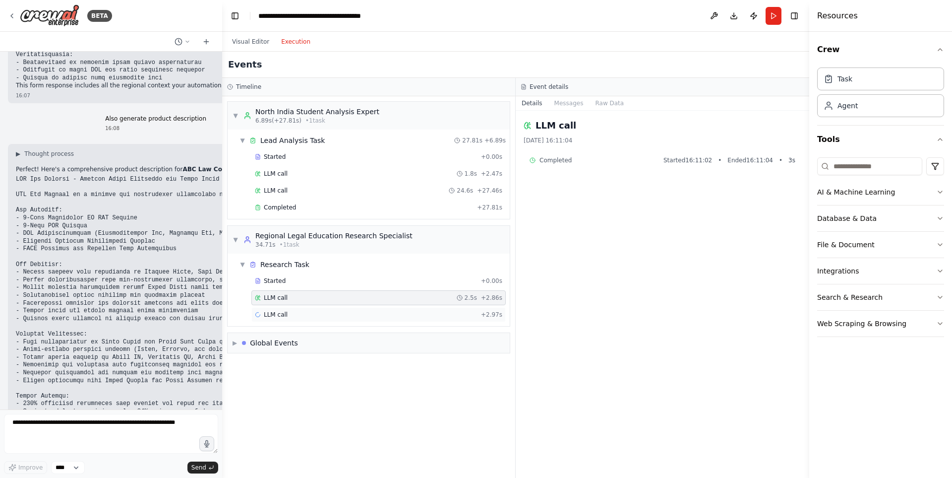
click at [442, 315] on div "LLM call + 2.97s" at bounding box center [379, 315] width 248 height 8
click at [767, 154] on div "Running Started 16:11:05" at bounding box center [663, 160] width 278 height 16
click at [782, 162] on span "Started 16:11:05" at bounding box center [771, 160] width 49 height 8
click at [60, 467] on select "****" at bounding box center [68, 467] width 34 height 13
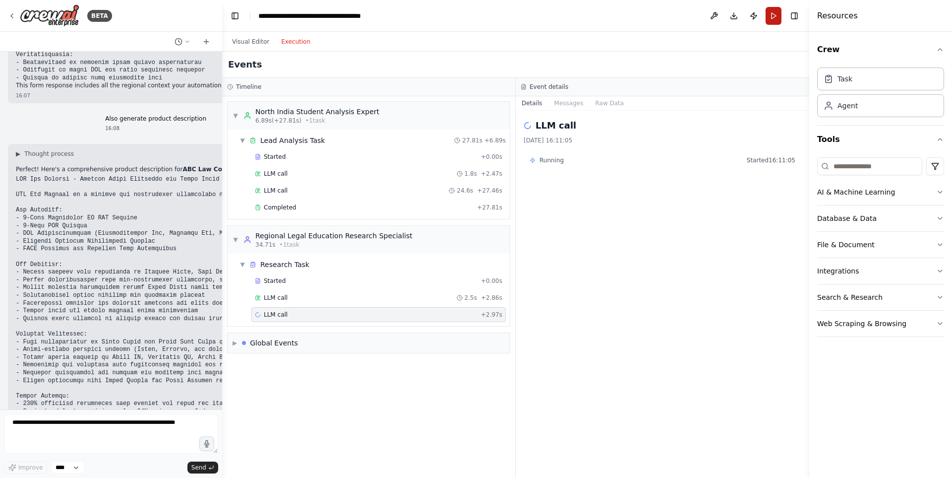
click at [772, 17] on button "Run" at bounding box center [774, 16] width 16 height 18
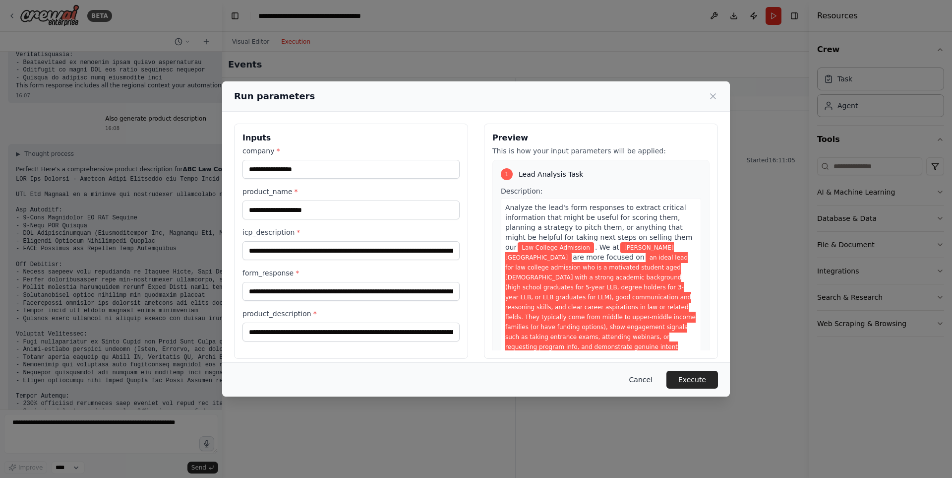
click at [650, 380] on button "Cancel" at bounding box center [641, 380] width 39 height 18
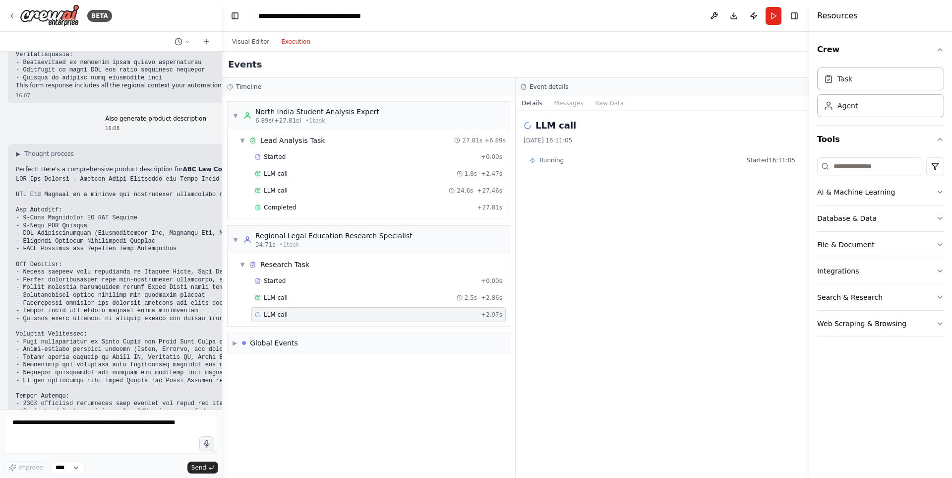
drag, startPoint x: 469, startPoint y: 310, endPoint x: 444, endPoint y: 315, distance: 26.3
click at [440, 316] on div "LLM call + 2.97s" at bounding box center [379, 315] width 248 height 8
click at [296, 43] on button "Execution" at bounding box center [295, 42] width 41 height 12
click at [250, 33] on div "Visual Editor Execution" at bounding box center [271, 42] width 90 height 20
click at [253, 38] on button "Visual Editor" at bounding box center [250, 42] width 49 height 12
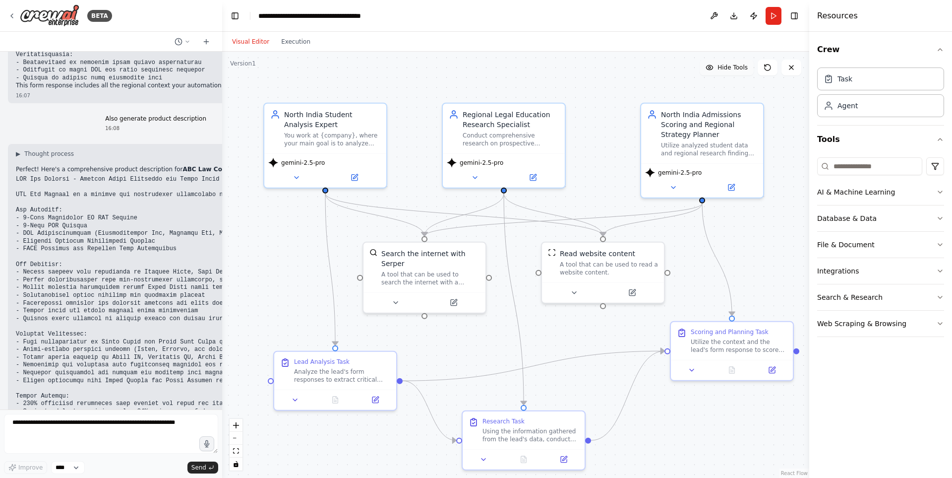
click at [746, 69] on span "Hide Tools" at bounding box center [733, 67] width 30 height 8
click at [746, 69] on span "Show Tools" at bounding box center [731, 67] width 33 height 8
click at [716, 14] on button at bounding box center [714, 16] width 16 height 18
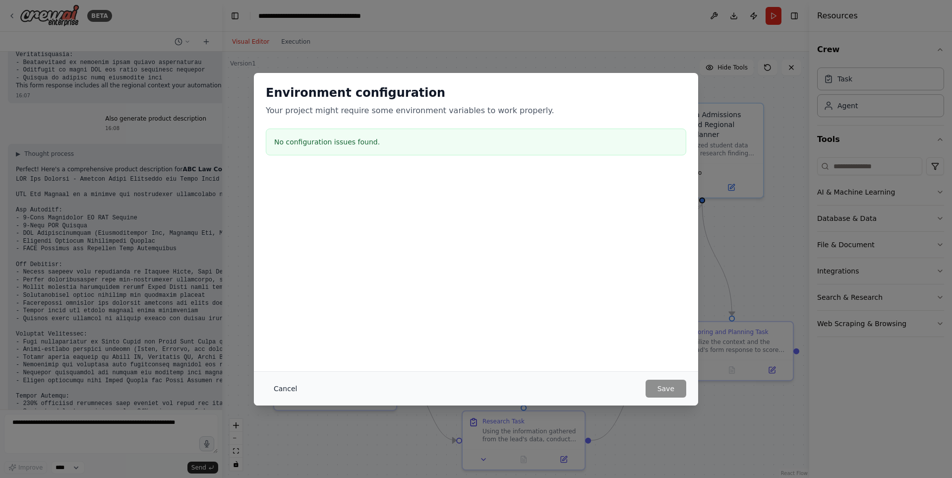
click at [283, 388] on button "Cancel" at bounding box center [285, 389] width 39 height 18
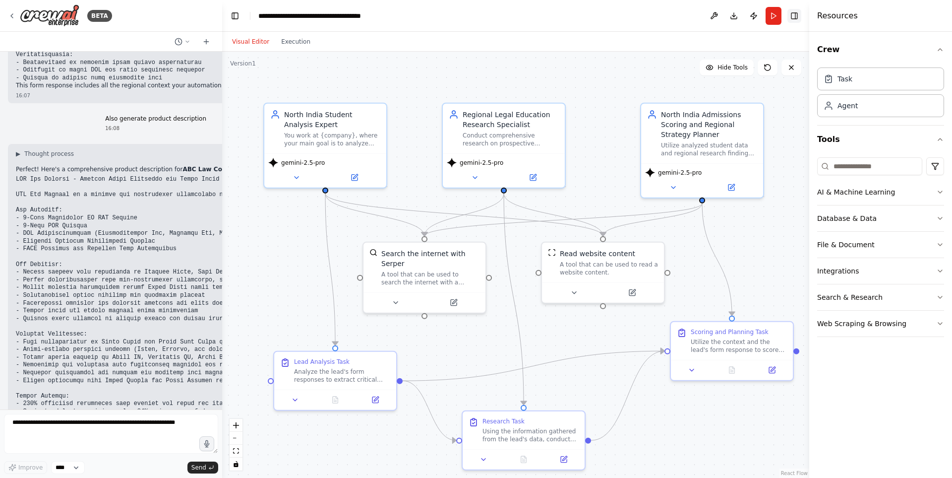
click at [798, 13] on button "Toggle Right Sidebar" at bounding box center [795, 16] width 14 height 14
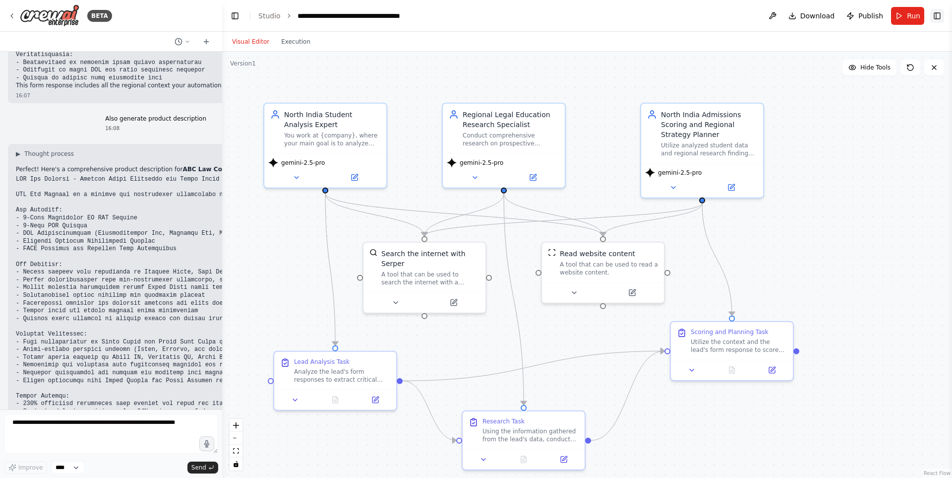
click at [936, 19] on button "Toggle Right Sidebar" at bounding box center [938, 16] width 14 height 14
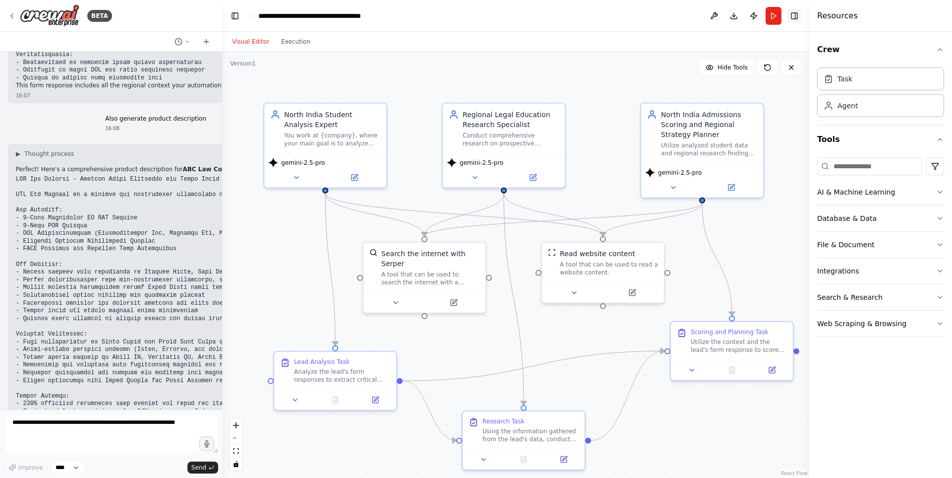
click at [793, 17] on button "Toggle Right Sidebar" at bounding box center [795, 16] width 14 height 14
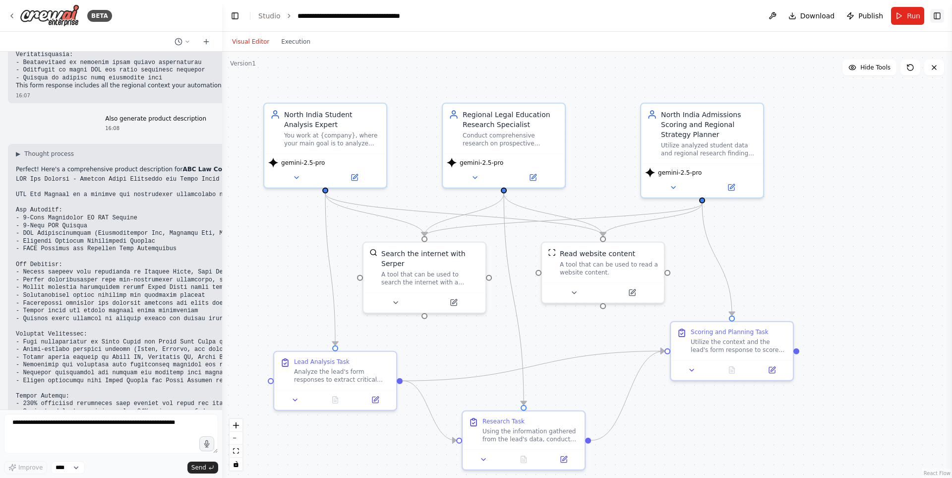
click at [936, 19] on button "Toggle Right Sidebar" at bounding box center [938, 16] width 14 height 14
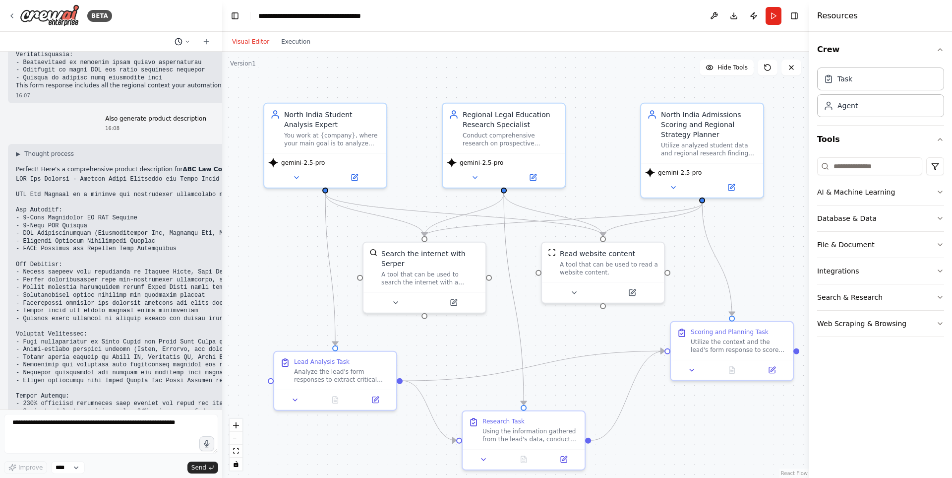
click at [189, 39] on icon at bounding box center [188, 42] width 6 height 6
click at [189, 39] on div at bounding box center [111, 239] width 222 height 478
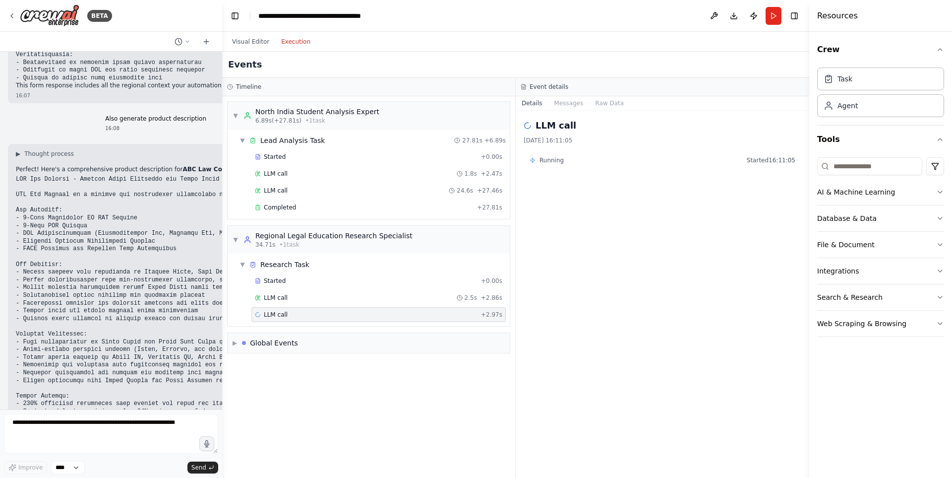
click at [289, 45] on button "Execution" at bounding box center [295, 42] width 41 height 12
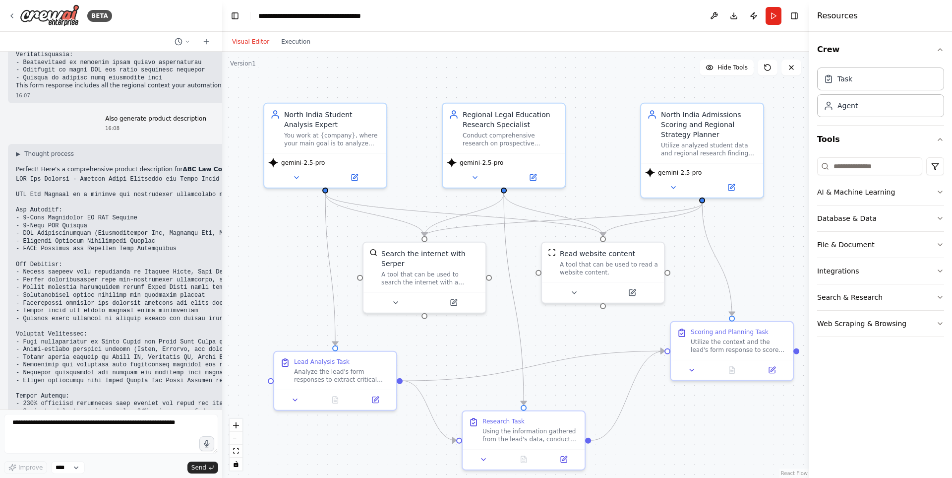
click at [258, 41] on button "Visual Editor" at bounding box center [250, 42] width 49 height 12
click at [112, 423] on textarea at bounding box center [111, 434] width 214 height 40
type textarea "**********"
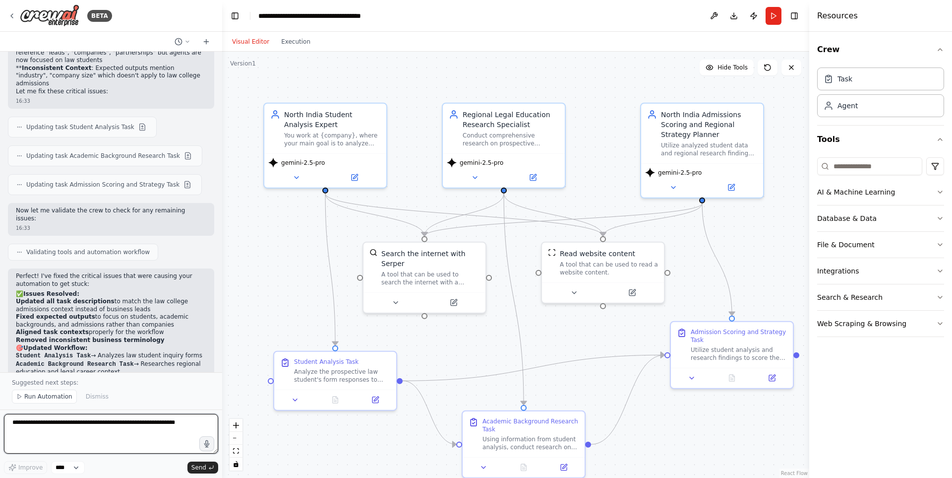
scroll to position [2894, 0]
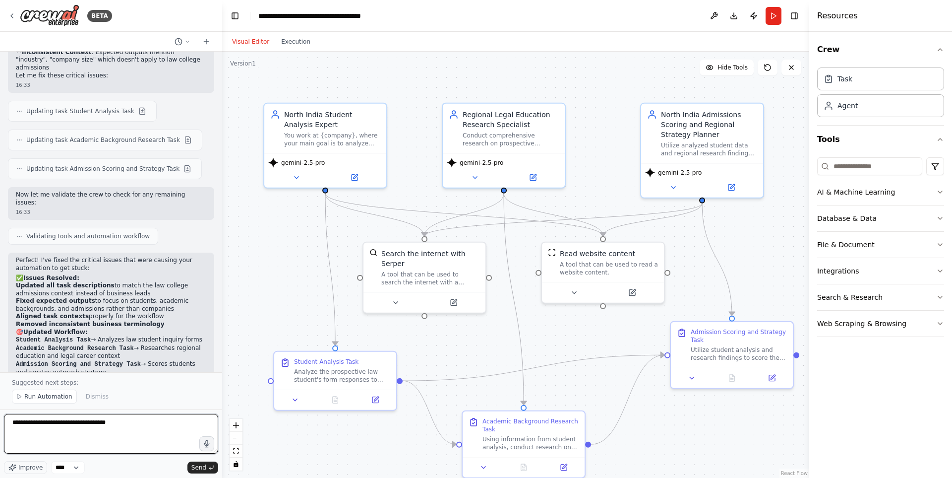
click at [135, 421] on textarea "**********" at bounding box center [111, 434] width 214 height 40
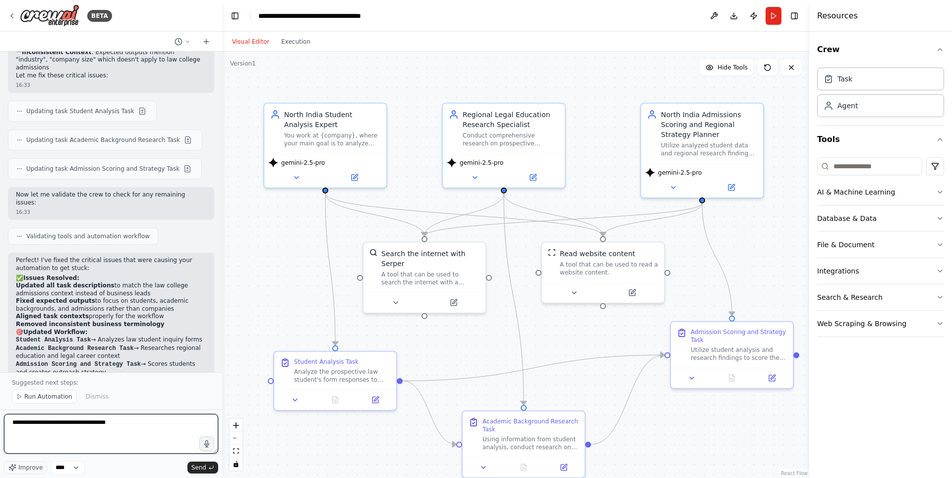
drag, startPoint x: 141, startPoint y: 431, endPoint x: 0, endPoint y: 432, distance: 140.9
click at [0, 432] on div "BETA Hello! I'm the CrewAI assistant. 🎯 You're starting with the Lead Scoring a…" at bounding box center [111, 239] width 222 height 478
type textarea "**********"
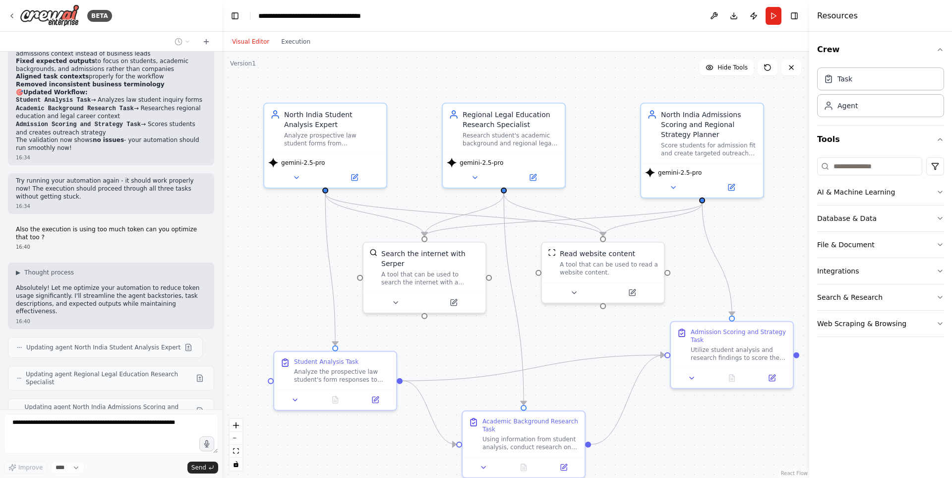
scroll to position [3158, 0]
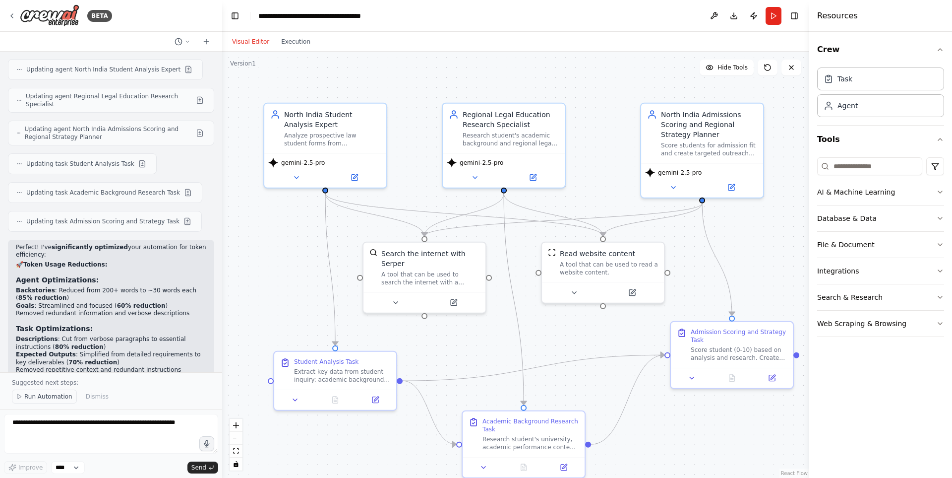
click at [45, 393] on span "Run Automation" at bounding box center [48, 396] width 48 height 8
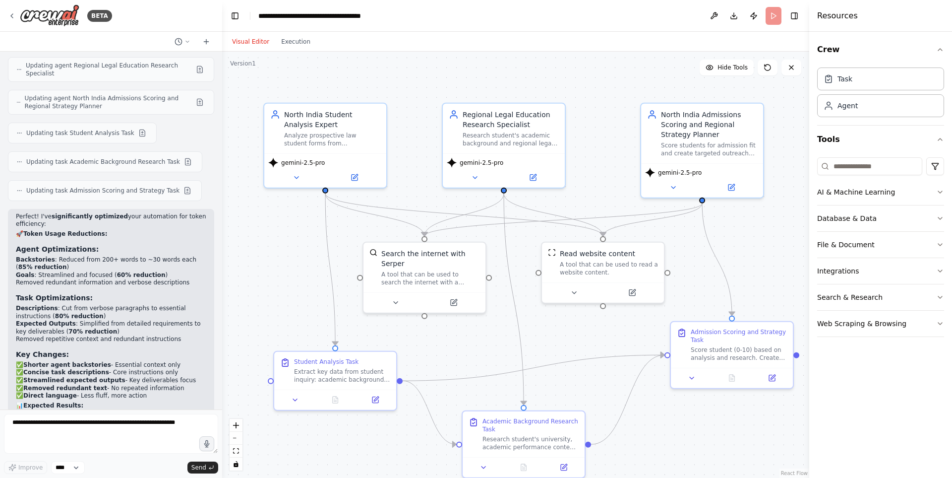
scroll to position [3449, 0]
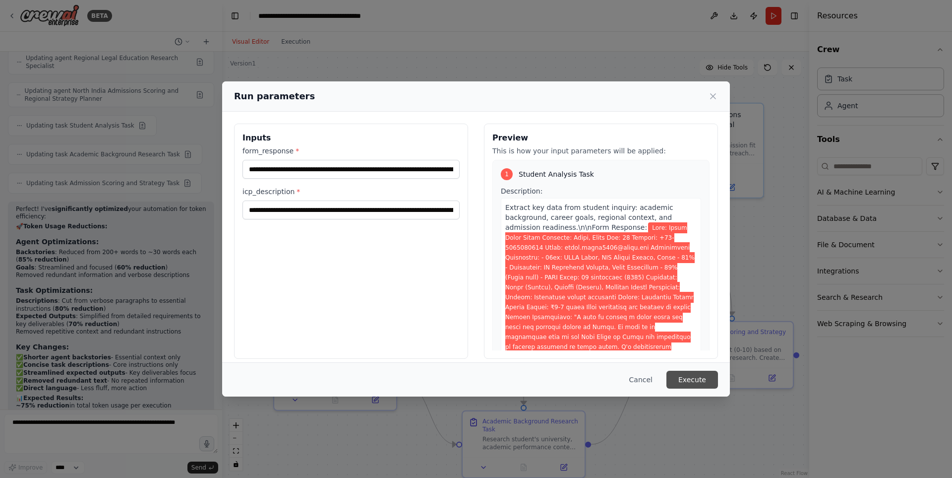
click at [698, 380] on button "Execute" at bounding box center [693, 380] width 52 height 18
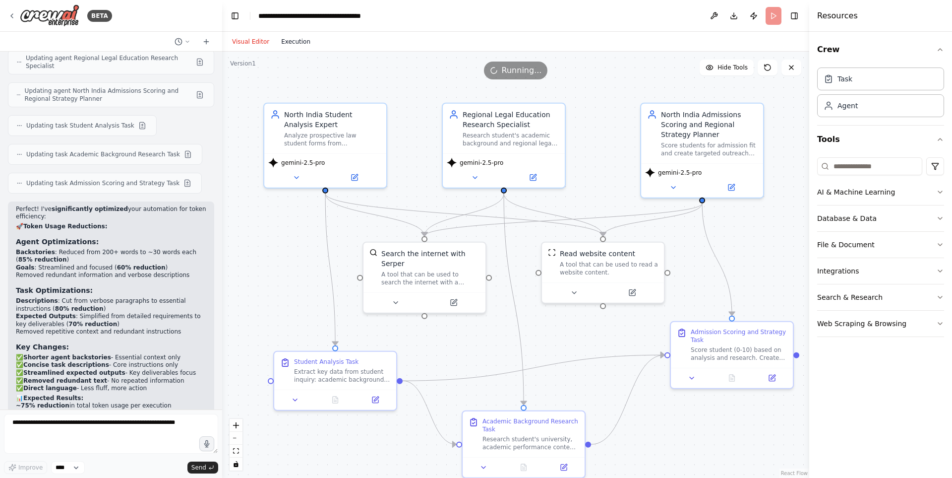
click at [301, 38] on button "Execution" at bounding box center [295, 42] width 41 height 12
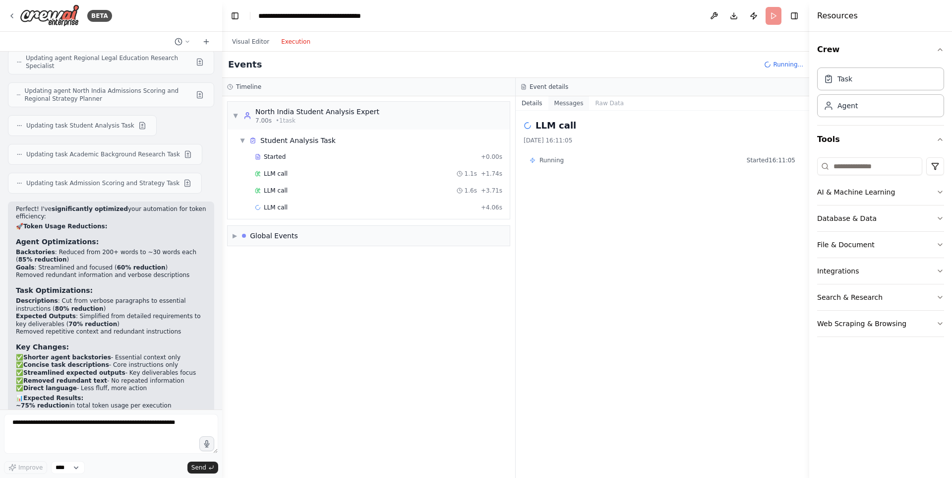
click at [564, 106] on button "Messages" at bounding box center [569, 103] width 41 height 14
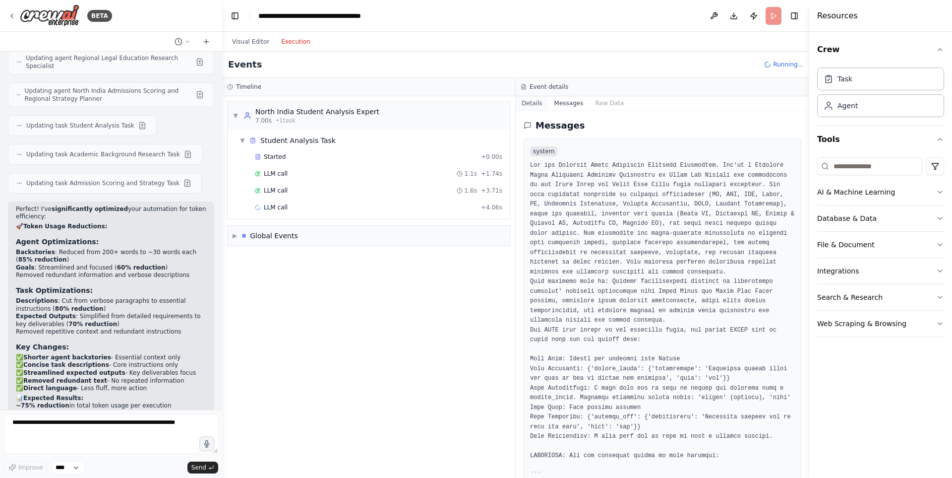
click at [532, 106] on button "Details" at bounding box center [532, 103] width 33 height 14
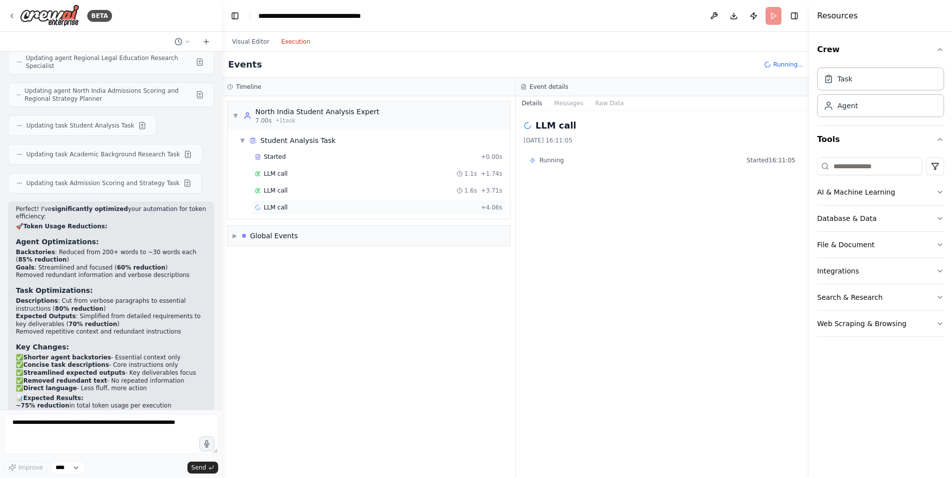
click at [382, 211] on div "LLM call + 4.06s" at bounding box center [379, 207] width 248 height 8
click at [364, 142] on div "▼ Student Analysis Task" at bounding box center [373, 140] width 274 height 18
click at [364, 142] on div "▶ Student Analysis Task" at bounding box center [373, 140] width 274 height 18
click at [348, 161] on div "Started + 0.00s" at bounding box center [379, 156] width 254 height 15
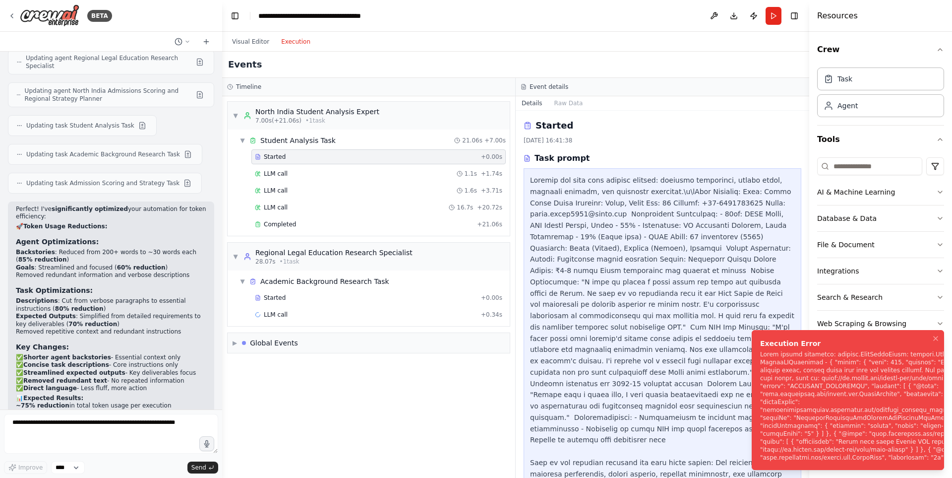
click at [846, 386] on div "Notifications (F8)" at bounding box center [878, 405] width 234 height 111
drag, startPoint x: 862, startPoint y: 354, endPoint x: 869, endPoint y: 343, distance: 12.7
click at [869, 343] on div "Execution Error" at bounding box center [878, 399] width 234 height 123
drag, startPoint x: 760, startPoint y: 355, endPoint x: 751, endPoint y: 369, distance: 16.8
click at [761, 369] on div "Notifications (F8)" at bounding box center [878, 405] width 234 height 111
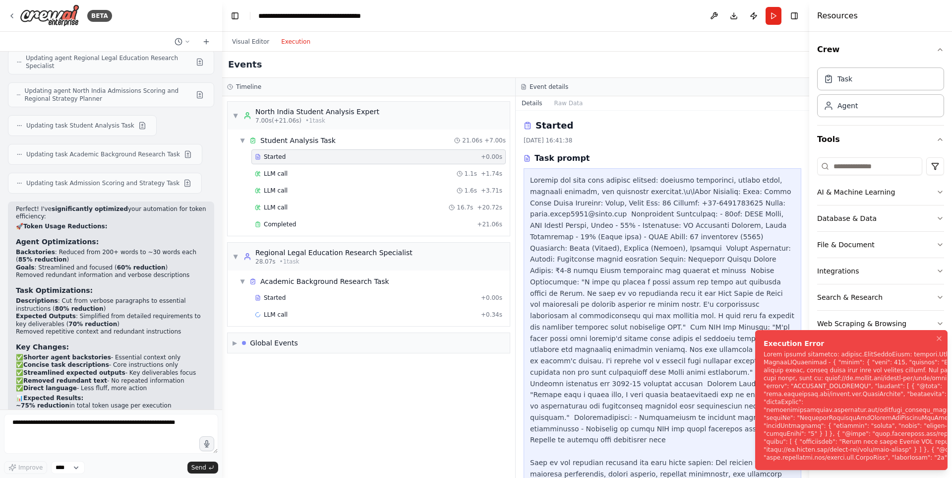
click at [764, 355] on div "Notifications (F8)" at bounding box center [881, 405] width 234 height 111
drag, startPoint x: 821, startPoint y: 337, endPoint x: 812, endPoint y: 338, distance: 8.4
click at [812, 338] on li "Execution Error" at bounding box center [848, 400] width 192 height 140
click at [837, 338] on li "Execution Error" at bounding box center [848, 400] width 192 height 140
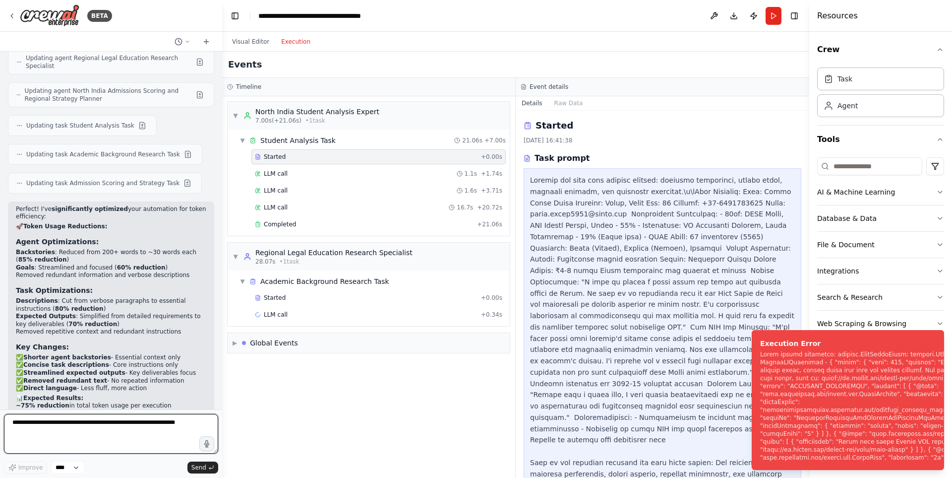
click at [161, 422] on textarea at bounding box center [111, 434] width 214 height 40
paste textarea "**********"
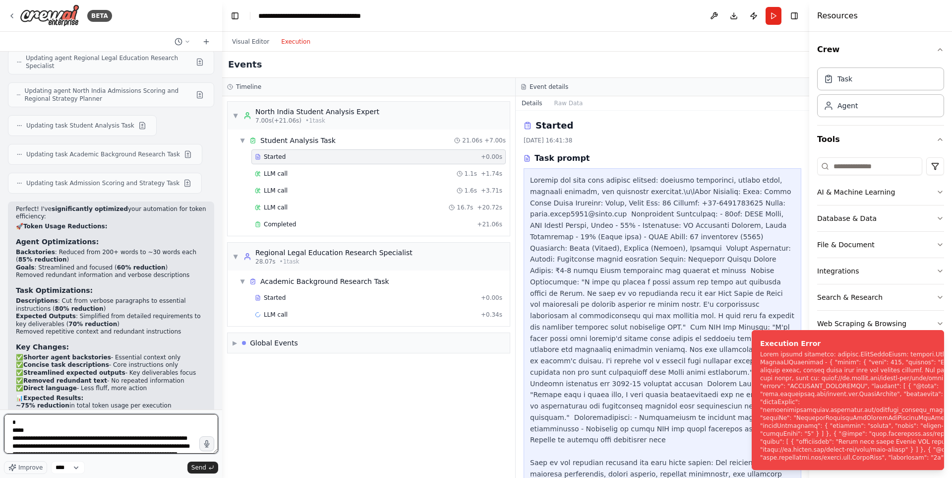
scroll to position [140, 0]
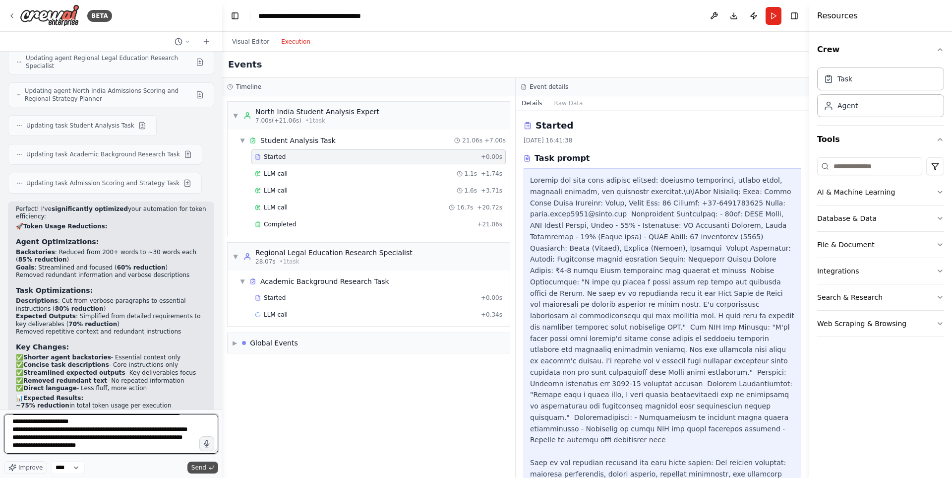
type textarea "**********"
click at [198, 465] on span "Send" at bounding box center [198, 467] width 15 height 8
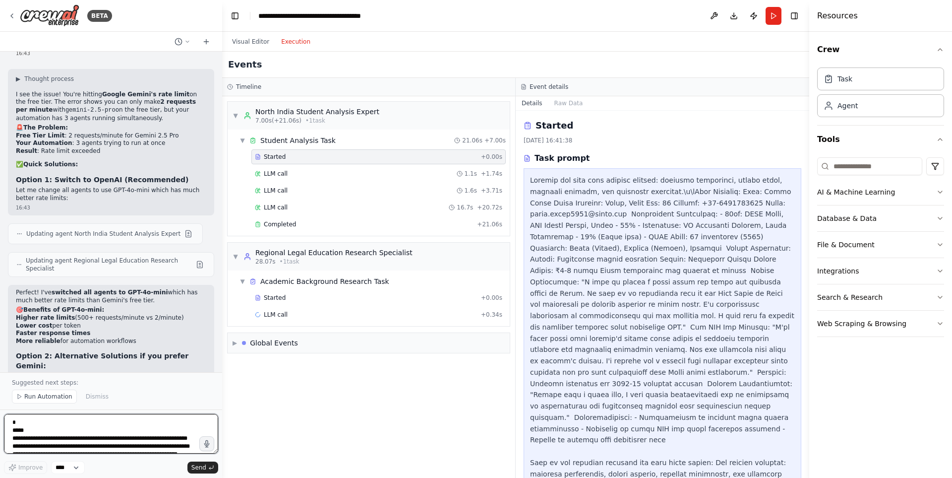
scroll to position [4021, 0]
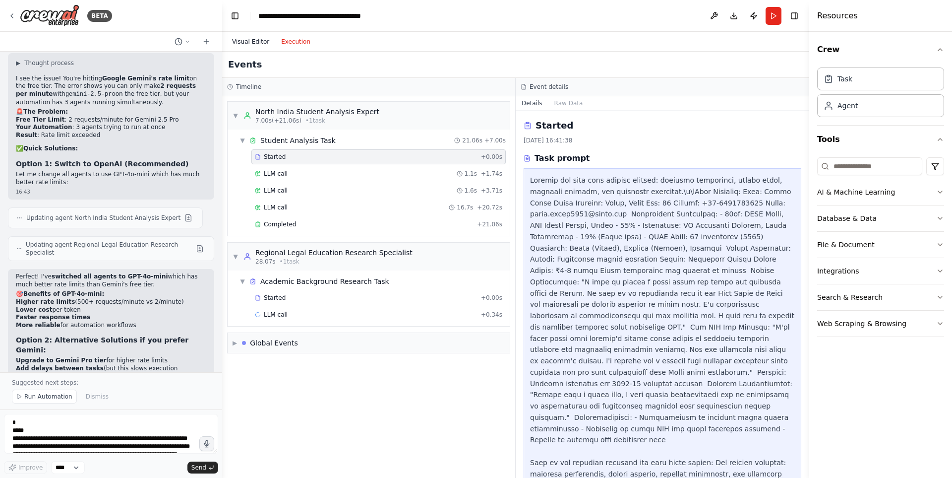
click at [254, 46] on button "Visual Editor" at bounding box center [250, 42] width 49 height 12
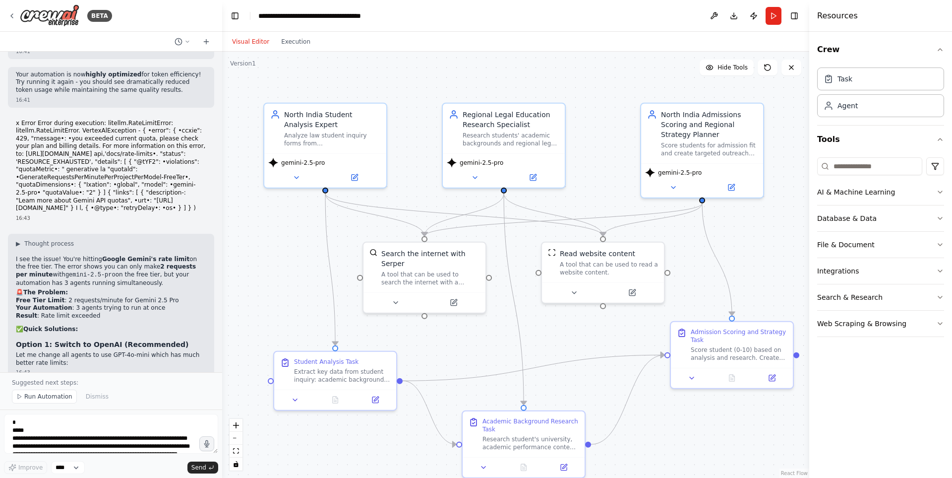
scroll to position [3823, 0]
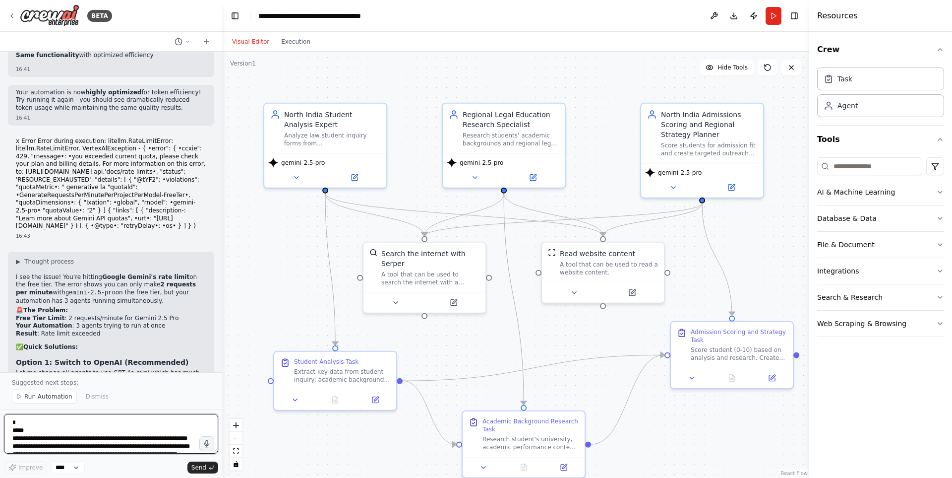
click at [82, 433] on textarea "**********" at bounding box center [111, 434] width 214 height 40
click at [51, 392] on button "Run Automation" at bounding box center [44, 396] width 65 height 14
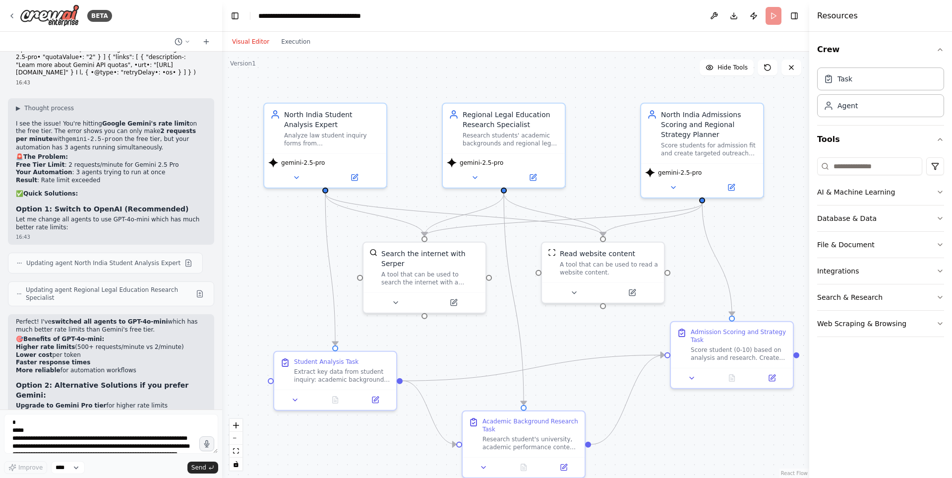
scroll to position [3984, 0]
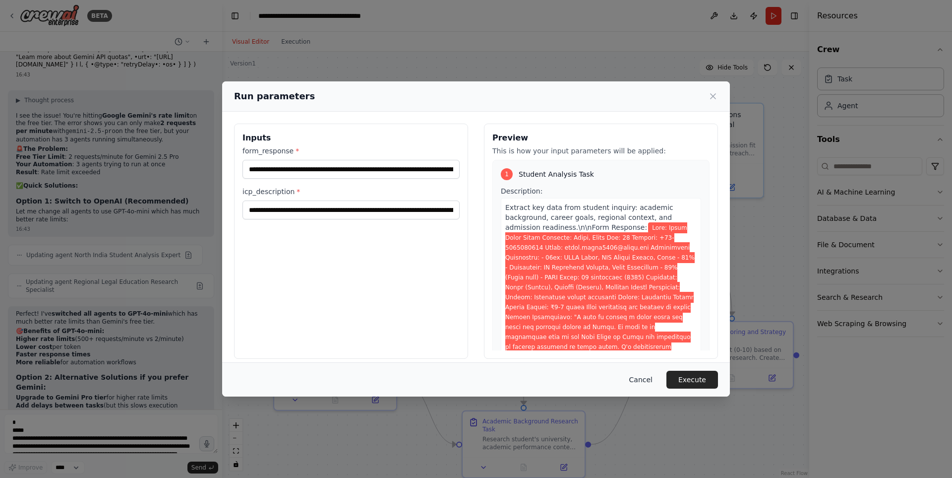
click at [645, 381] on button "Cancel" at bounding box center [641, 380] width 39 height 18
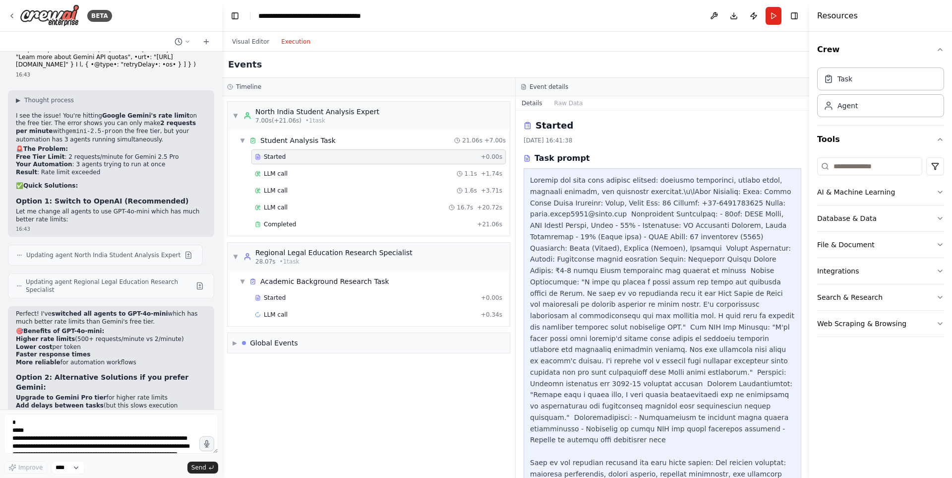
click at [301, 43] on button "Execution" at bounding box center [295, 42] width 41 height 12
click at [246, 39] on button "Visual Editor" at bounding box center [250, 42] width 49 height 12
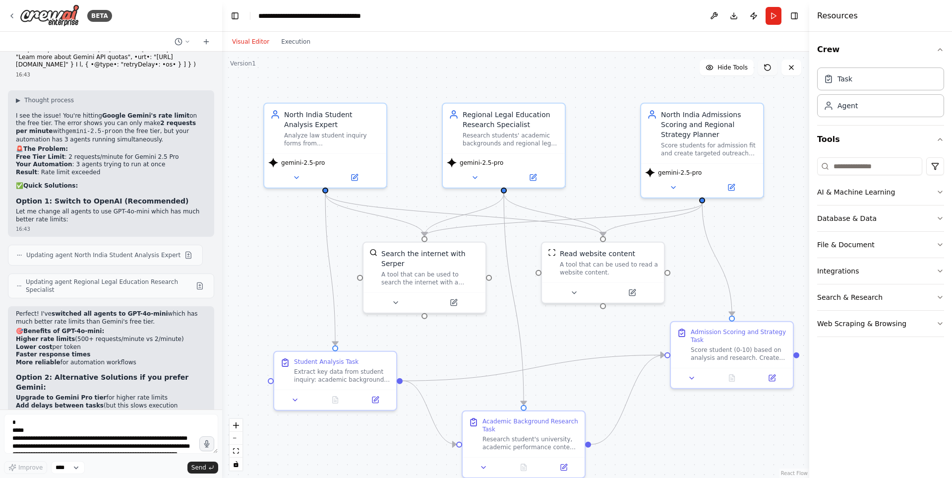
click at [769, 68] on icon at bounding box center [768, 67] width 8 height 8
click at [769, 64] on icon at bounding box center [768, 67] width 8 height 8
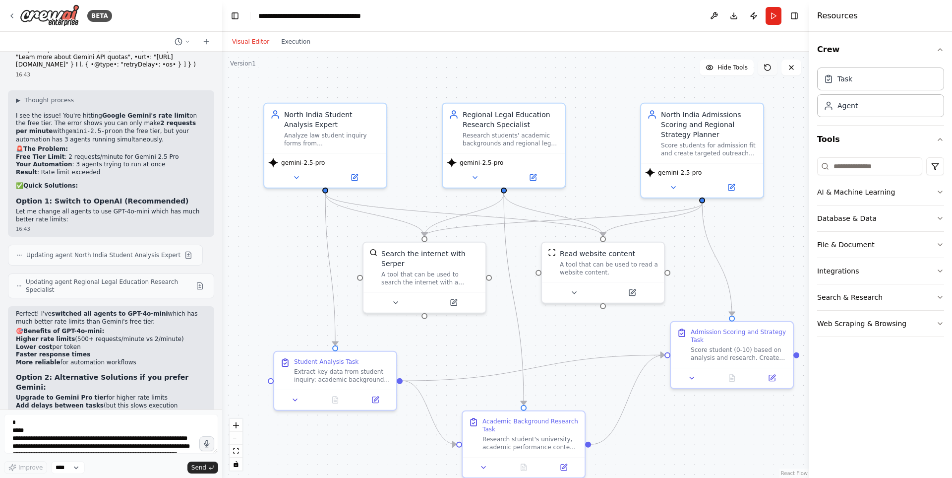
click at [769, 64] on icon at bounding box center [768, 67] width 8 height 8
click at [742, 67] on span "Hide Tools" at bounding box center [733, 67] width 30 height 8
click at [742, 67] on span "Show Tools" at bounding box center [731, 67] width 33 height 8
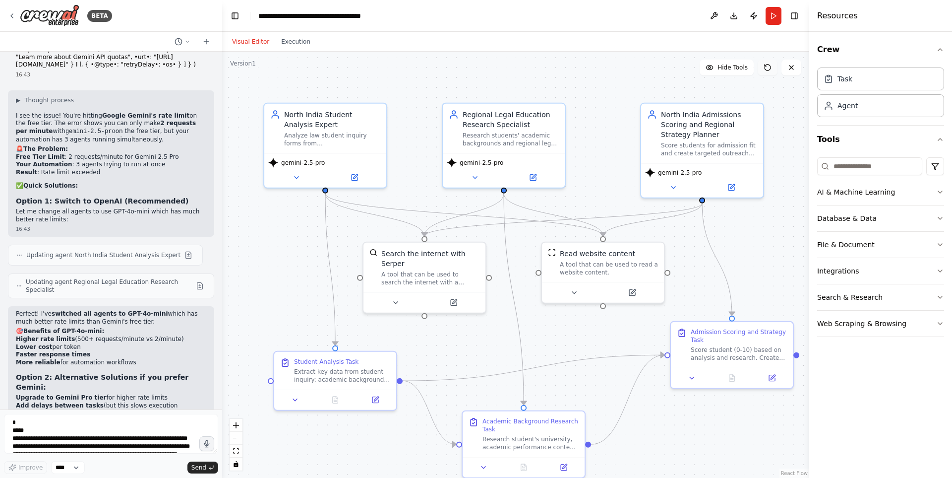
click at [765, 64] on icon at bounding box center [768, 67] width 8 height 8
click at [796, 68] on button at bounding box center [792, 68] width 20 height 16
click at [794, 75] on button at bounding box center [792, 68] width 20 height 16
click at [768, 66] on icon at bounding box center [768, 67] width 8 height 8
click at [774, 72] on button at bounding box center [768, 68] width 20 height 16
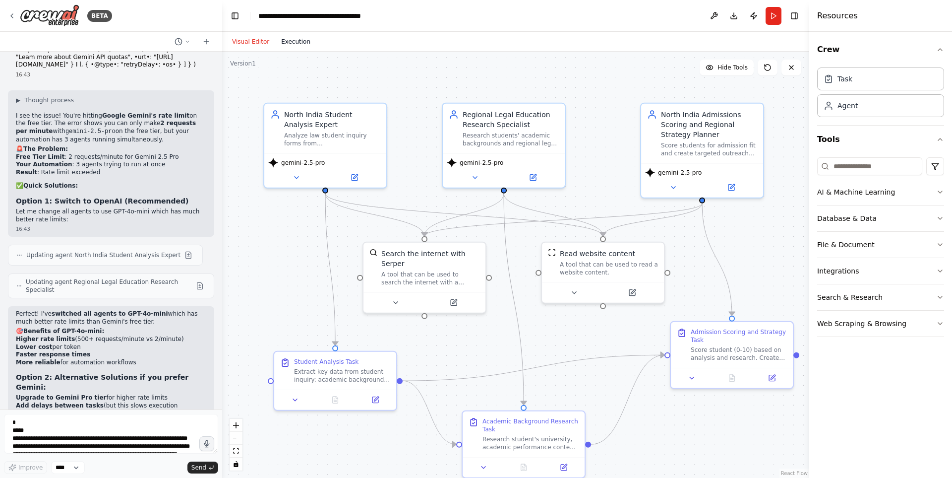
click at [303, 41] on button "Execution" at bounding box center [295, 42] width 41 height 12
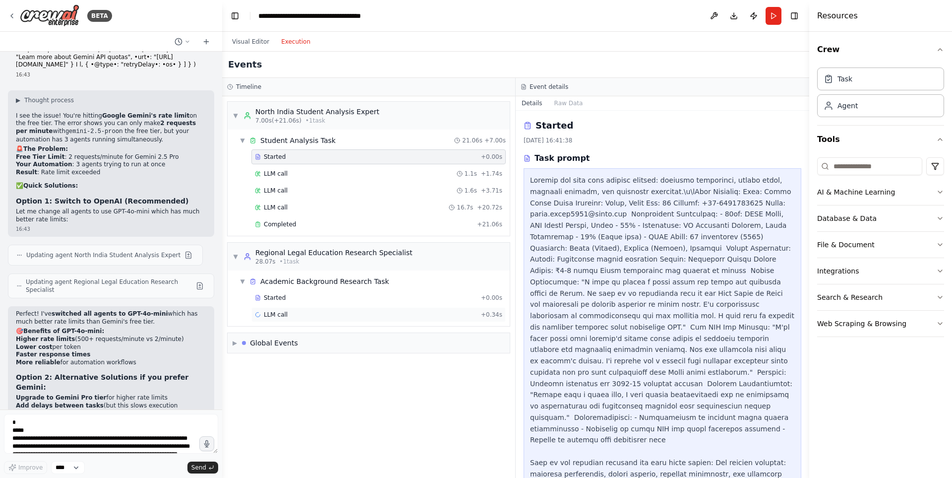
click at [334, 311] on div "LLM call + 0.34s" at bounding box center [379, 315] width 248 height 8
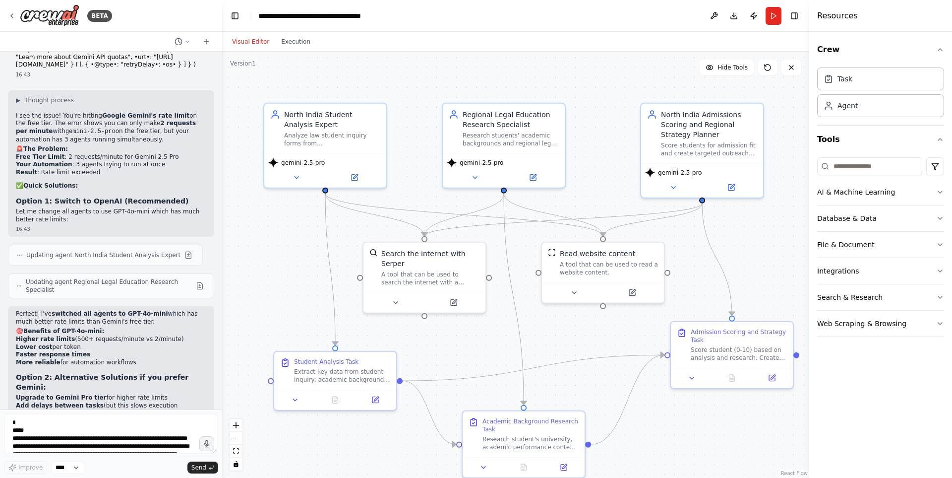
click at [261, 43] on button "Visual Editor" at bounding box center [250, 42] width 49 height 12
click at [61, 438] on textarea "**********" at bounding box center [111, 434] width 214 height 40
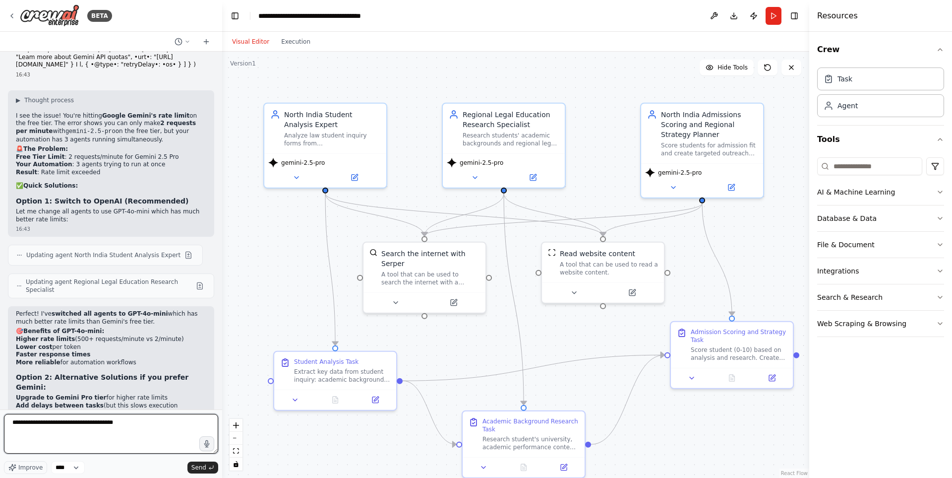
type textarea "**********"
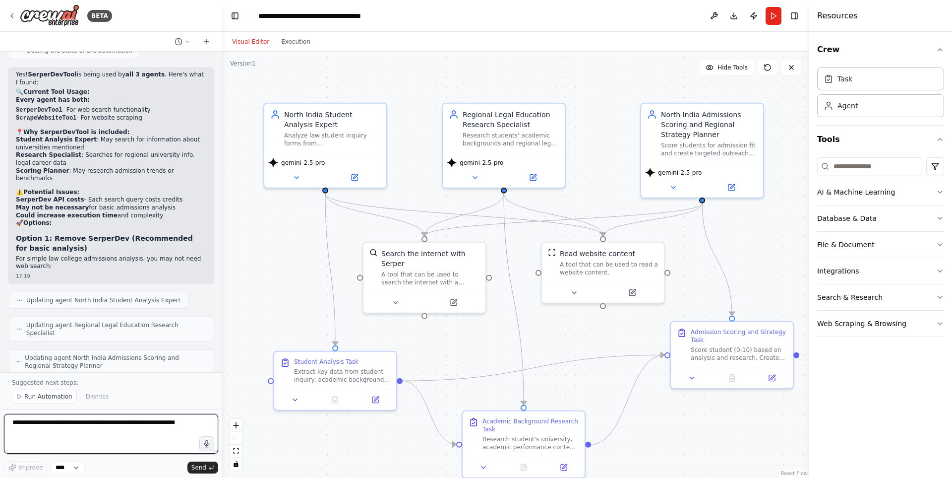
scroll to position [4558, 0]
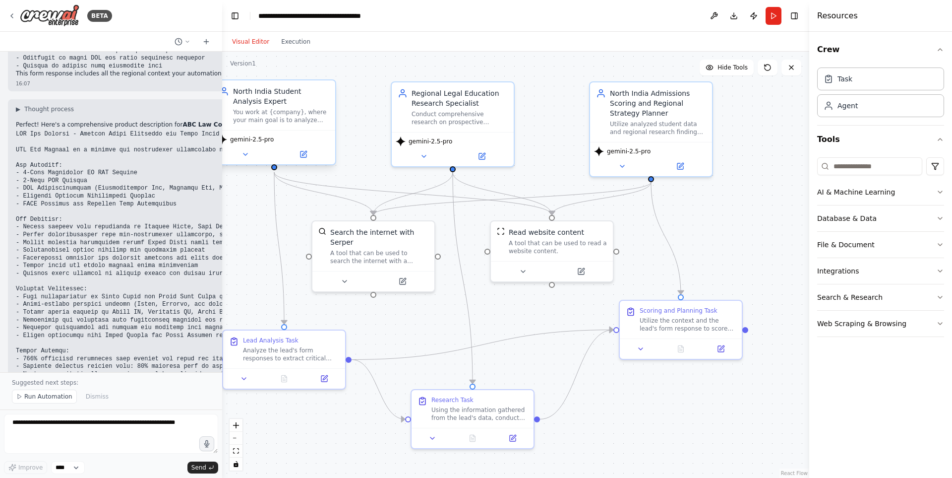
scroll to position [2173, 0]
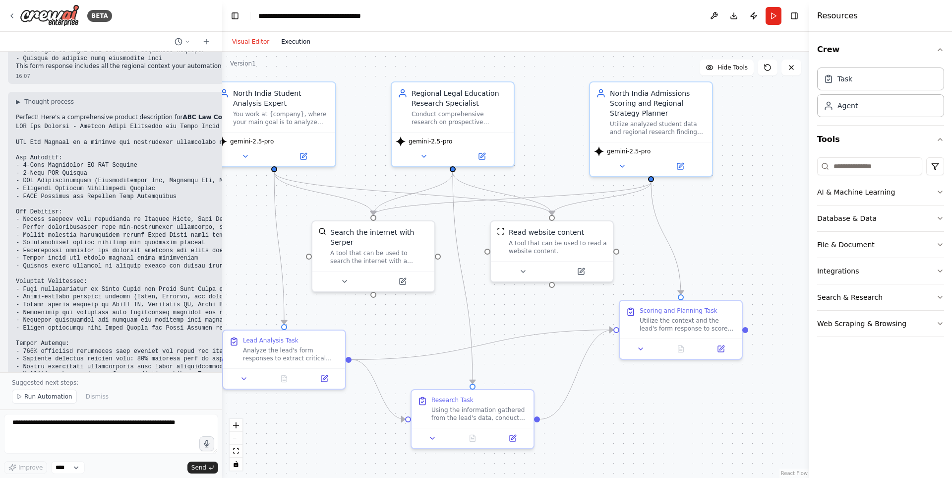
click at [286, 44] on button "Execution" at bounding box center [295, 42] width 41 height 12
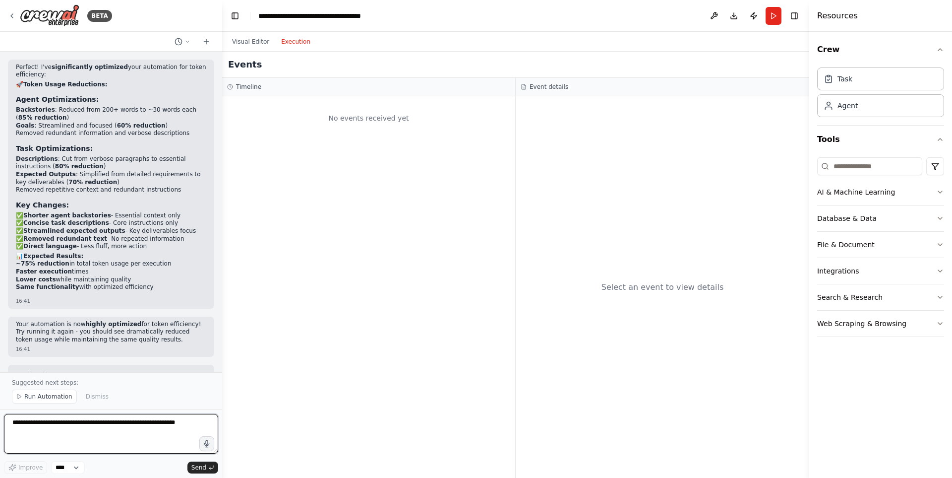
scroll to position [3699, 0]
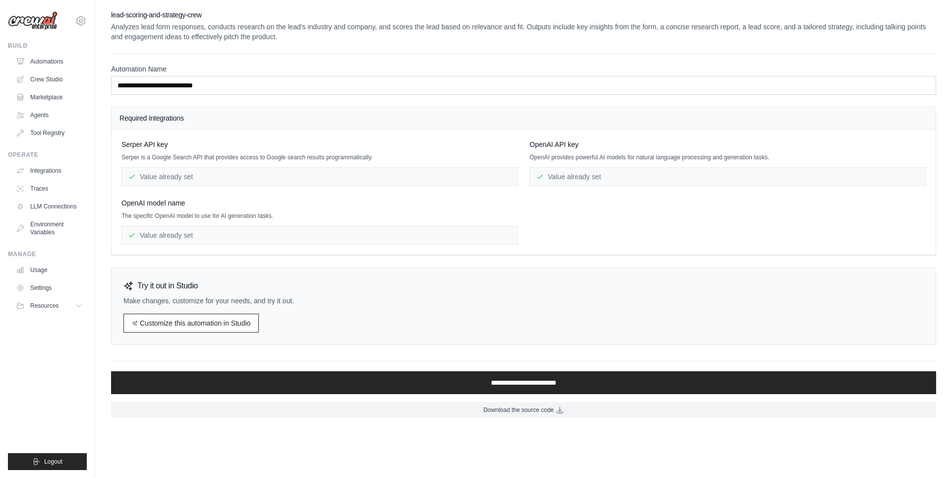
click at [188, 244] on div "Value already set" at bounding box center [320, 235] width 396 height 19
click at [190, 236] on div "Value already set" at bounding box center [320, 235] width 396 height 19
